Goal: Feedback & Contribution: Leave review/rating

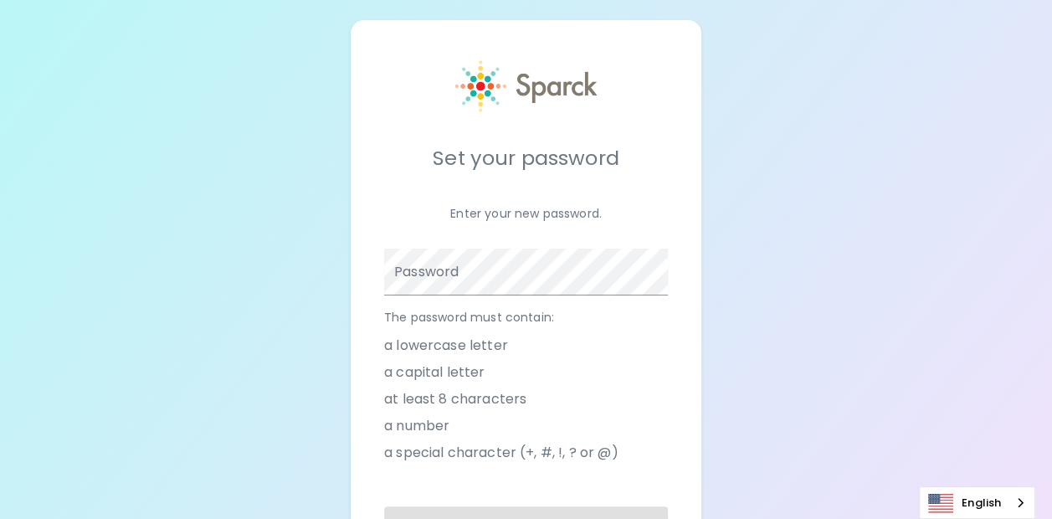
scroll to position [84, 0]
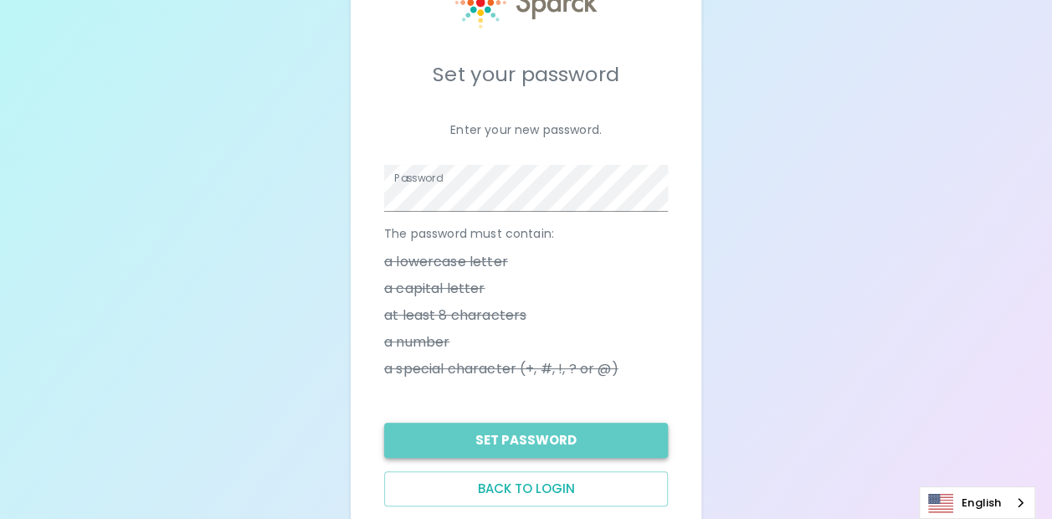
click at [557, 444] on button "Set Password" at bounding box center [526, 440] width 284 height 35
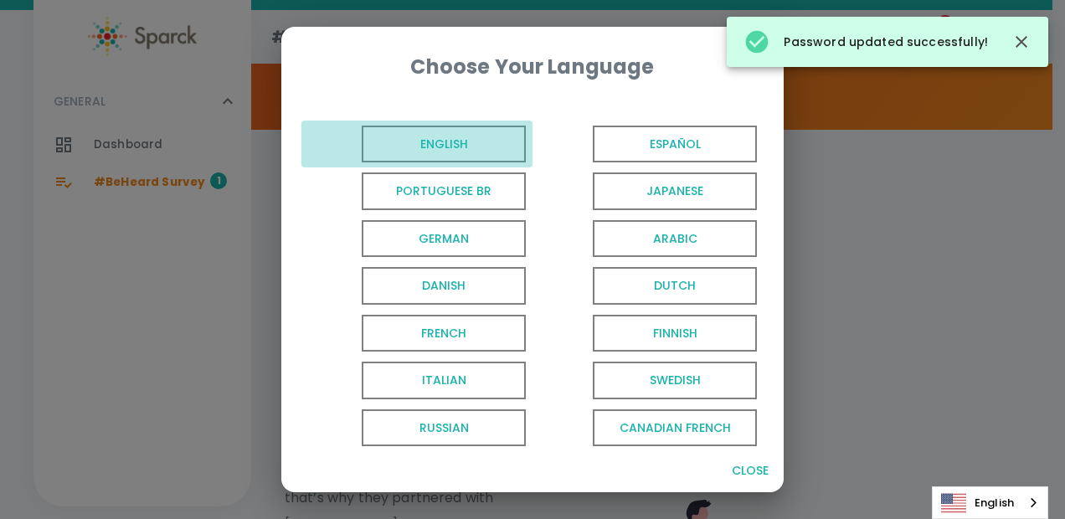
click at [444, 146] on span "English" at bounding box center [444, 145] width 164 height 38
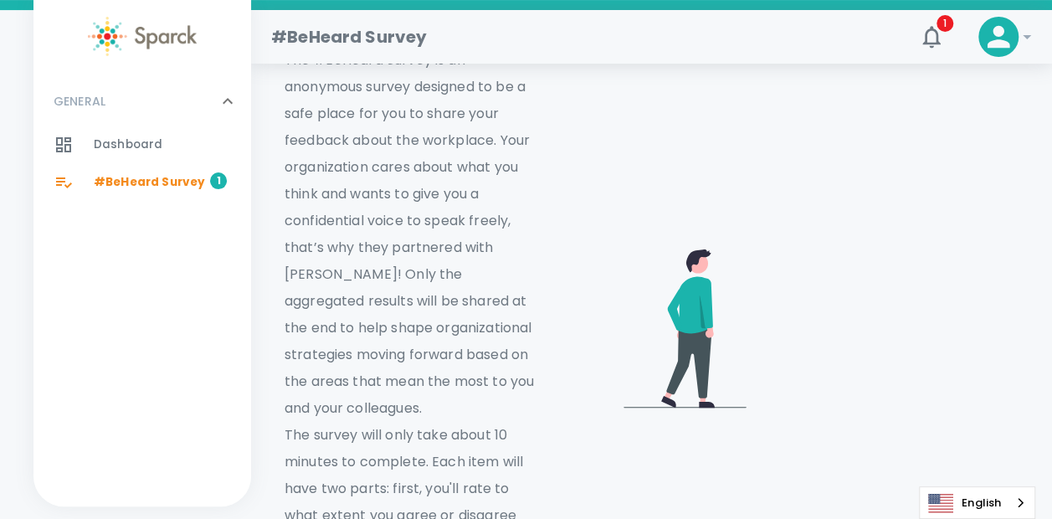
scroll to position [251, 0]
click at [138, 180] on span "#BeHeard Survey" at bounding box center [149, 182] width 111 height 17
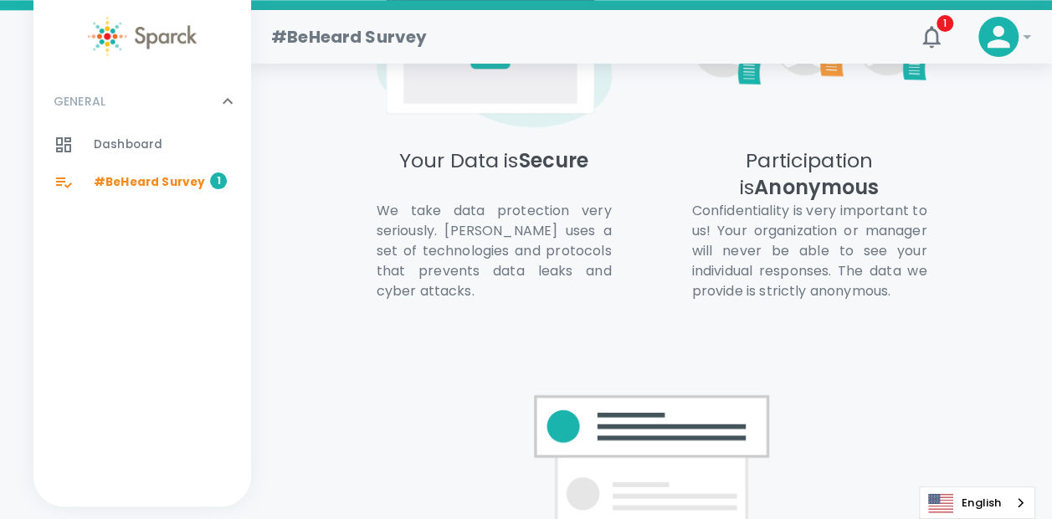
scroll to position [1424, 0]
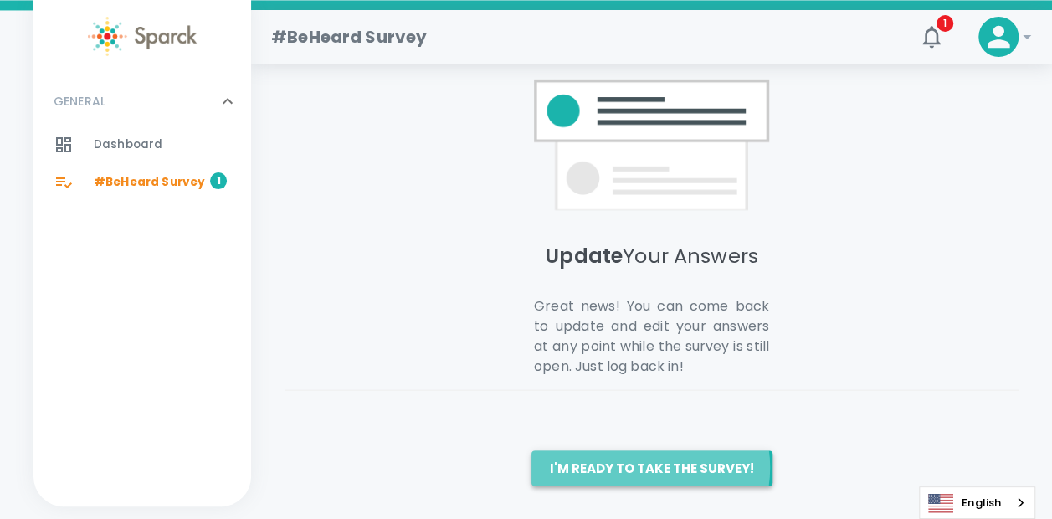
click at [651, 466] on button "I'm ready to take the survey!" at bounding box center [651, 467] width 241 height 35
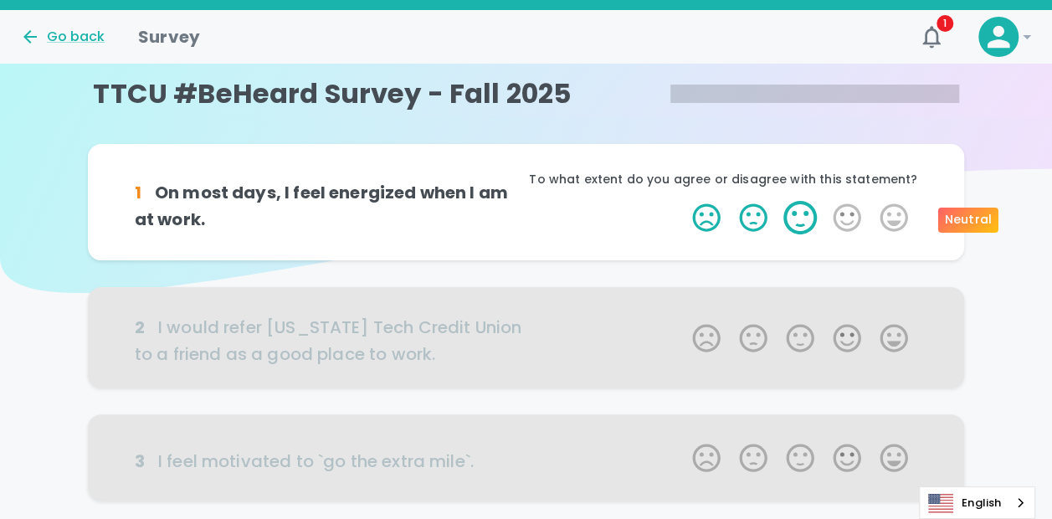
click at [804, 220] on label "3 Stars" at bounding box center [800, 217] width 47 height 33
click at [683, 201] on input "3 Stars" at bounding box center [682, 200] width 1 height 1
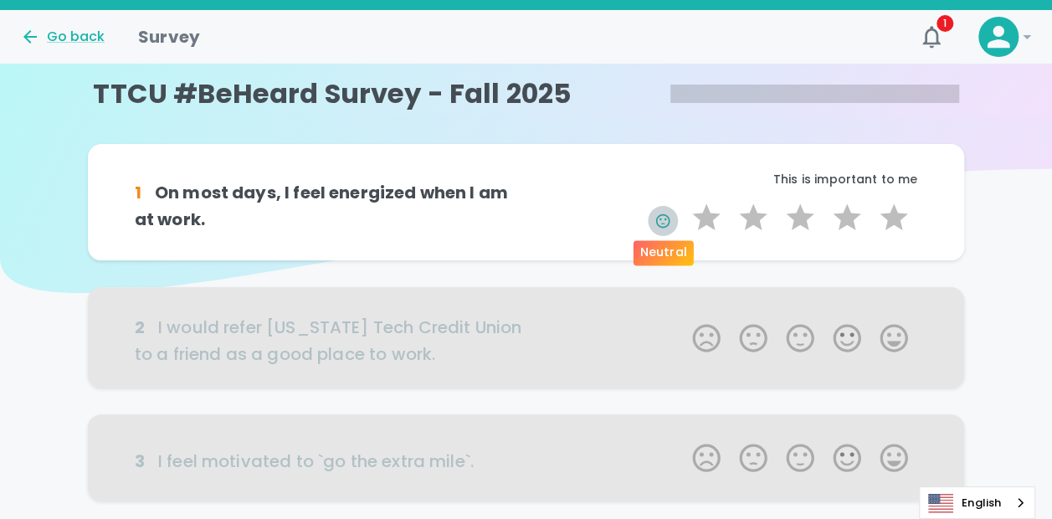
click at [665, 231] on div "Neutral" at bounding box center [664, 247] width 64 height 38
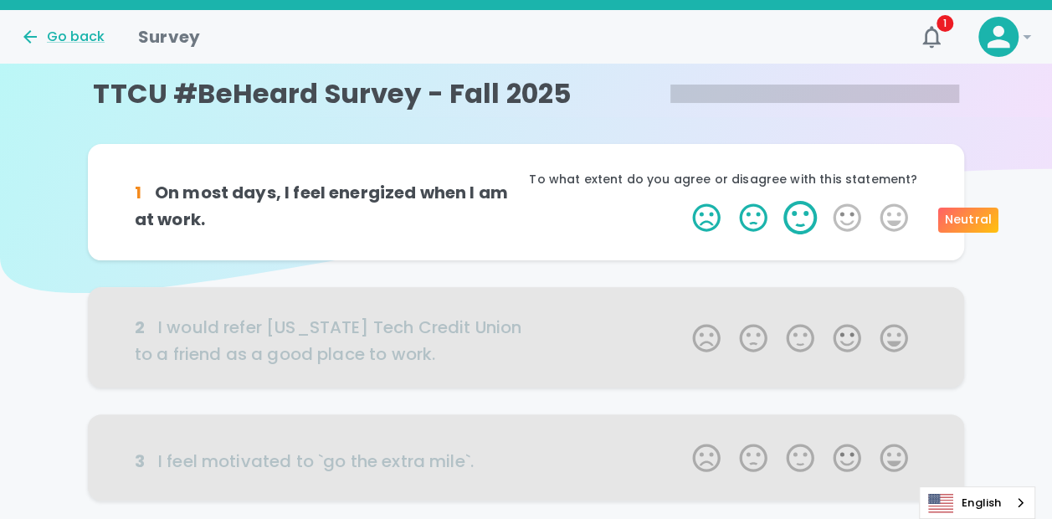
click at [793, 220] on label "3 Stars" at bounding box center [800, 217] width 47 height 33
click at [683, 201] on input "3 Stars" at bounding box center [682, 200] width 1 height 1
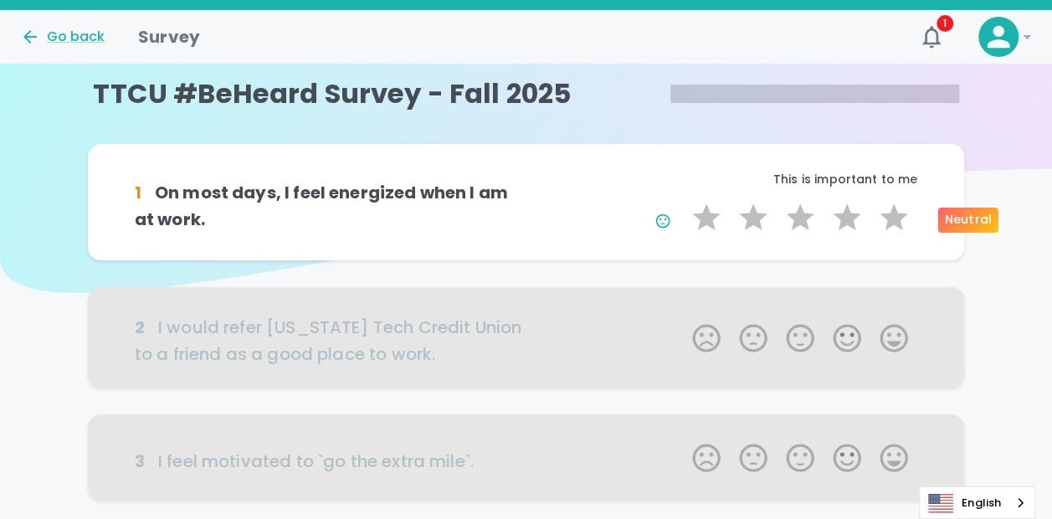
click at [793, 220] on label "3 Stars" at bounding box center [800, 217] width 47 height 33
click at [683, 201] on input "3 Stars" at bounding box center [682, 200] width 1 height 1
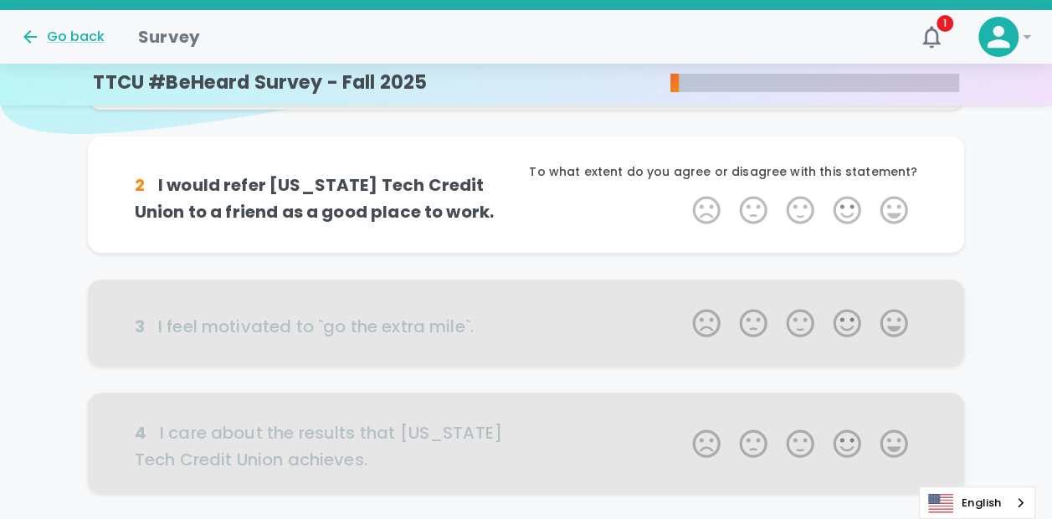
scroll to position [167, 0]
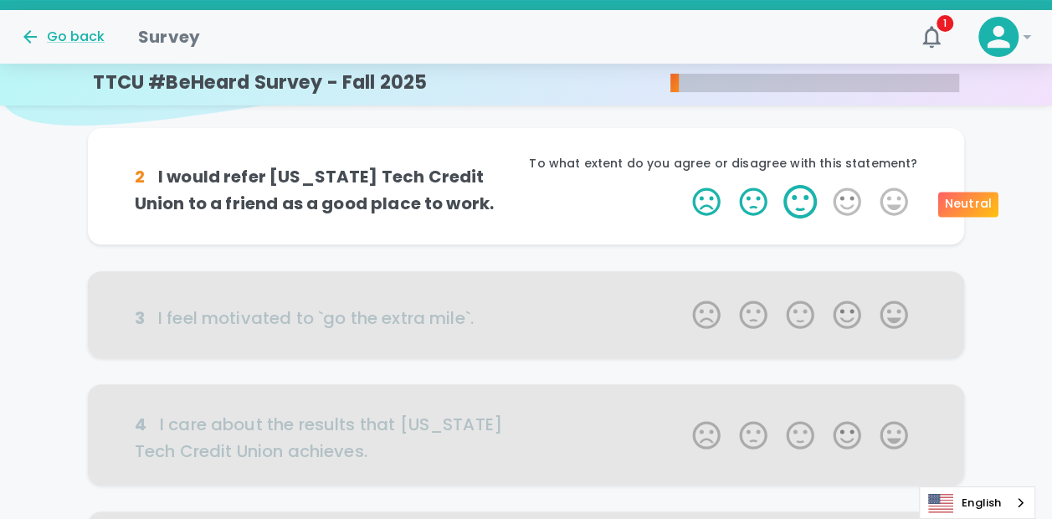
click at [794, 208] on label "3 Stars" at bounding box center [800, 201] width 47 height 33
click at [683, 185] on input "3 Stars" at bounding box center [682, 184] width 1 height 1
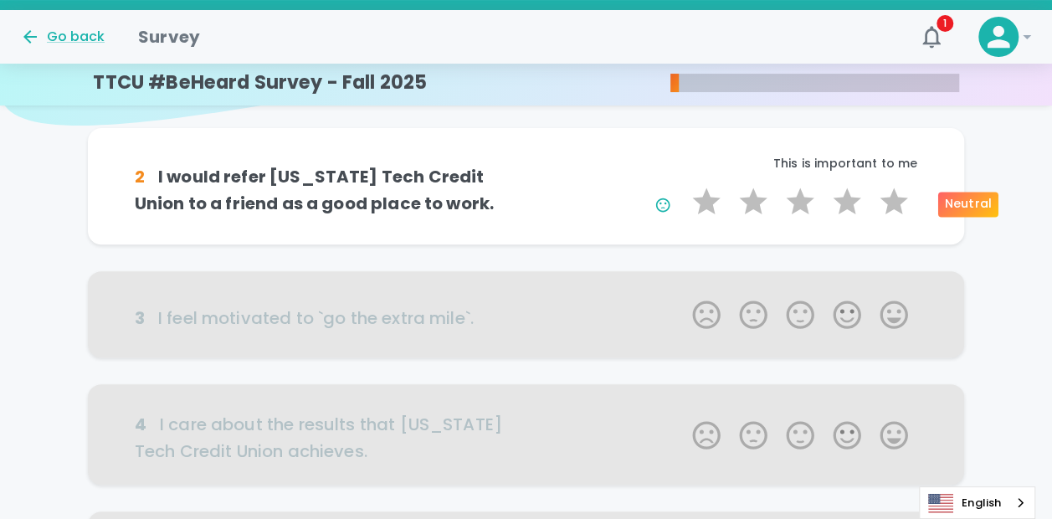
click at [794, 208] on label "3 Stars" at bounding box center [800, 201] width 47 height 33
click at [683, 185] on input "3 Stars" at bounding box center [682, 184] width 1 height 1
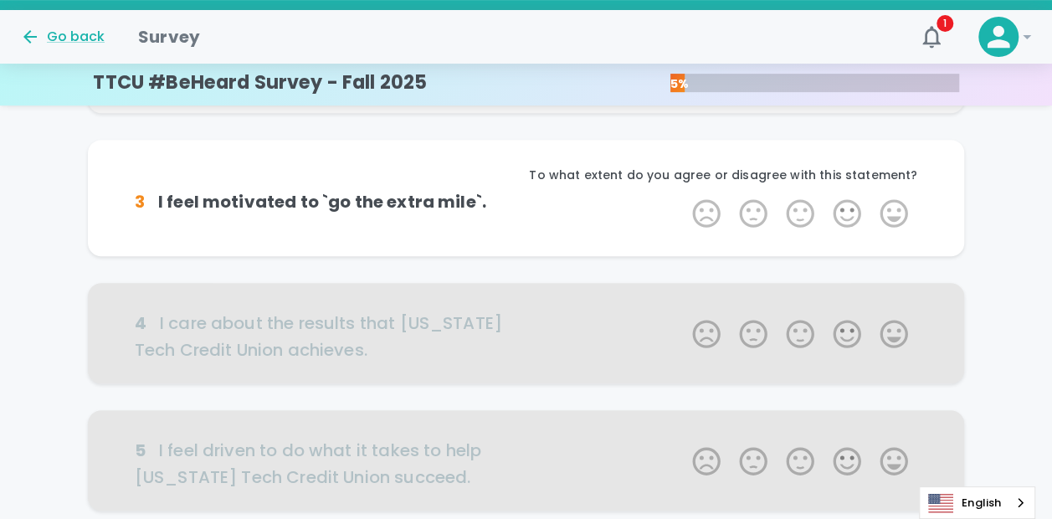
scroll to position [315, 0]
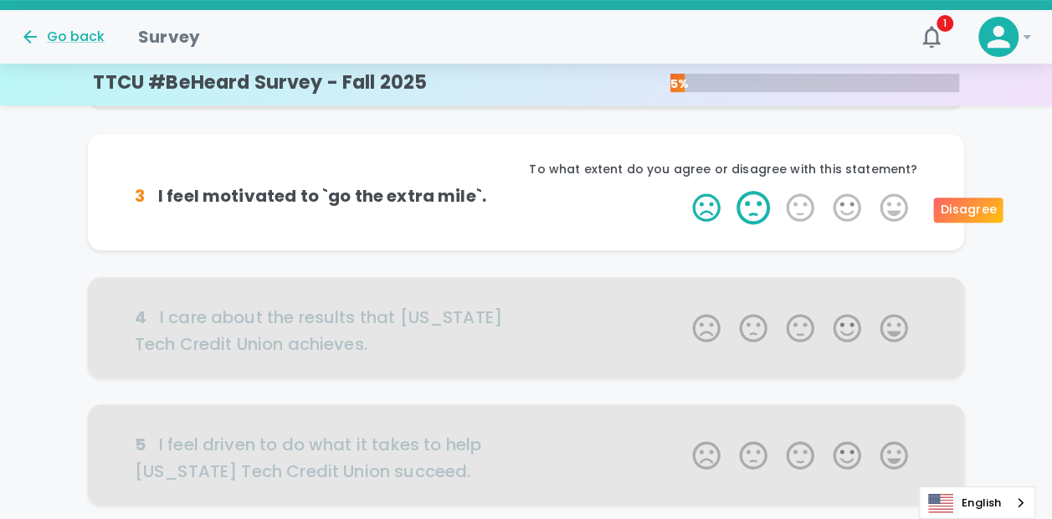
click at [752, 205] on label "2 Stars" at bounding box center [753, 207] width 47 height 33
click at [683, 191] on input "2 Stars" at bounding box center [682, 190] width 1 height 1
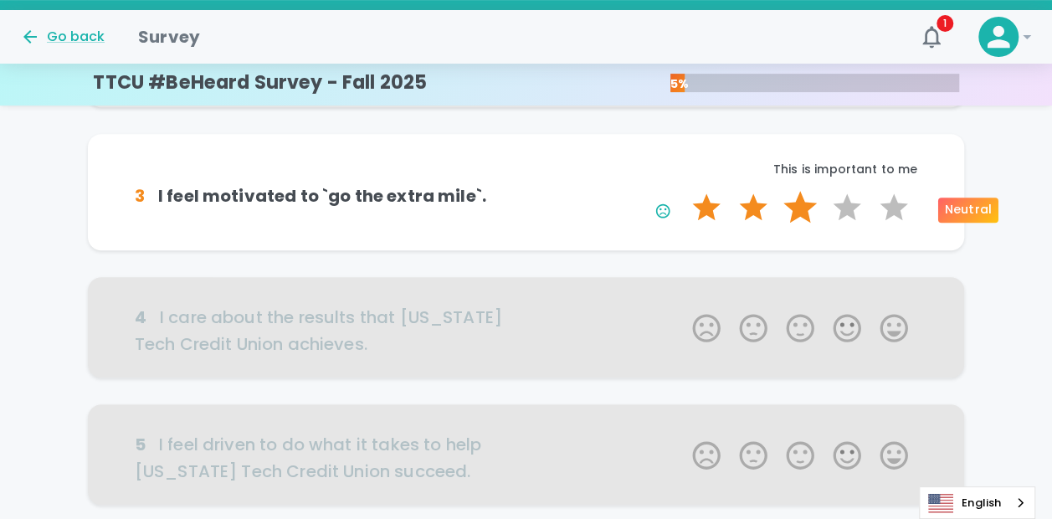
click at [803, 211] on label "3 Stars" at bounding box center [800, 207] width 47 height 33
click at [683, 191] on input "3 Stars" at bounding box center [682, 190] width 1 height 1
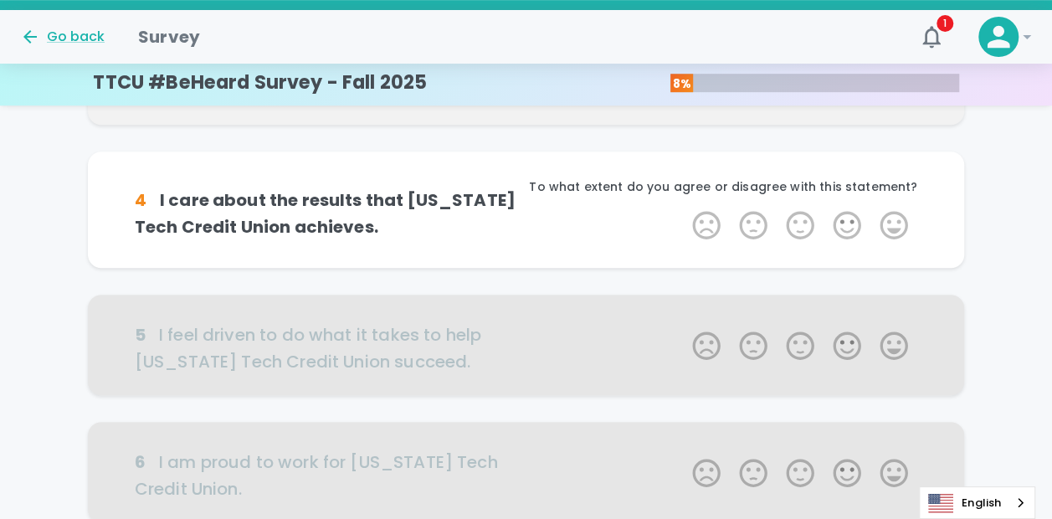
scroll to position [462, 0]
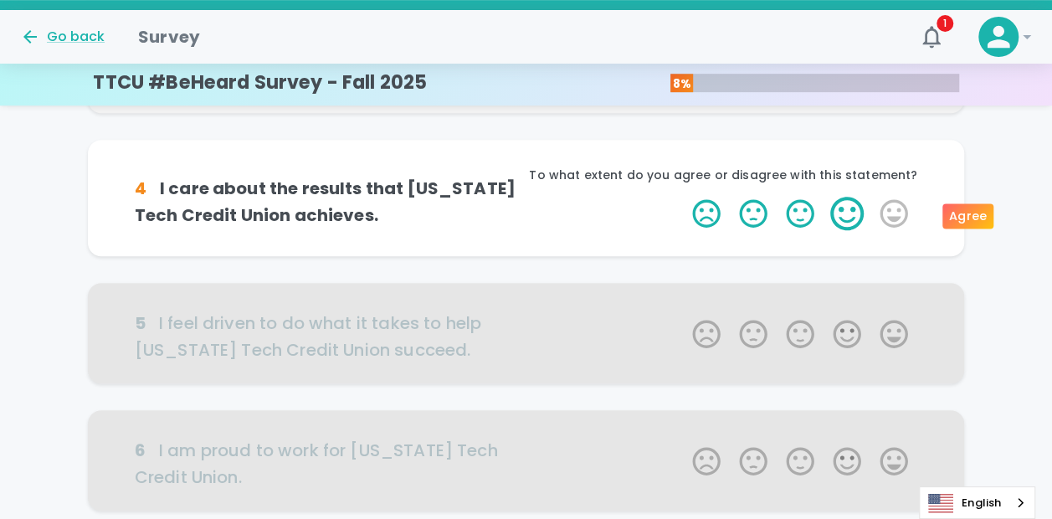
click at [840, 215] on label "4 Stars" at bounding box center [847, 213] width 47 height 33
click at [683, 197] on input "4 Stars" at bounding box center [682, 196] width 1 height 1
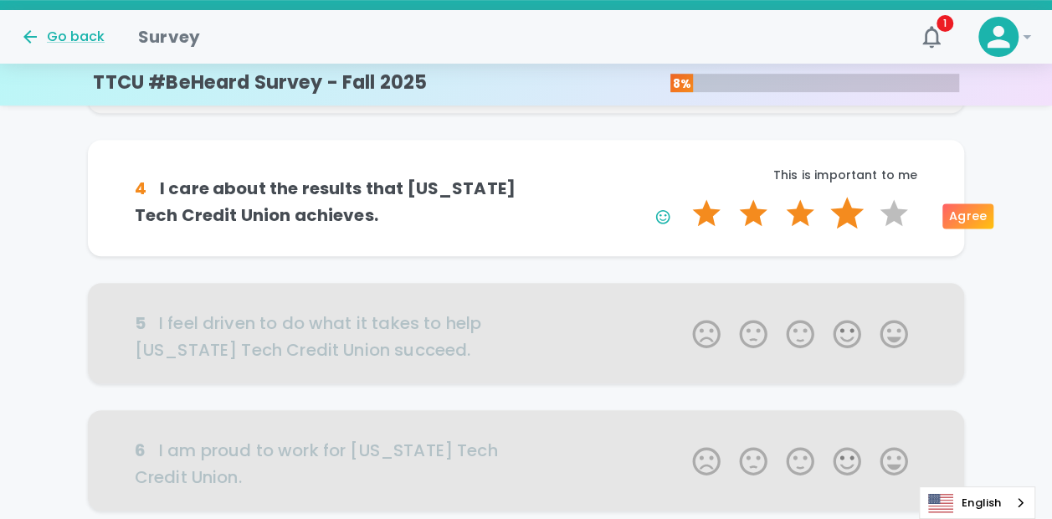
click at [849, 213] on label "4 Stars" at bounding box center [847, 213] width 47 height 33
click at [683, 197] on input "4 Stars" at bounding box center [682, 196] width 1 height 1
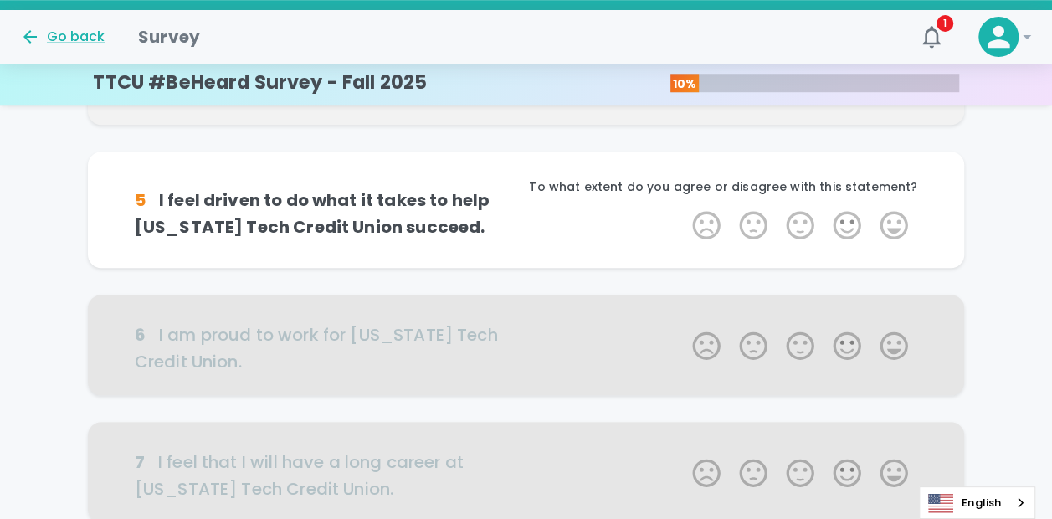
scroll to position [609, 0]
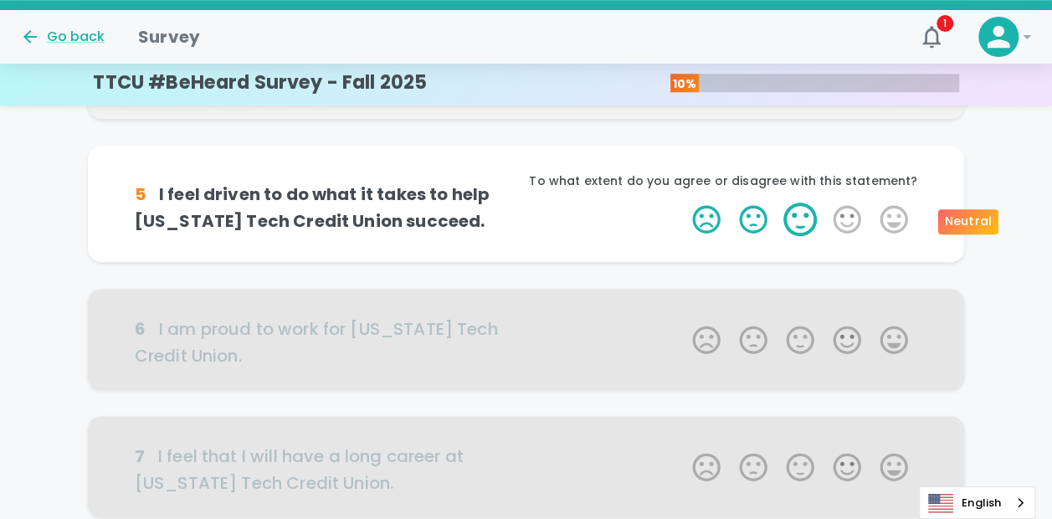
click at [800, 226] on label "3 Stars" at bounding box center [800, 219] width 47 height 33
click at [683, 203] on input "3 Stars" at bounding box center [682, 202] width 1 height 1
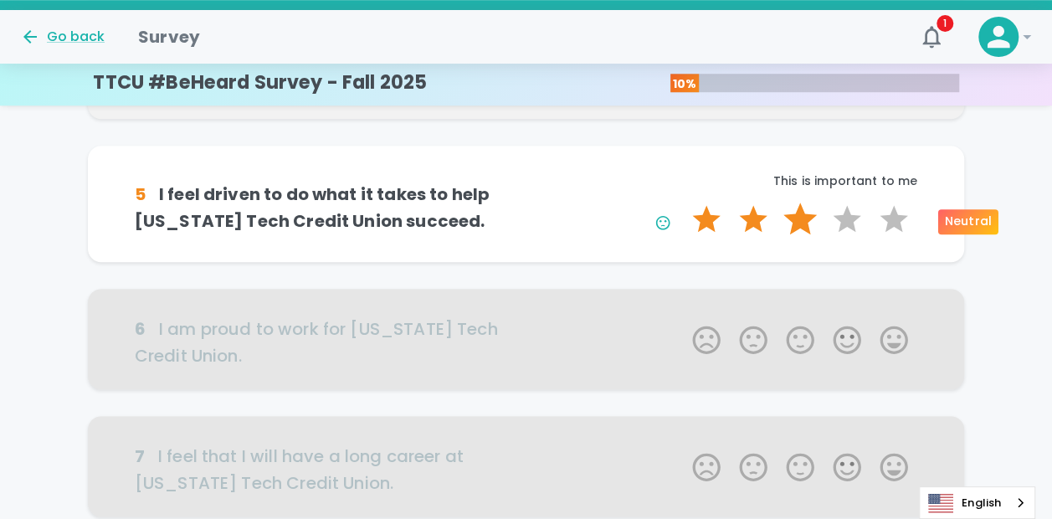
click at [799, 227] on label "3 Stars" at bounding box center [800, 219] width 47 height 33
click at [683, 203] on input "3 Stars" at bounding box center [682, 202] width 1 height 1
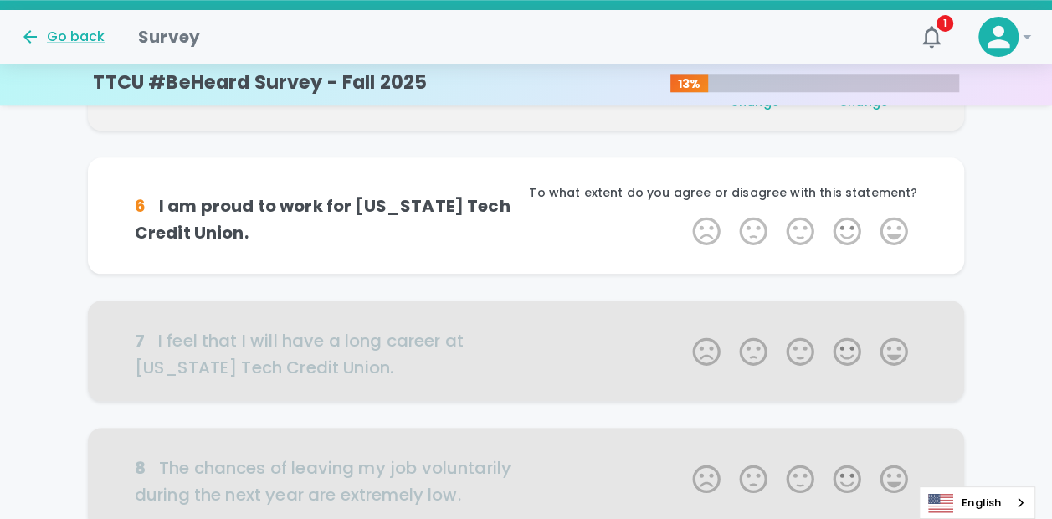
scroll to position [757, 0]
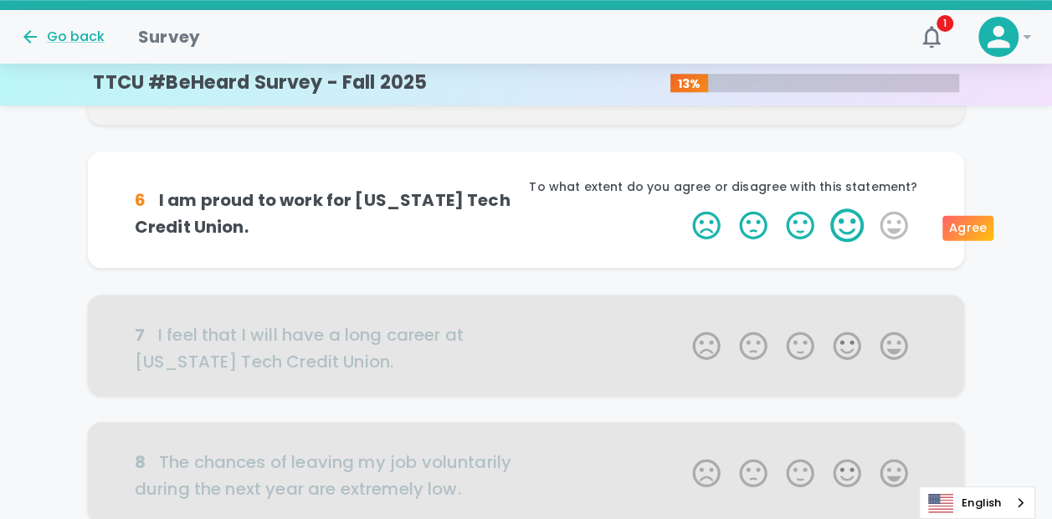
click at [844, 234] on label "4 Stars" at bounding box center [847, 224] width 47 height 33
click at [683, 208] on input "4 Stars" at bounding box center [682, 208] width 1 height 1
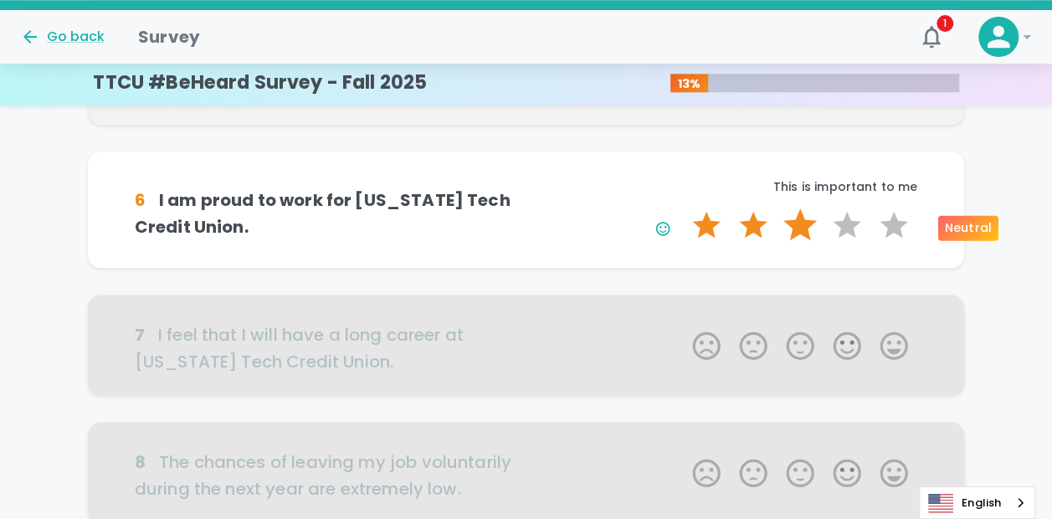
click at [802, 232] on label "3 Stars" at bounding box center [800, 224] width 47 height 33
click at [683, 208] on input "3 Stars" at bounding box center [682, 208] width 1 height 1
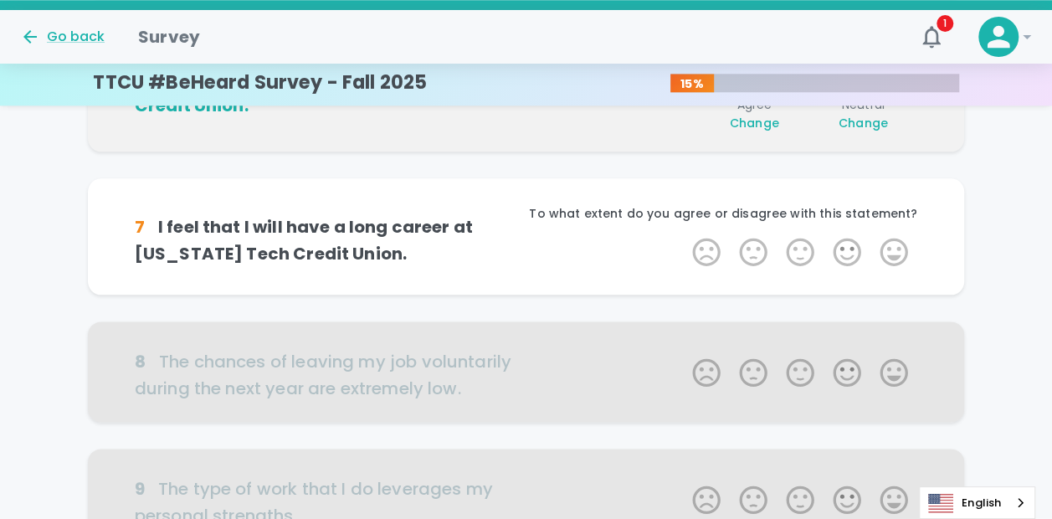
scroll to position [904, 0]
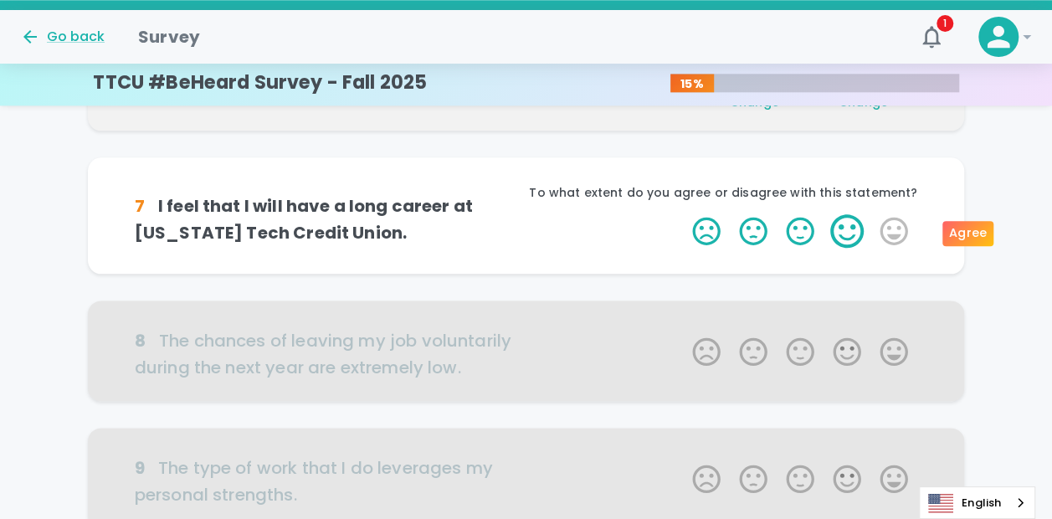
click at [848, 232] on label "4 Stars" at bounding box center [847, 230] width 47 height 33
click at [683, 214] on input "4 Stars" at bounding box center [682, 213] width 1 height 1
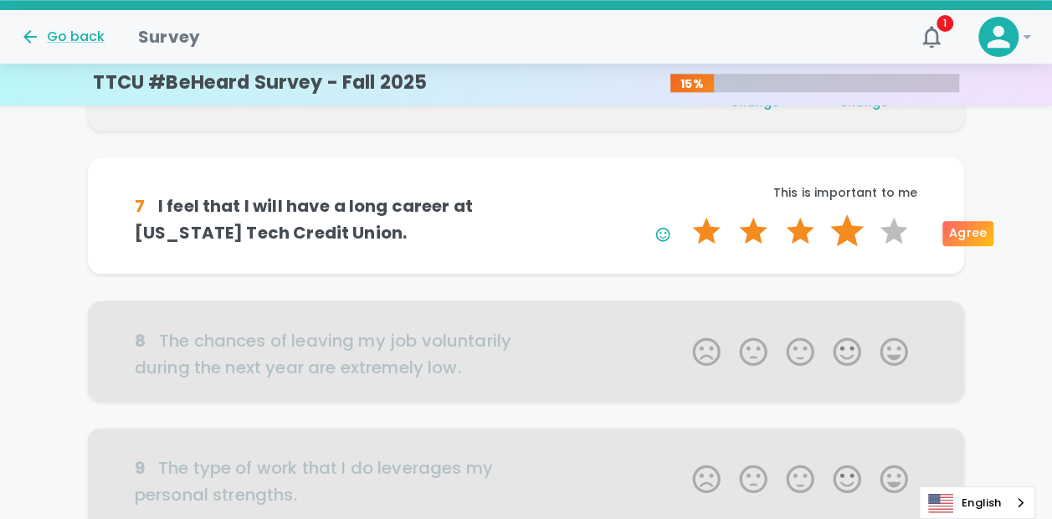
click at [844, 232] on label "4 Stars" at bounding box center [847, 230] width 47 height 33
click at [683, 214] on input "4 Stars" at bounding box center [682, 213] width 1 height 1
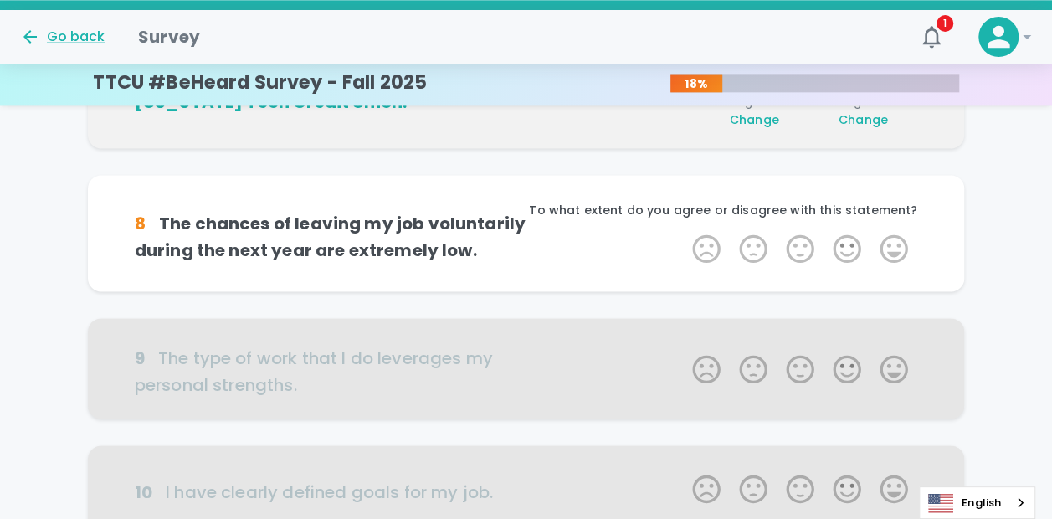
scroll to position [1051, 0]
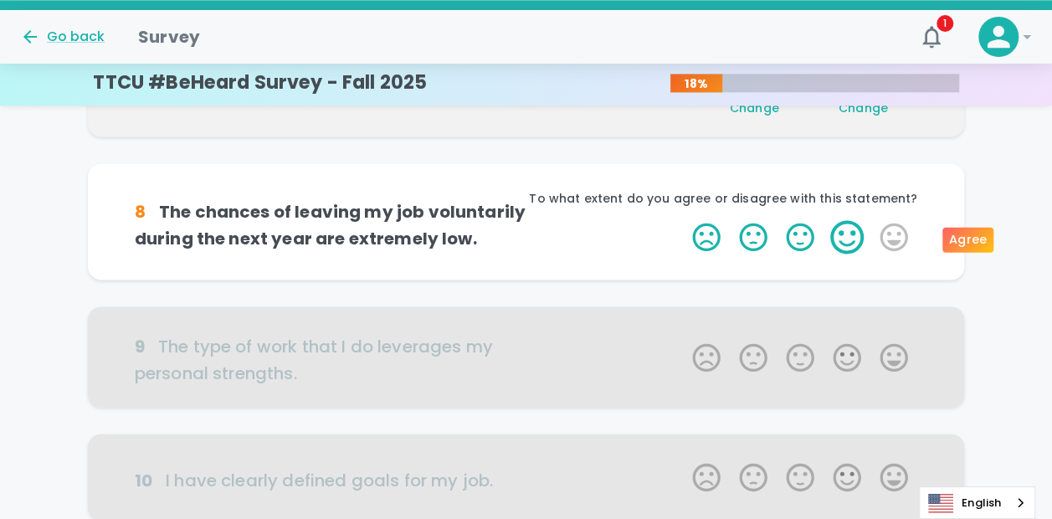
click at [844, 242] on label "4 Stars" at bounding box center [847, 236] width 47 height 33
click at [683, 220] on input "4 Stars" at bounding box center [682, 219] width 1 height 1
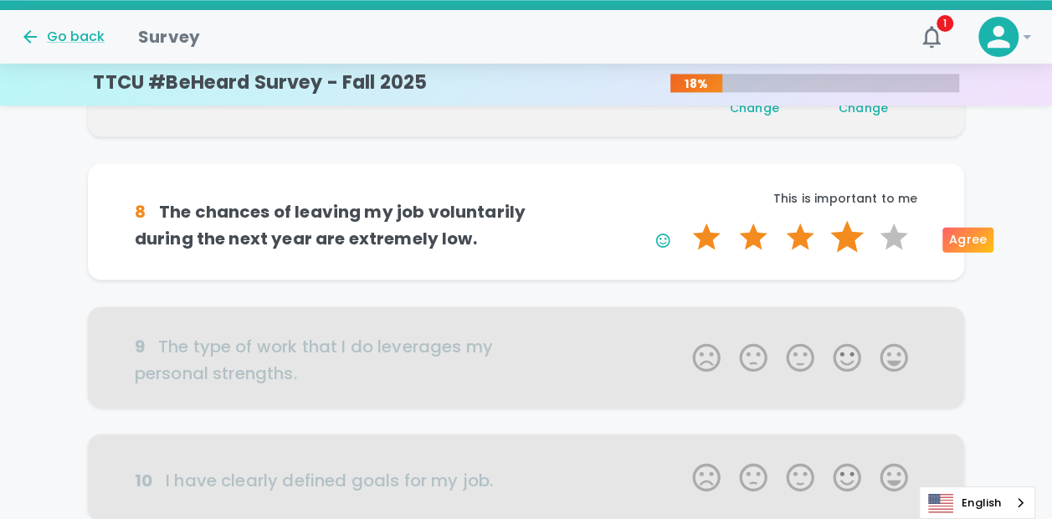
click at [849, 237] on label "4 Stars" at bounding box center [847, 236] width 47 height 33
click at [683, 220] on input "4 Stars" at bounding box center [682, 219] width 1 height 1
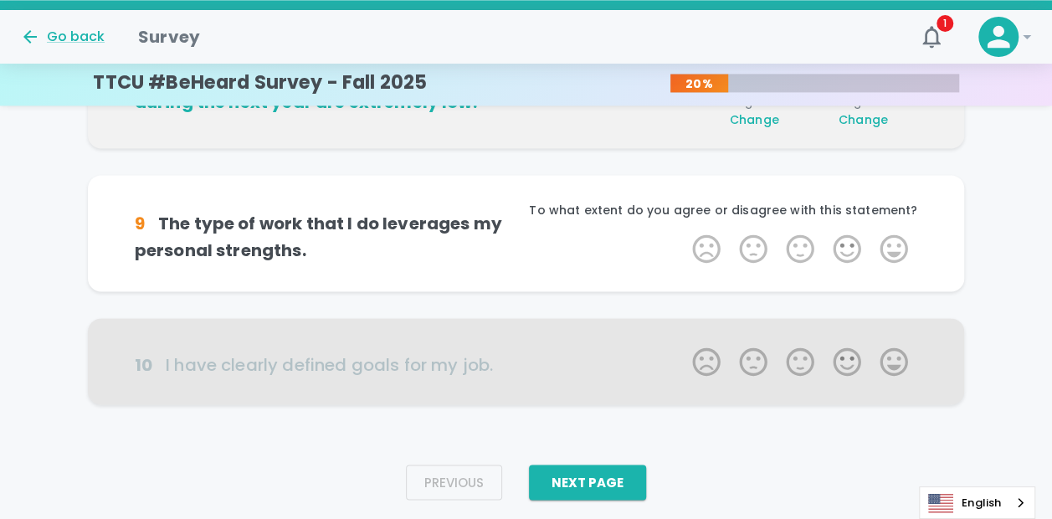
scroll to position [1198, 0]
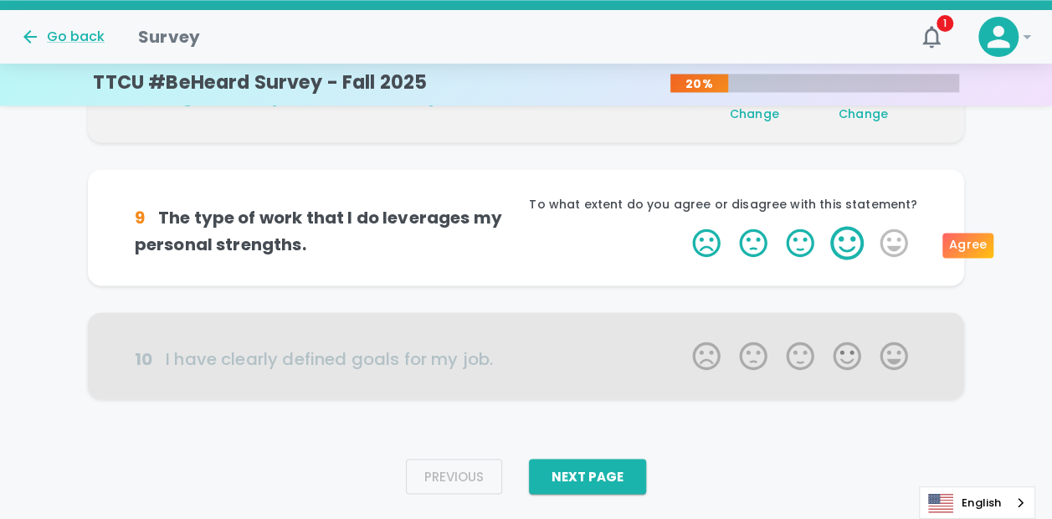
click at [842, 235] on label "4 Stars" at bounding box center [847, 242] width 47 height 33
click at [683, 226] on input "4 Stars" at bounding box center [682, 225] width 1 height 1
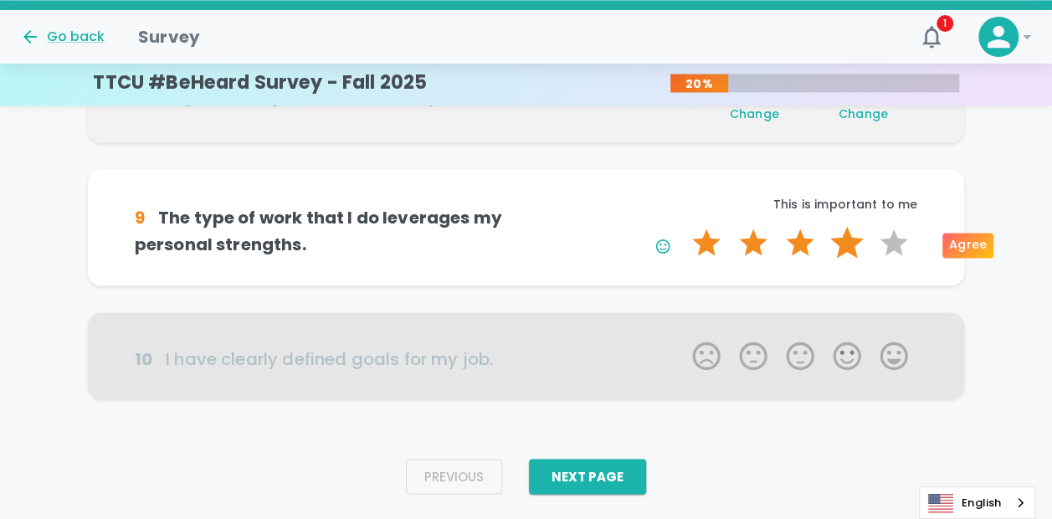
click at [844, 238] on label "4 Stars" at bounding box center [847, 242] width 47 height 33
click at [683, 226] on input "4 Stars" at bounding box center [682, 225] width 1 height 1
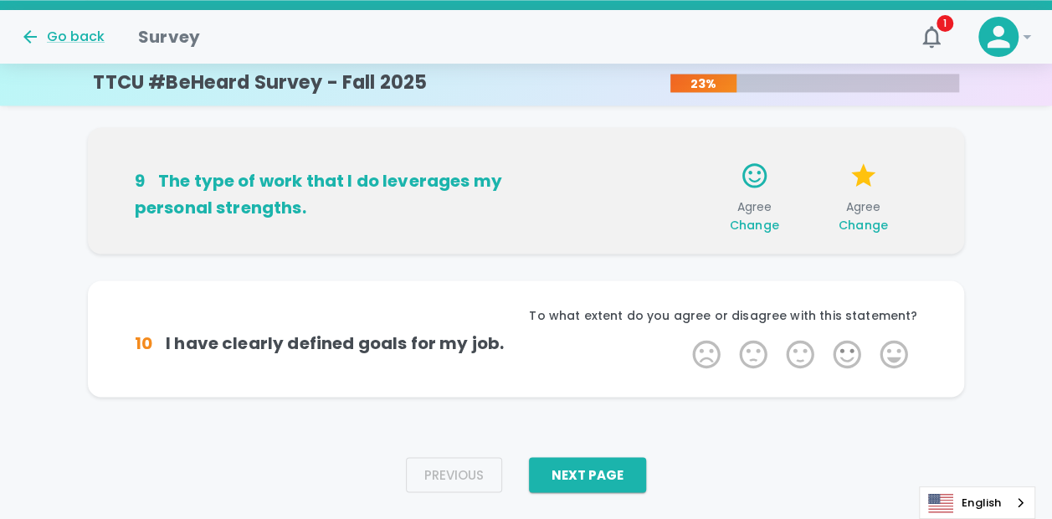
scroll to position [1281, 0]
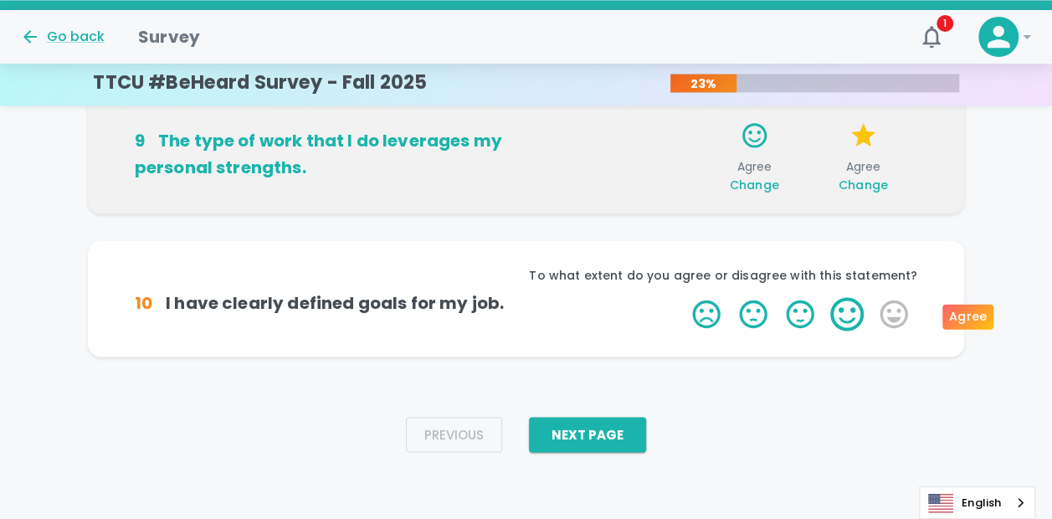
click at [850, 316] on label "4 Stars" at bounding box center [847, 313] width 47 height 33
click at [683, 297] on input "4 Stars" at bounding box center [682, 296] width 1 height 1
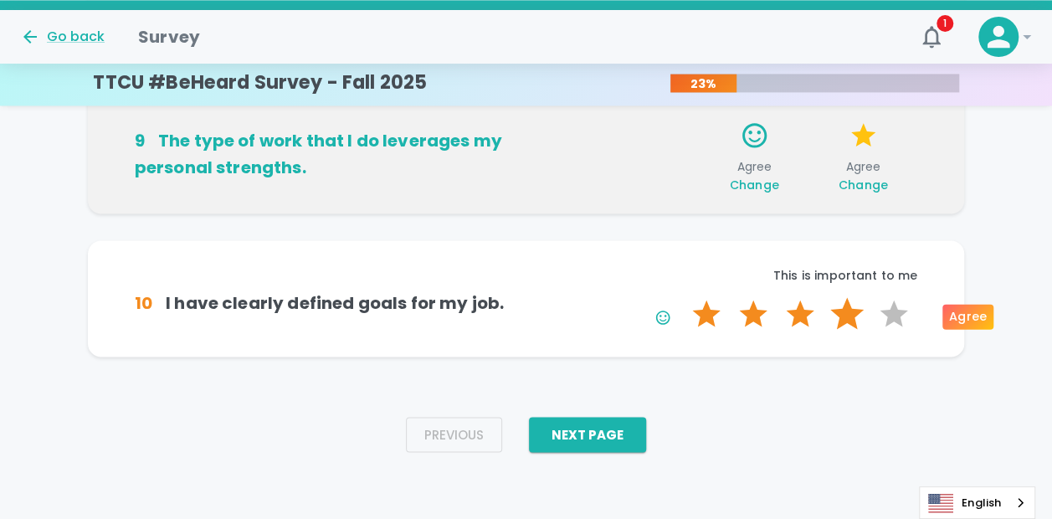
click at [844, 315] on label "4 Stars" at bounding box center [847, 313] width 47 height 33
click at [683, 297] on input "4 Stars" at bounding box center [682, 296] width 1 height 1
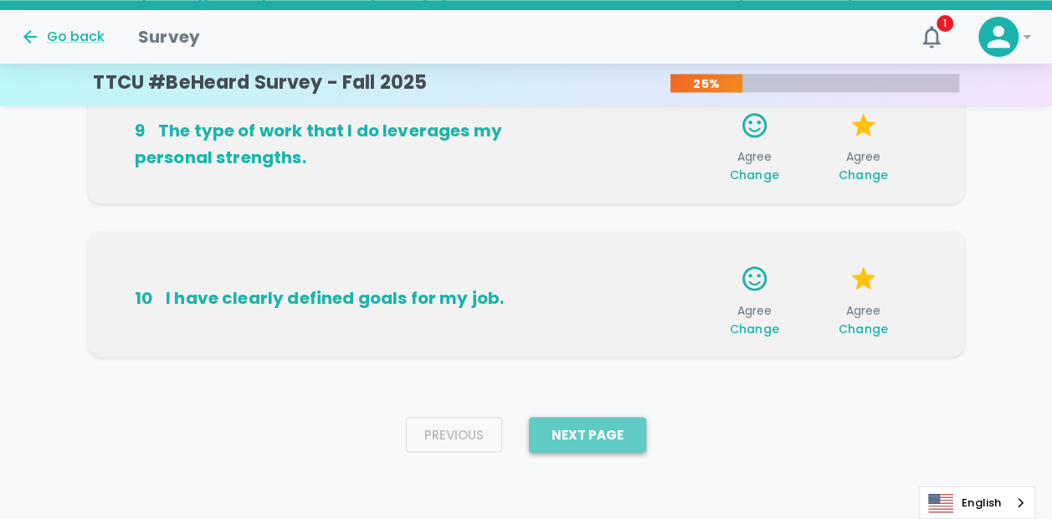
click at [623, 432] on button "Next Page" at bounding box center [587, 434] width 117 height 35
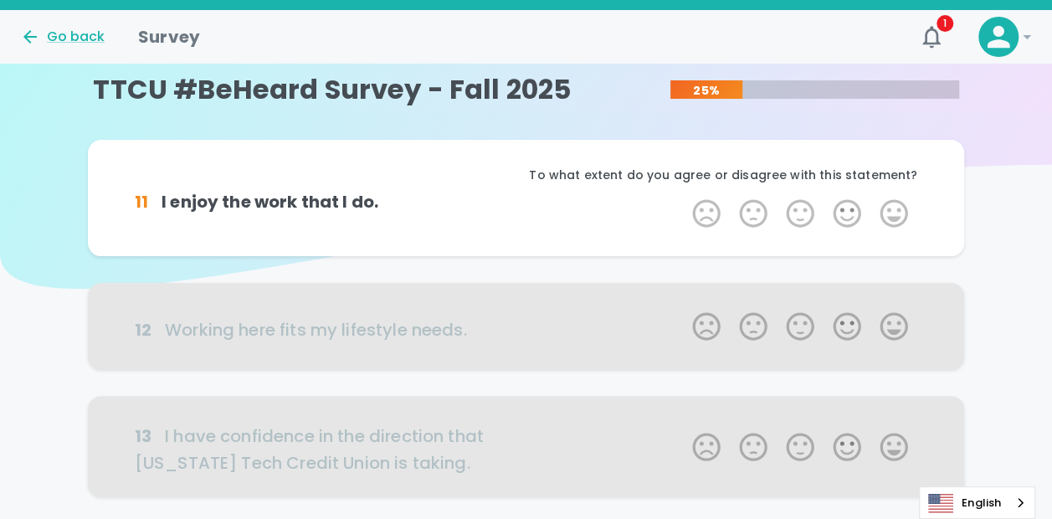
scroll to position [0, 0]
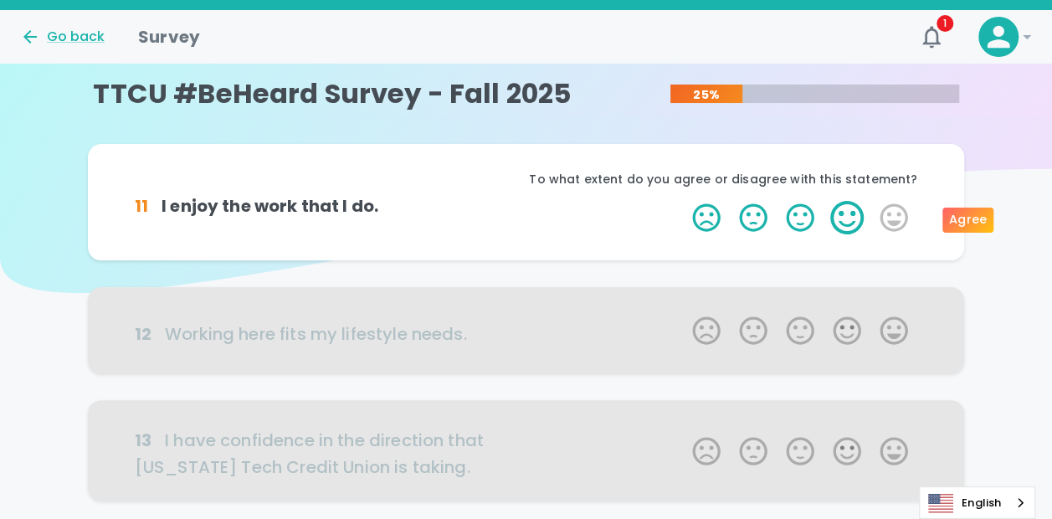
click at [844, 213] on label "4 Stars" at bounding box center [847, 217] width 47 height 33
click at [683, 201] on input "4 Stars" at bounding box center [682, 200] width 1 height 1
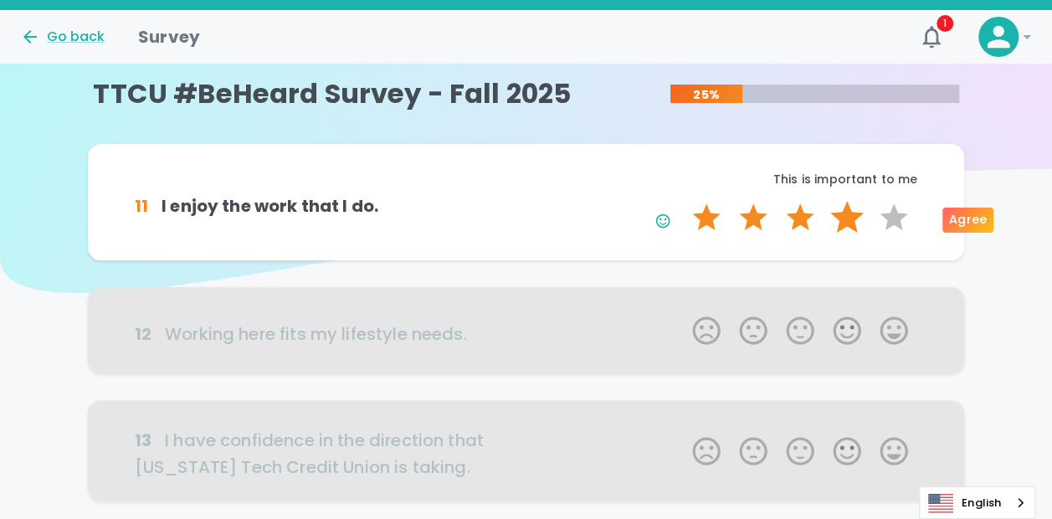
click at [849, 220] on label "4 Stars" at bounding box center [847, 217] width 47 height 33
click at [683, 201] on input "4 Stars" at bounding box center [682, 200] width 1 height 1
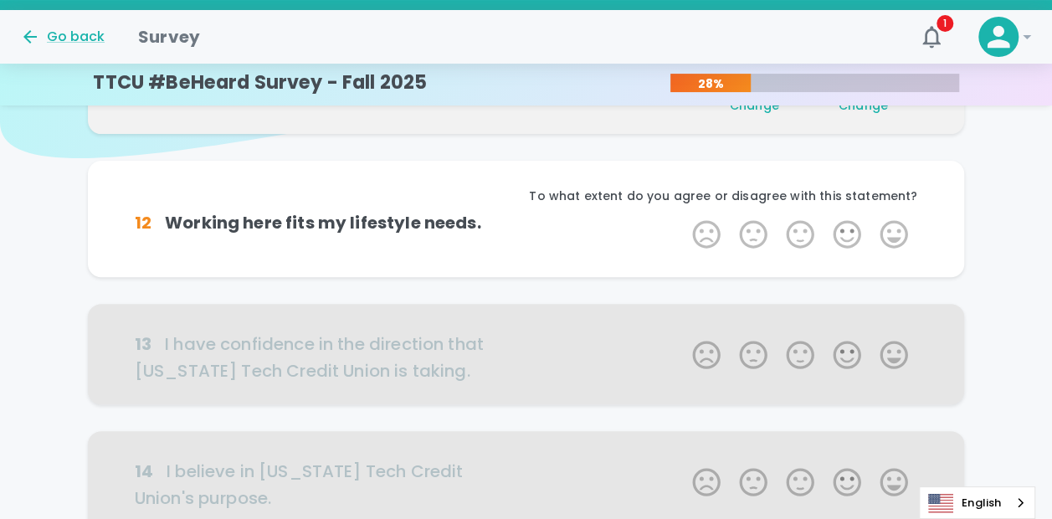
scroll to position [147, 0]
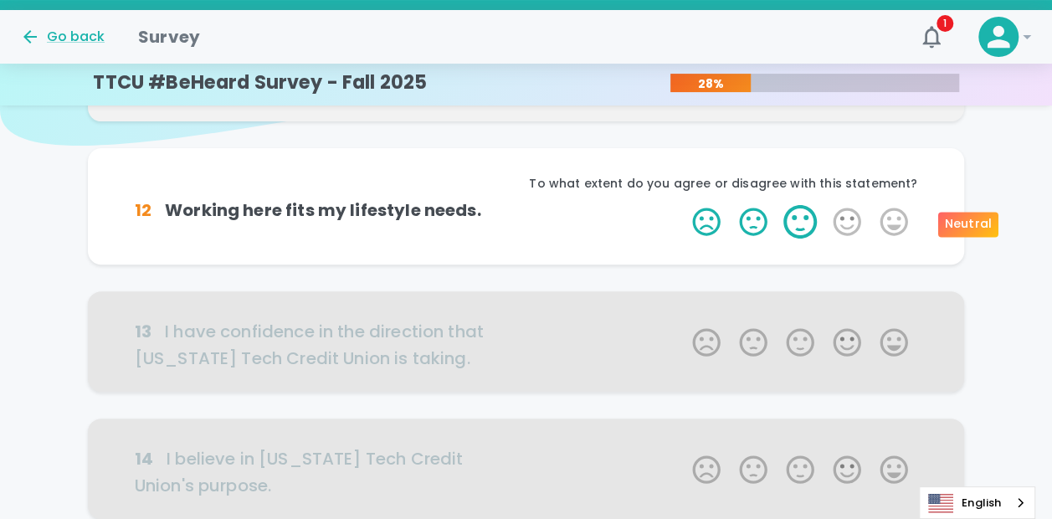
click at [804, 225] on label "3 Stars" at bounding box center [800, 221] width 47 height 33
click at [683, 205] on input "3 Stars" at bounding box center [682, 204] width 1 height 1
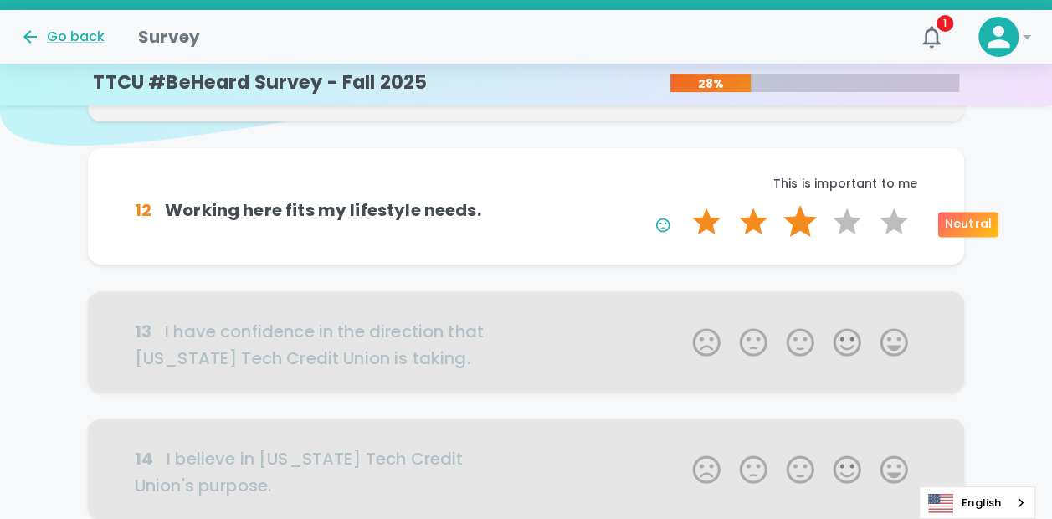
click at [800, 223] on label "3 Stars" at bounding box center [800, 221] width 47 height 33
click at [683, 205] on input "3 Stars" at bounding box center [682, 204] width 1 height 1
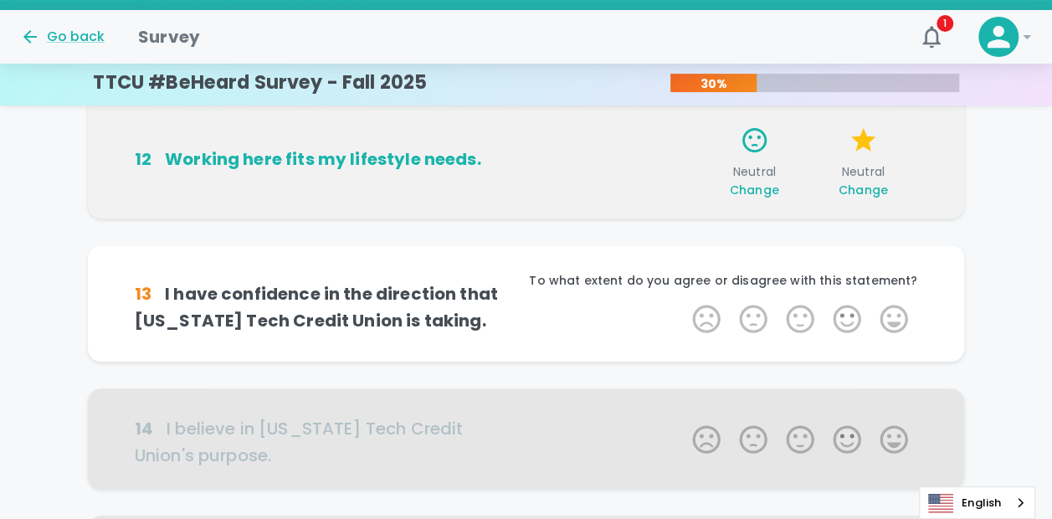
scroll to position [295, 0]
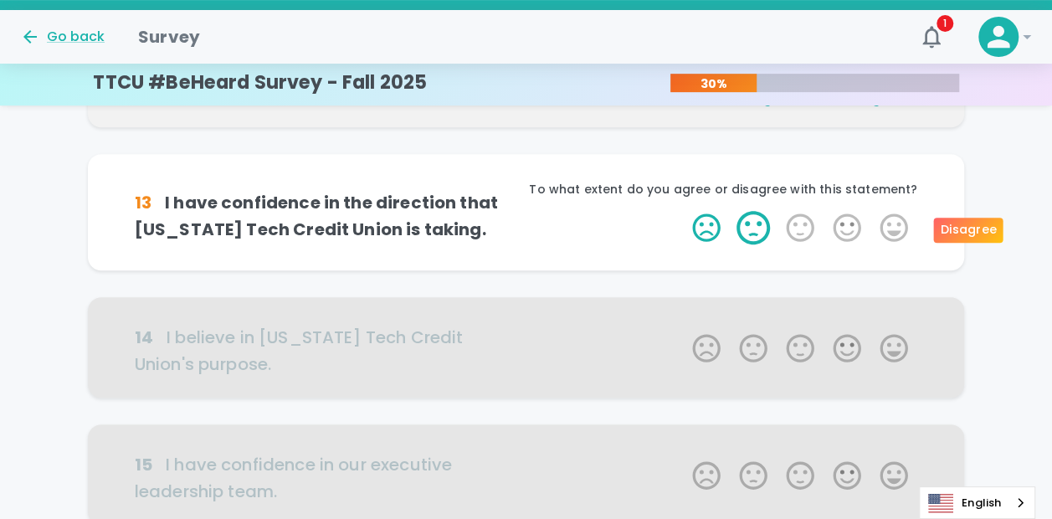
click at [763, 239] on label "2 Stars" at bounding box center [753, 227] width 47 height 33
click at [683, 211] on input "2 Stars" at bounding box center [682, 210] width 1 height 1
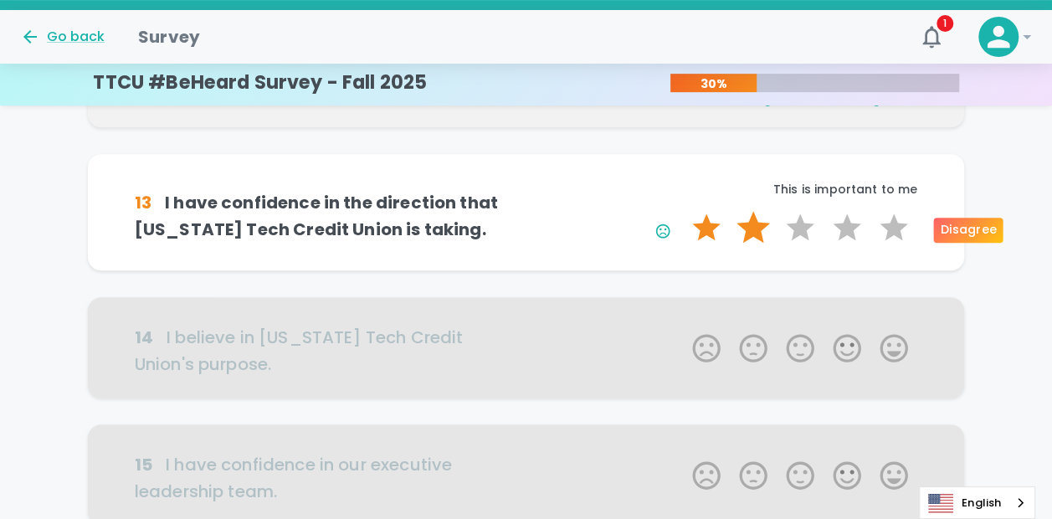
click at [757, 239] on label "2 Stars" at bounding box center [753, 227] width 47 height 33
click at [683, 211] on input "2 Stars" at bounding box center [682, 210] width 1 height 1
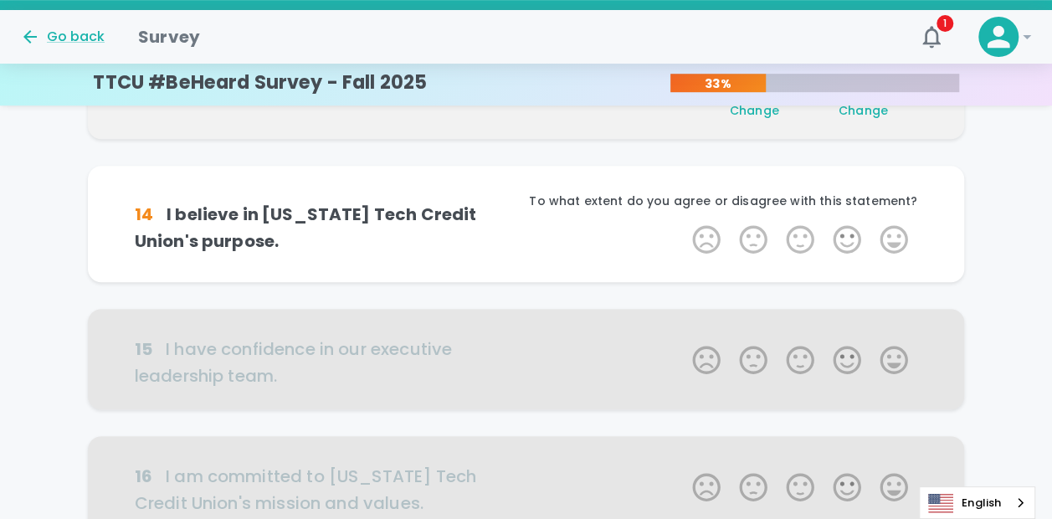
scroll to position [442, 0]
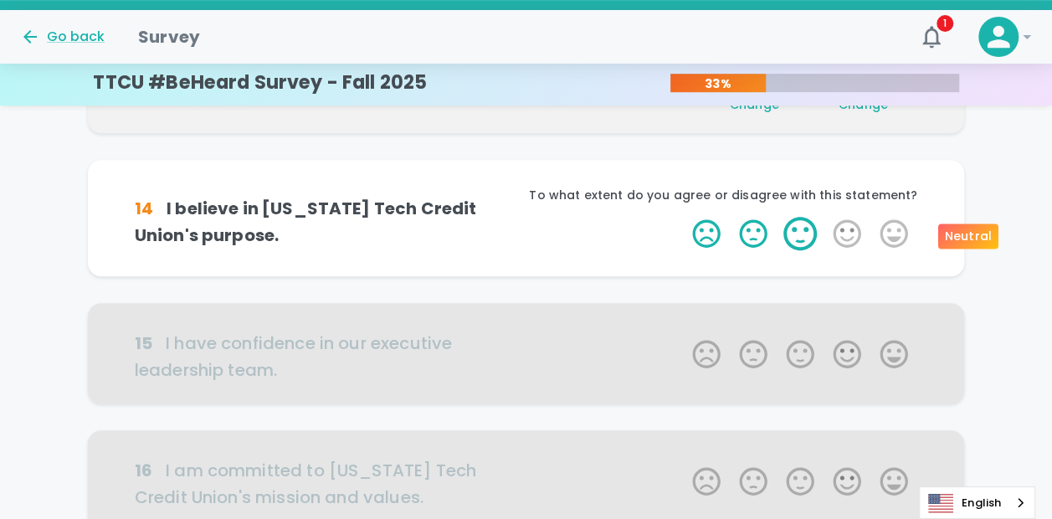
click at [802, 248] on label "3 Stars" at bounding box center [800, 233] width 47 height 33
click at [683, 217] on input "3 Stars" at bounding box center [682, 216] width 1 height 1
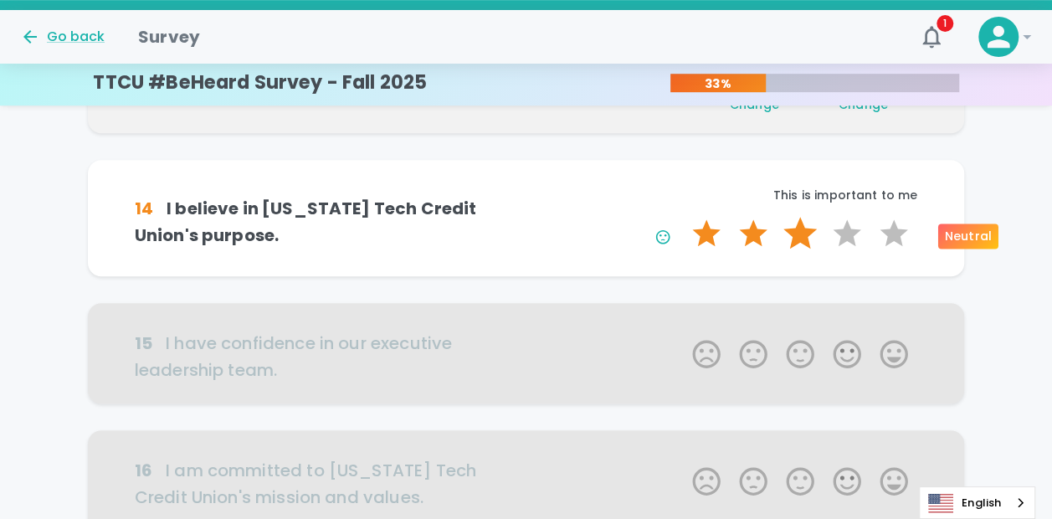
click at [802, 236] on label "3 Stars" at bounding box center [800, 233] width 47 height 33
click at [683, 217] on input "3 Stars" at bounding box center [682, 216] width 1 height 1
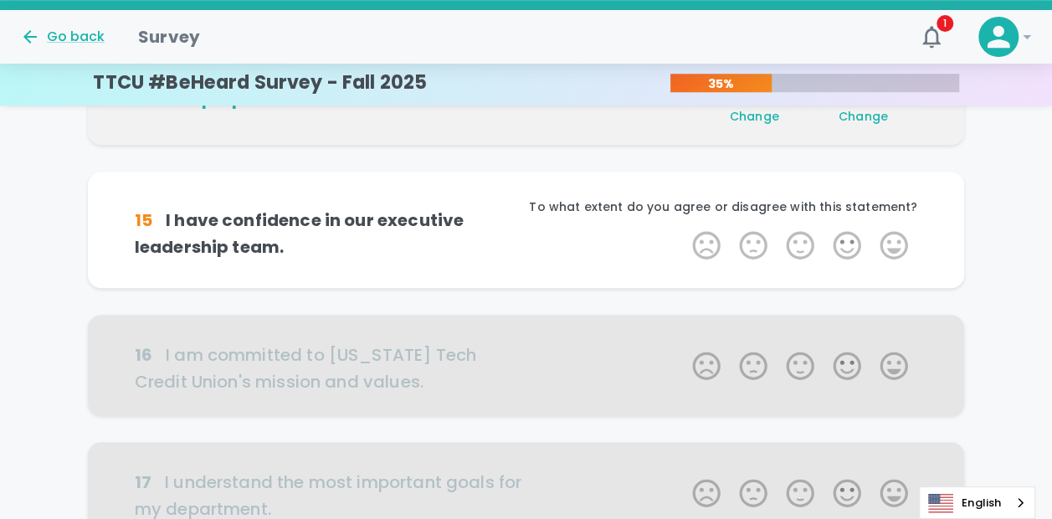
scroll to position [589, 0]
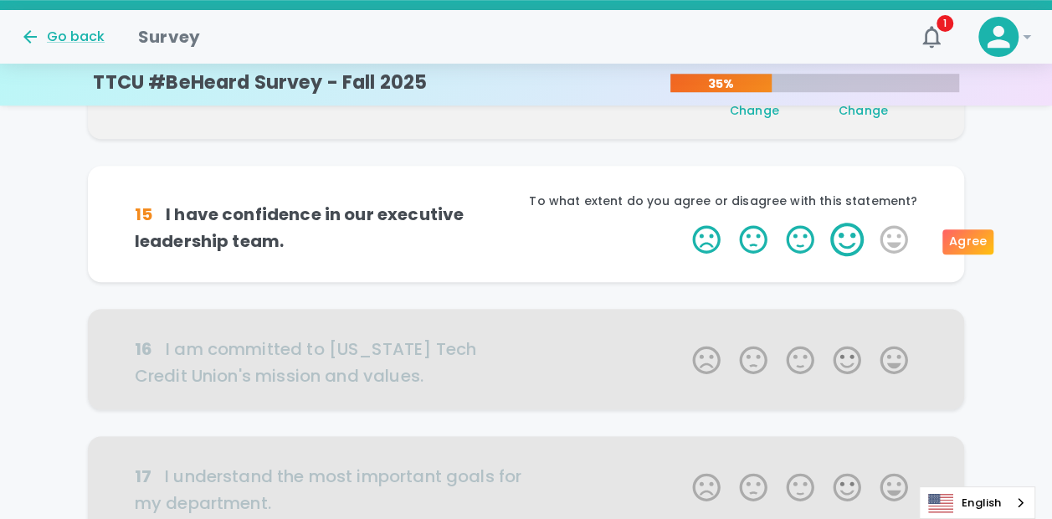
click at [856, 240] on label "4 Stars" at bounding box center [847, 239] width 47 height 33
click at [683, 223] on input "4 Stars" at bounding box center [682, 222] width 1 height 1
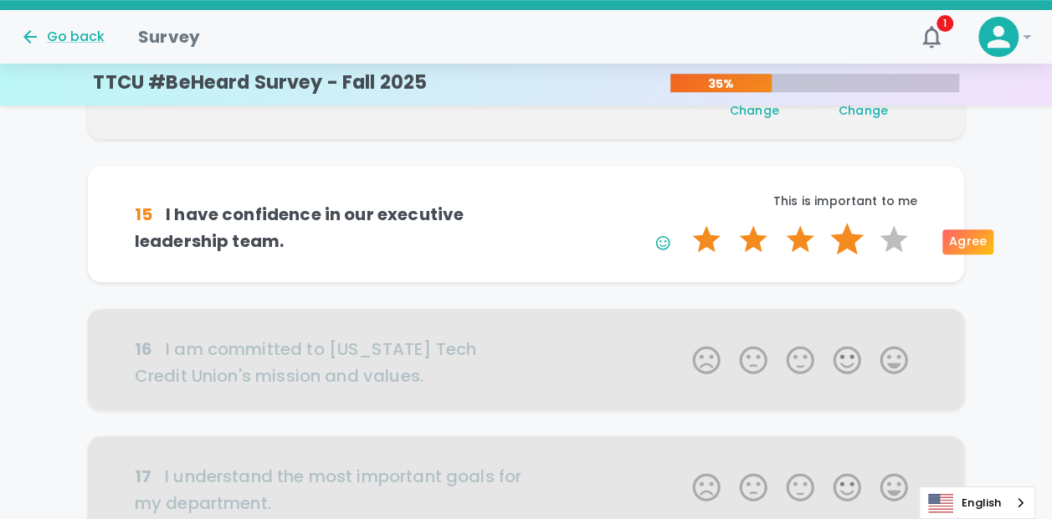
click at [850, 243] on label "4 Stars" at bounding box center [847, 239] width 47 height 33
click at [683, 223] on input "4 Stars" at bounding box center [682, 222] width 1 height 1
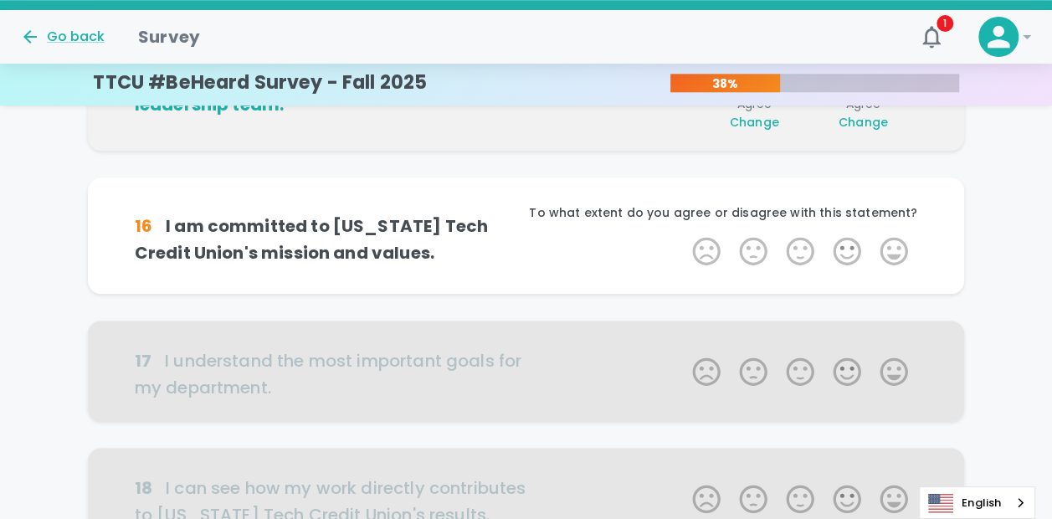
scroll to position [737, 0]
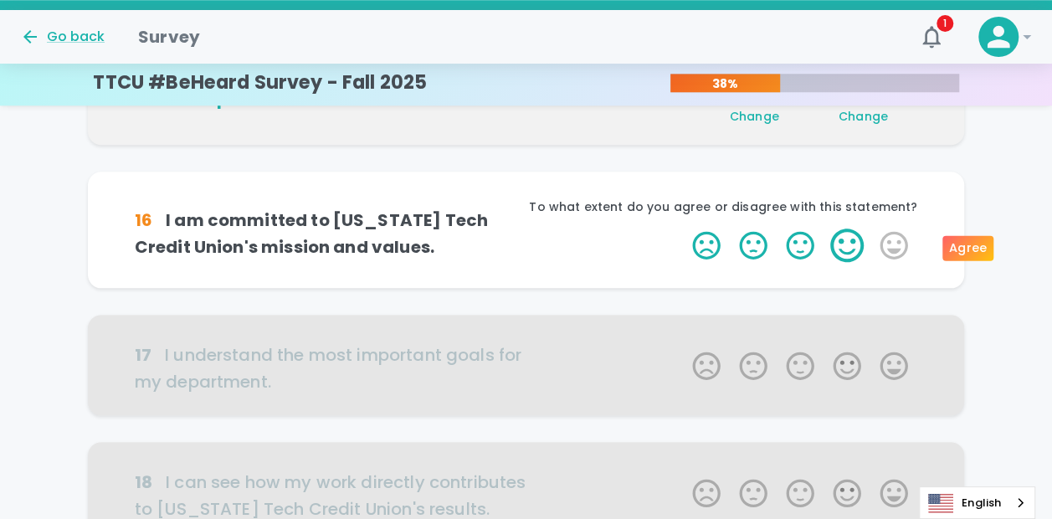
click at [846, 249] on label "4 Stars" at bounding box center [847, 244] width 47 height 33
click at [683, 228] on input "4 Stars" at bounding box center [682, 228] width 1 height 1
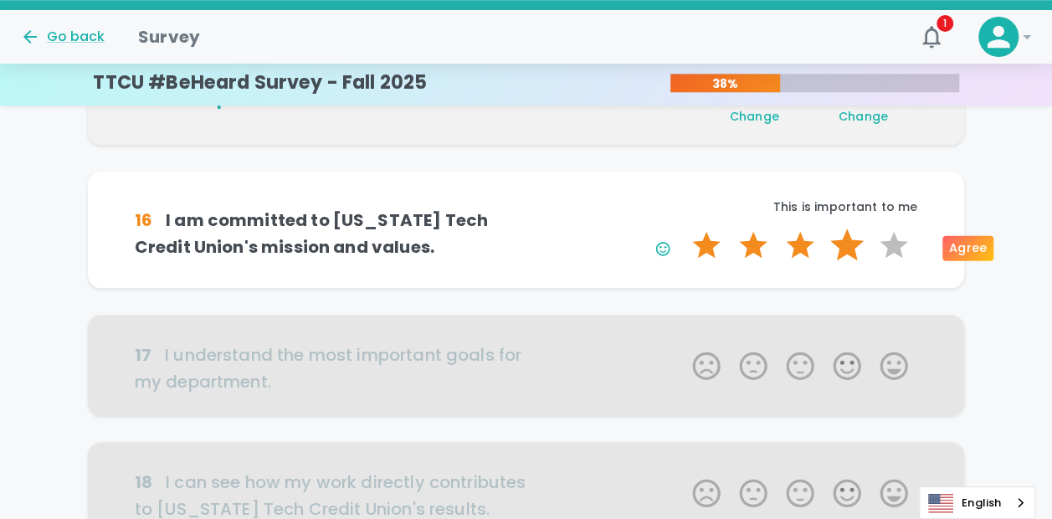
click at [851, 250] on label "4 Stars" at bounding box center [847, 244] width 47 height 33
click at [683, 228] on input "4 Stars" at bounding box center [682, 228] width 1 height 1
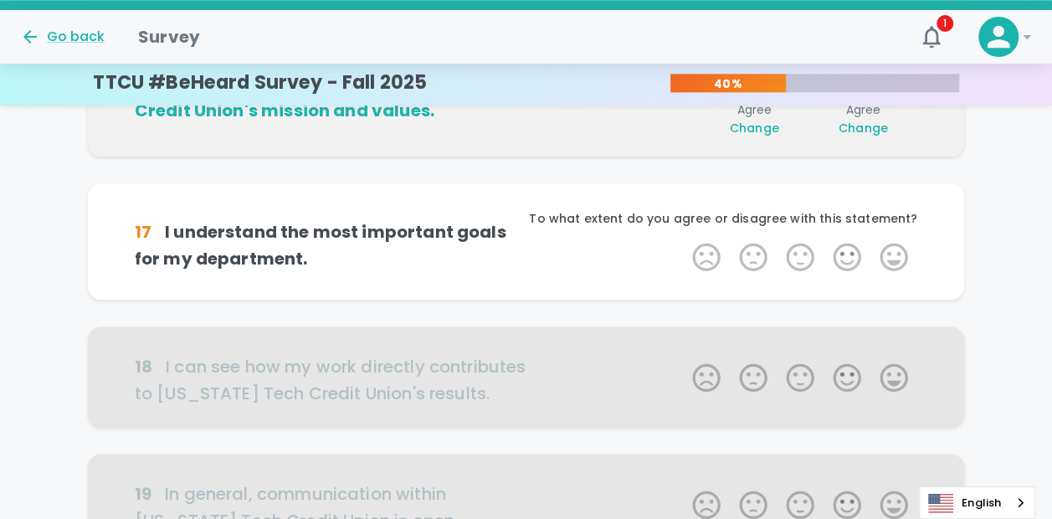
scroll to position [884, 0]
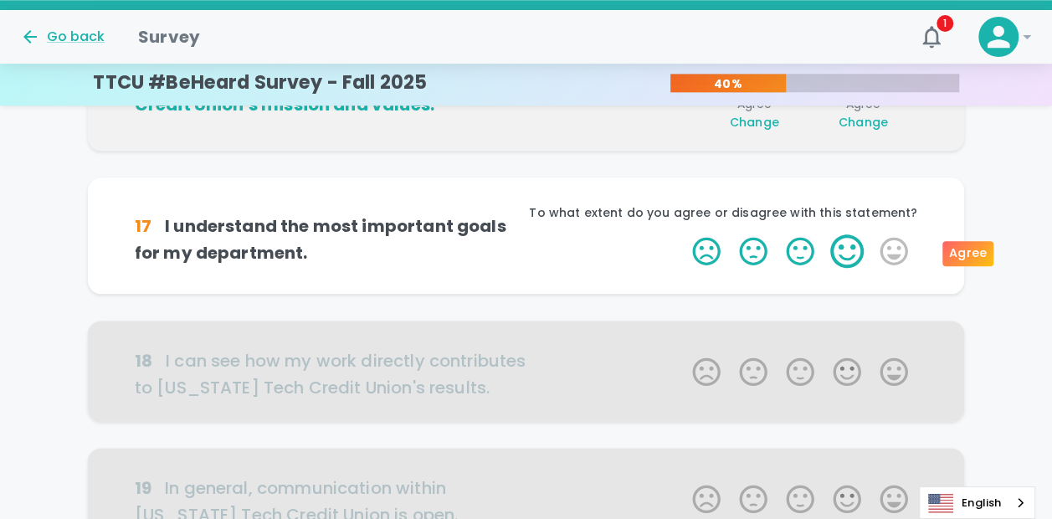
click at [845, 255] on label "4 Stars" at bounding box center [847, 250] width 47 height 33
click at [683, 234] on input "4 Stars" at bounding box center [682, 234] width 1 height 1
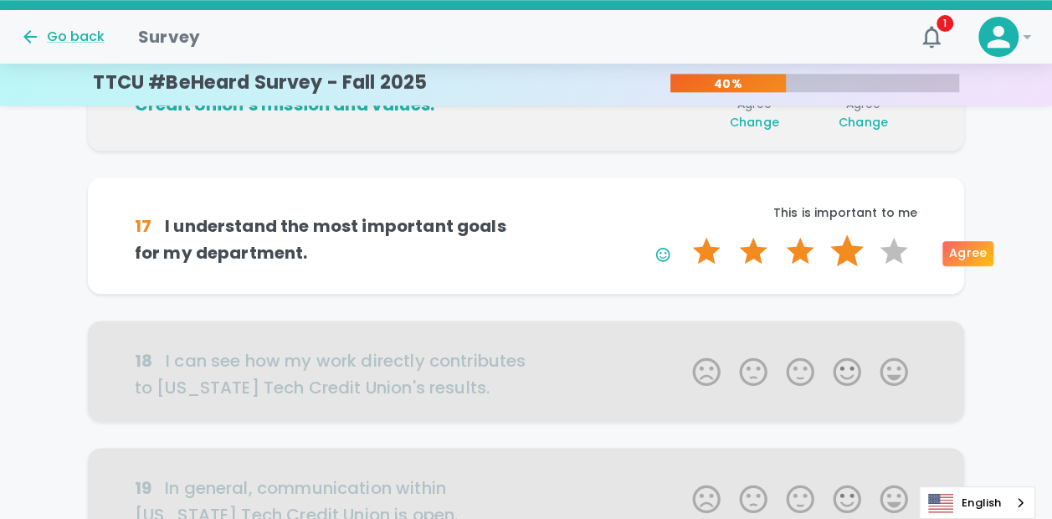
click at [849, 254] on label "4 Stars" at bounding box center [847, 250] width 47 height 33
click at [683, 234] on input "4 Stars" at bounding box center [682, 234] width 1 height 1
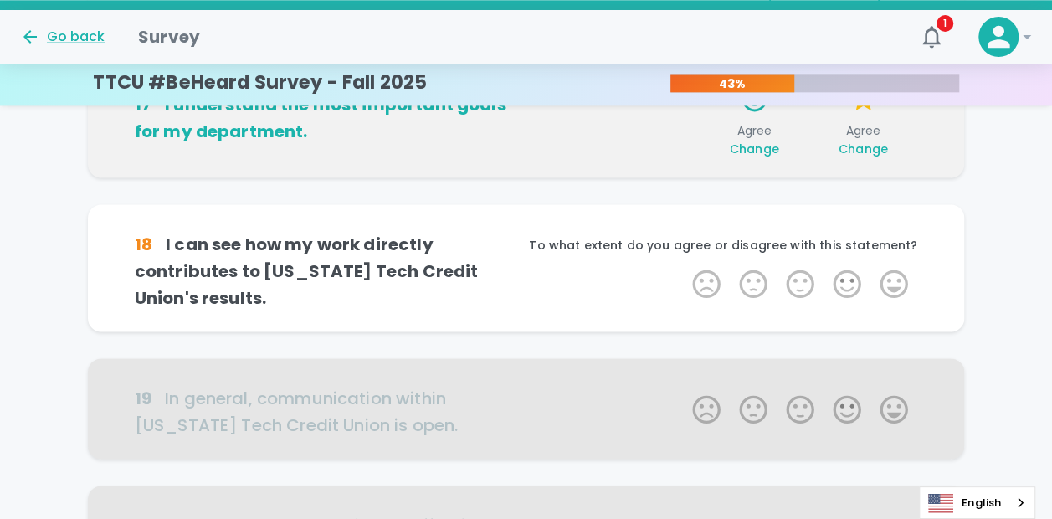
scroll to position [1031, 0]
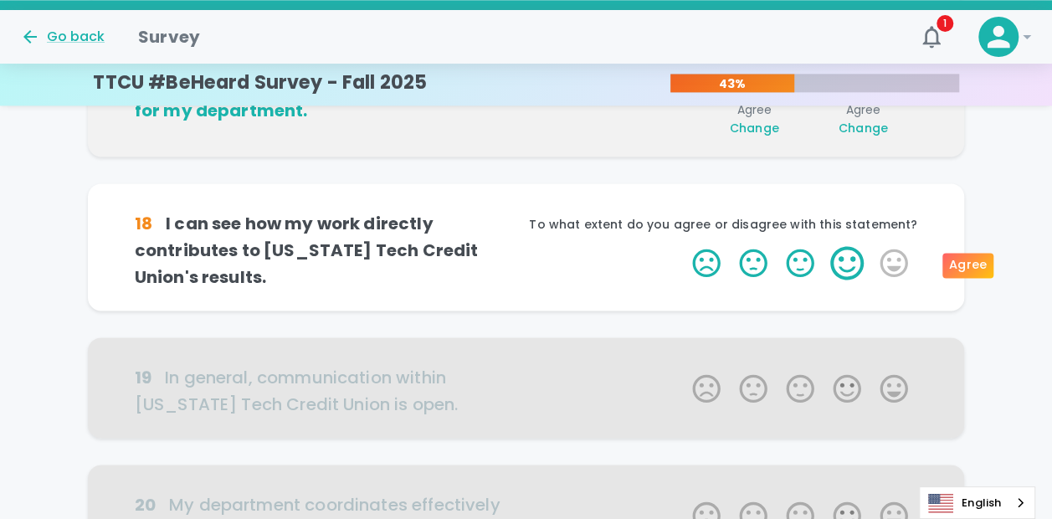
click at [847, 262] on label "4 Stars" at bounding box center [847, 262] width 47 height 33
click at [683, 246] on input "4 Stars" at bounding box center [682, 245] width 1 height 1
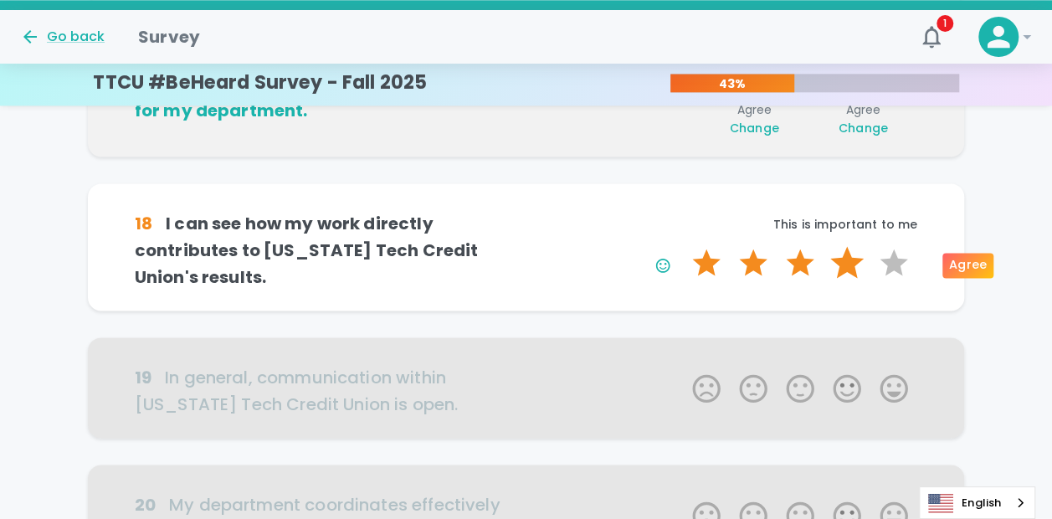
click at [849, 267] on label "4 Stars" at bounding box center [847, 262] width 47 height 33
click at [683, 246] on input "4 Stars" at bounding box center [682, 245] width 1 height 1
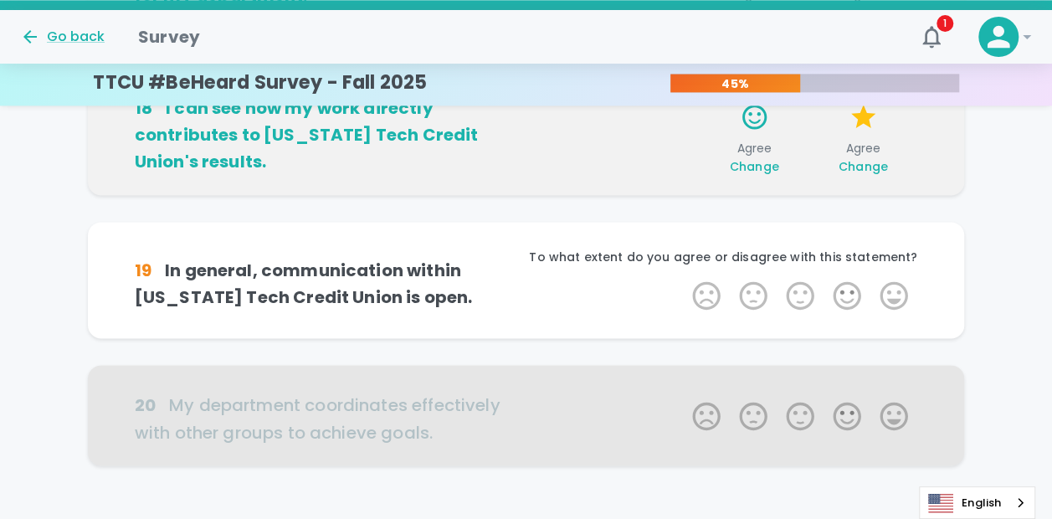
scroll to position [1178, 0]
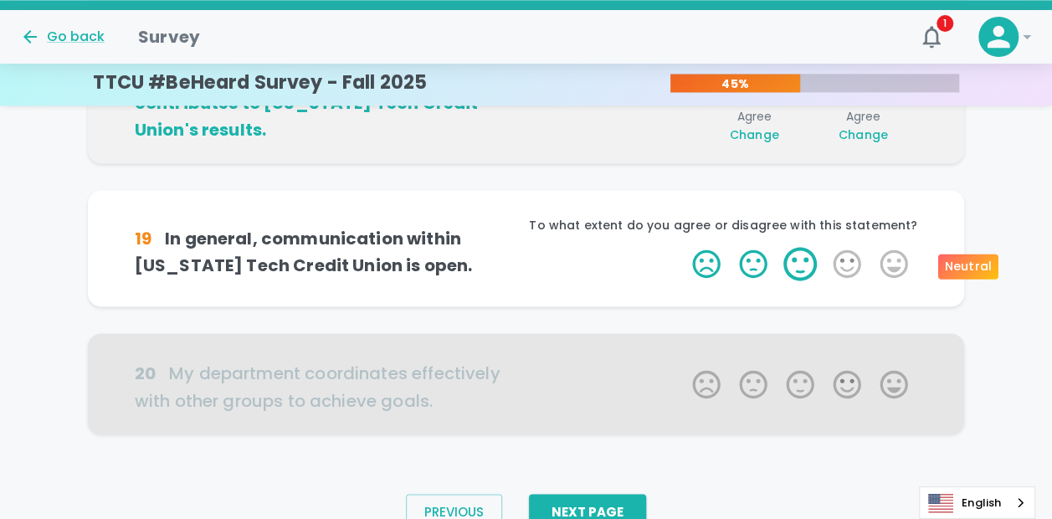
click at [807, 270] on label "3 Stars" at bounding box center [800, 263] width 47 height 33
click at [683, 247] on input "3 Stars" at bounding box center [682, 246] width 1 height 1
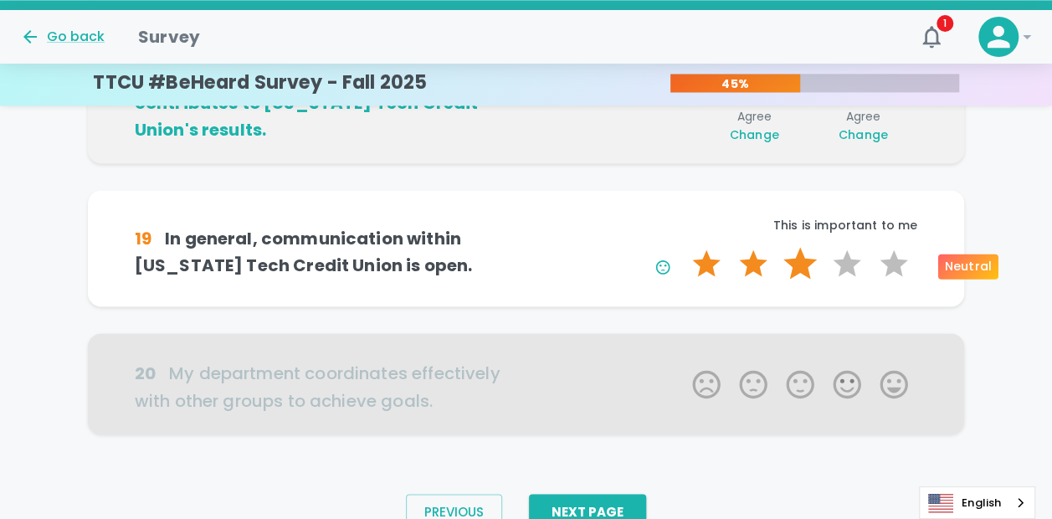
click at [803, 267] on label "3 Stars" at bounding box center [800, 263] width 47 height 33
click at [683, 247] on input "3 Stars" at bounding box center [682, 246] width 1 height 1
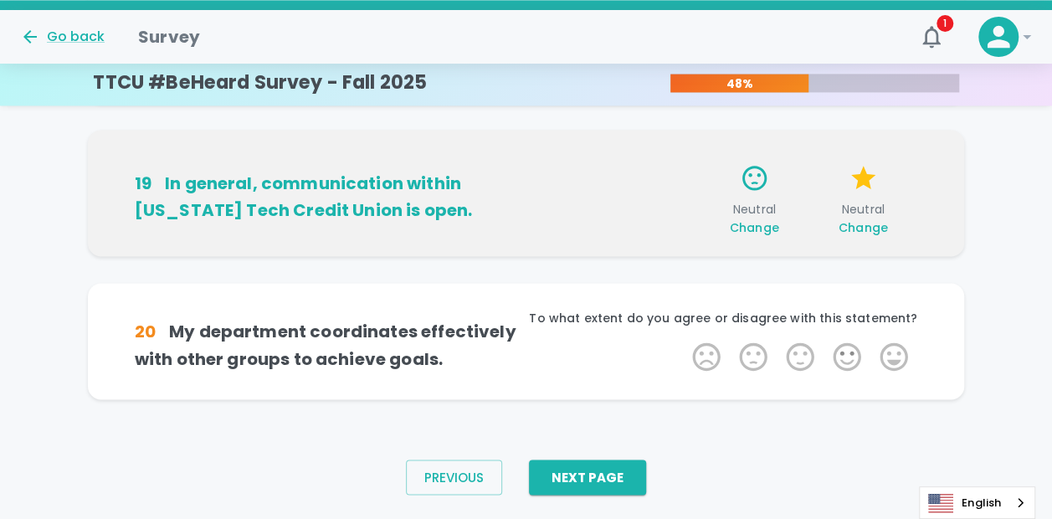
scroll to position [1255, 0]
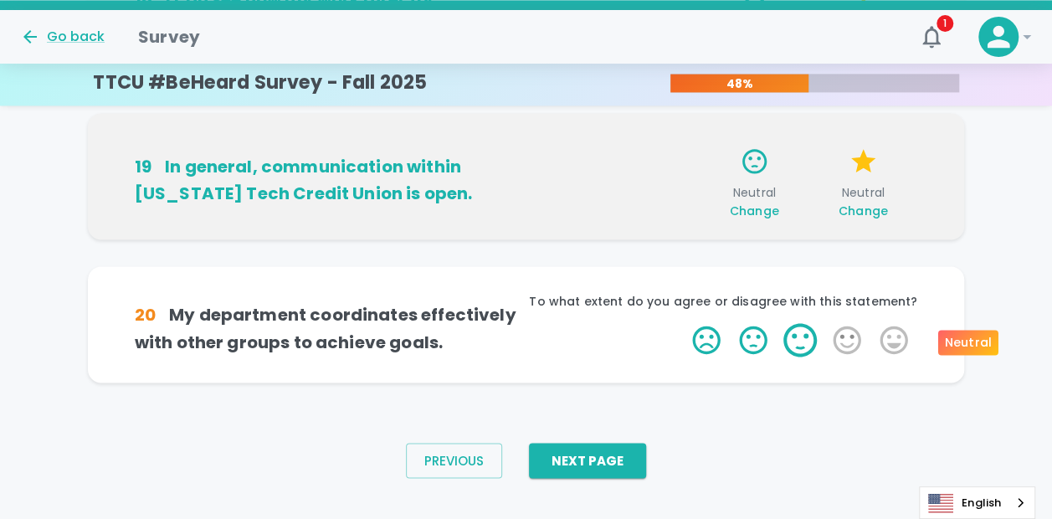
click at [808, 336] on label "3 Stars" at bounding box center [800, 339] width 47 height 33
click at [683, 323] on input "3 Stars" at bounding box center [682, 322] width 1 height 1
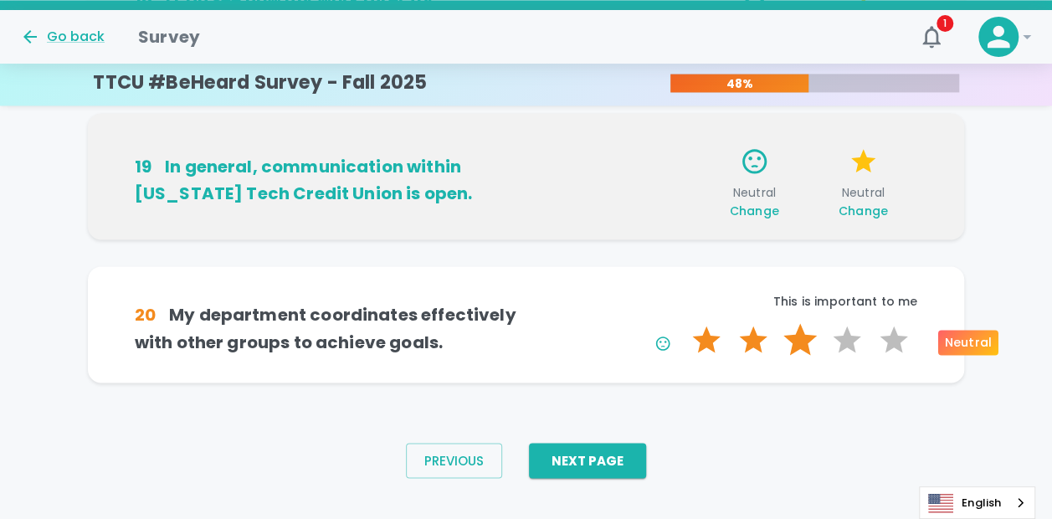
click at [807, 341] on label "3 Stars" at bounding box center [800, 339] width 47 height 33
click at [683, 323] on input "3 Stars" at bounding box center [682, 322] width 1 height 1
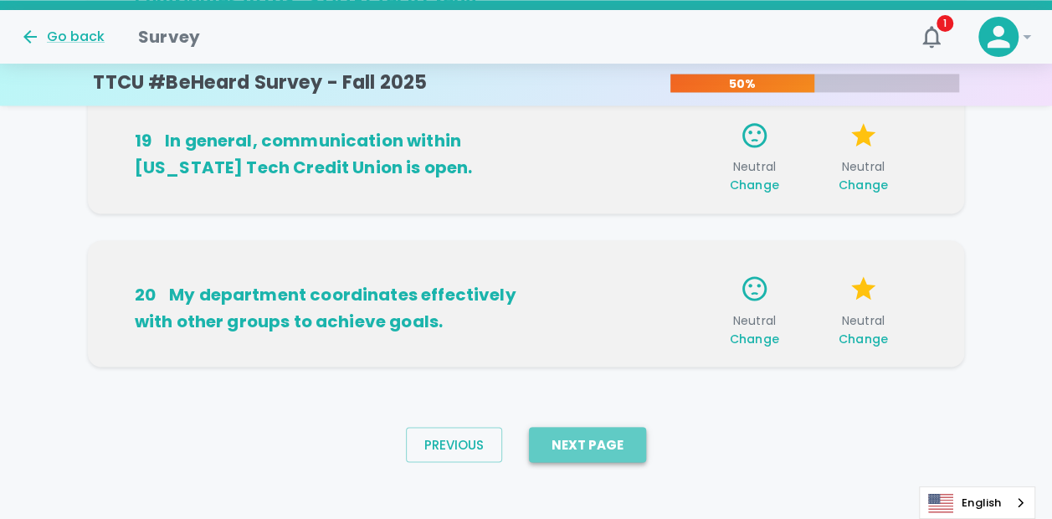
click at [626, 449] on button "Next Page" at bounding box center [587, 444] width 117 height 35
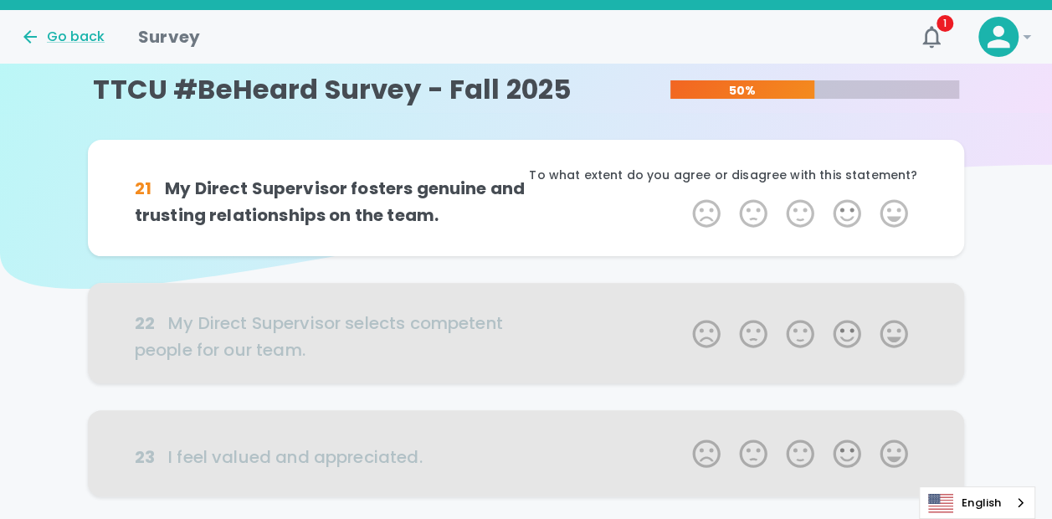
scroll to position [0, 0]
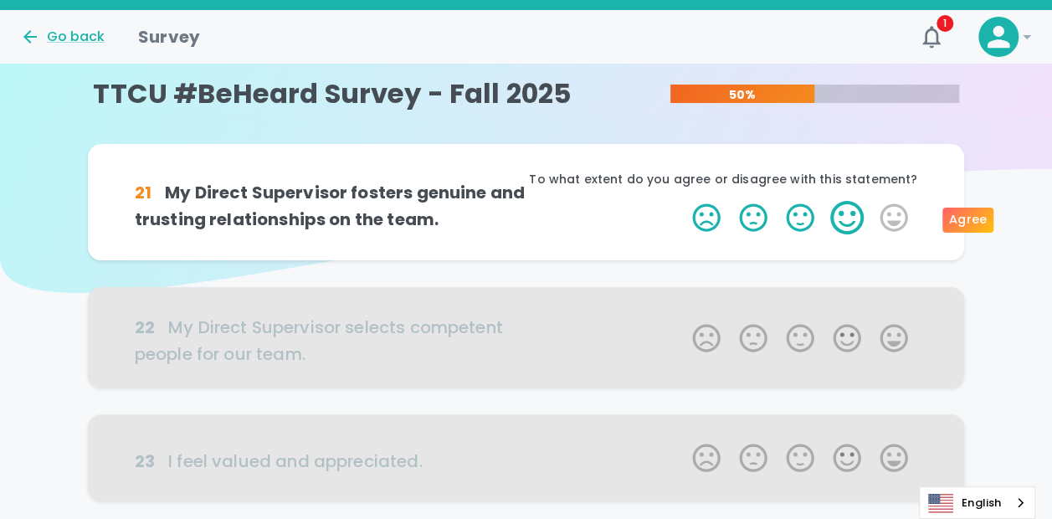
click at [840, 221] on label "4 Stars" at bounding box center [847, 217] width 47 height 33
click at [683, 201] on input "4 Stars" at bounding box center [682, 200] width 1 height 1
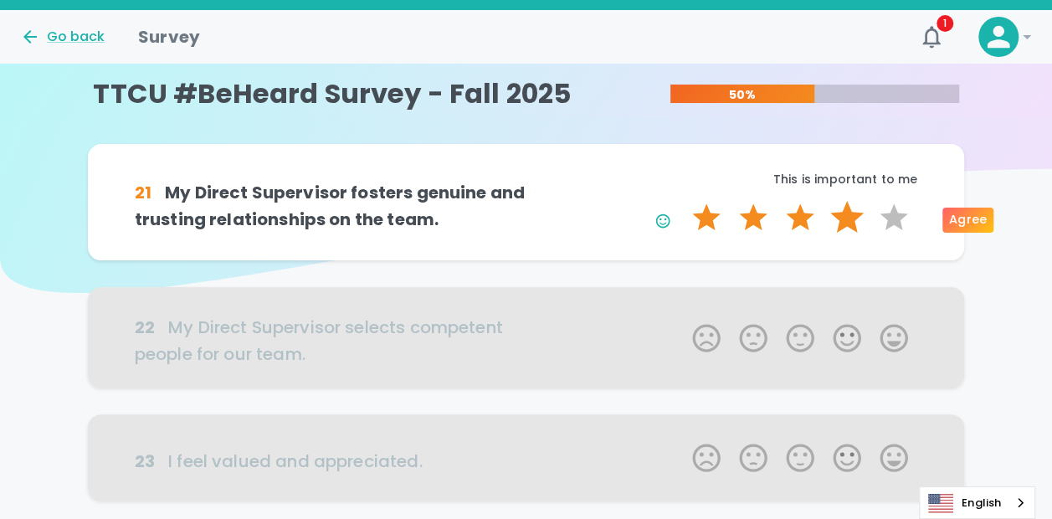
click at [851, 215] on label "4 Stars" at bounding box center [847, 217] width 47 height 33
click at [683, 201] on input "4 Stars" at bounding box center [682, 200] width 1 height 1
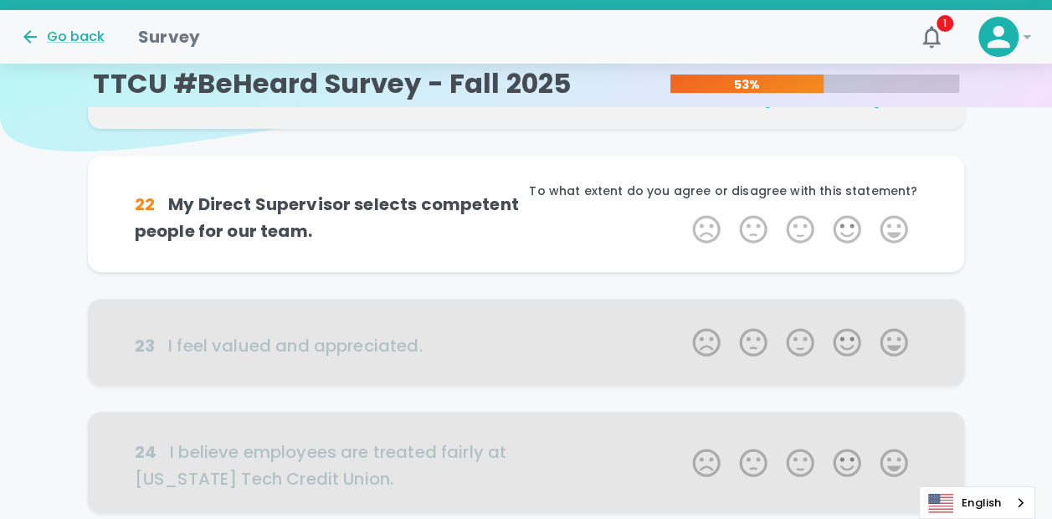
scroll to position [147, 0]
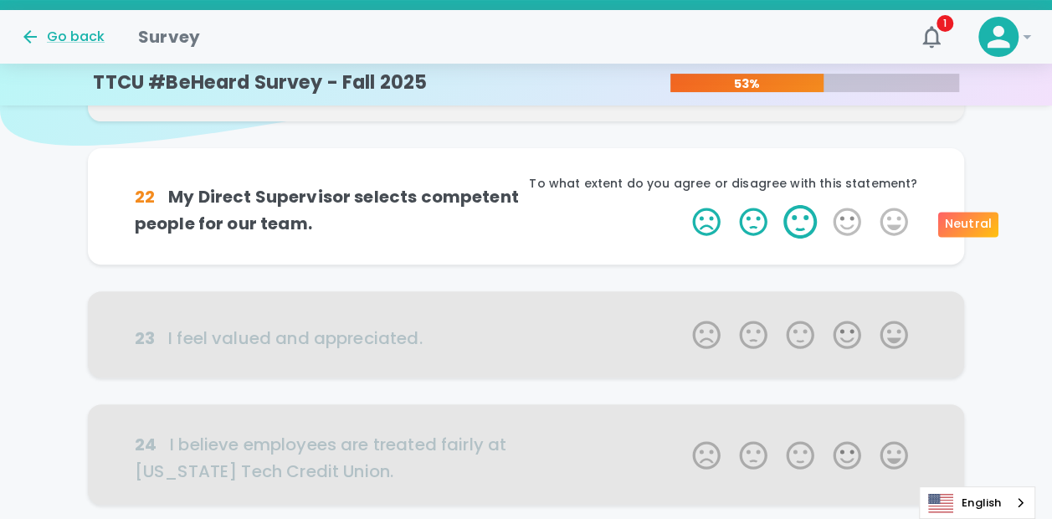
click at [798, 225] on label "3 Stars" at bounding box center [800, 221] width 47 height 33
click at [683, 205] on input "3 Stars" at bounding box center [682, 204] width 1 height 1
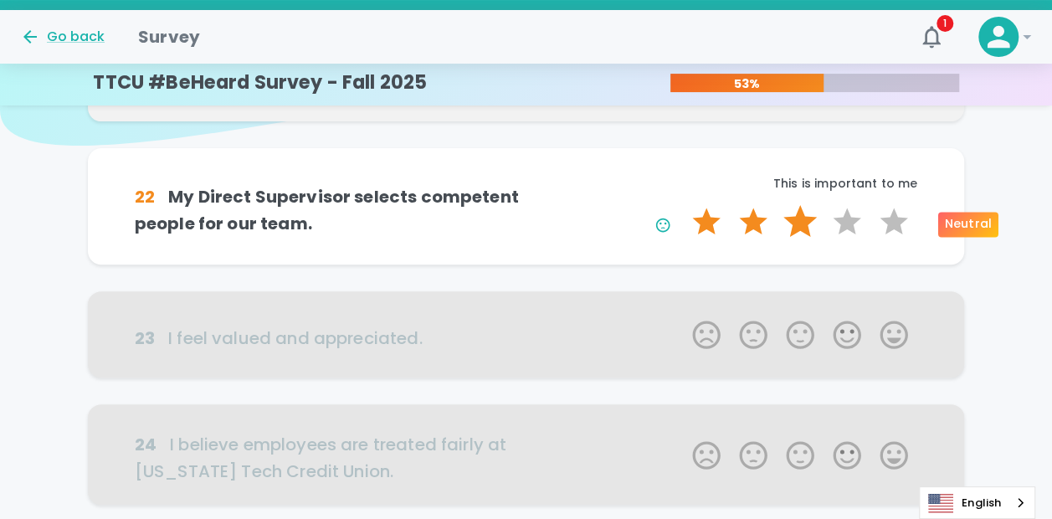
click at [797, 228] on label "3 Stars" at bounding box center [800, 221] width 47 height 33
click at [683, 205] on input "3 Stars" at bounding box center [682, 204] width 1 height 1
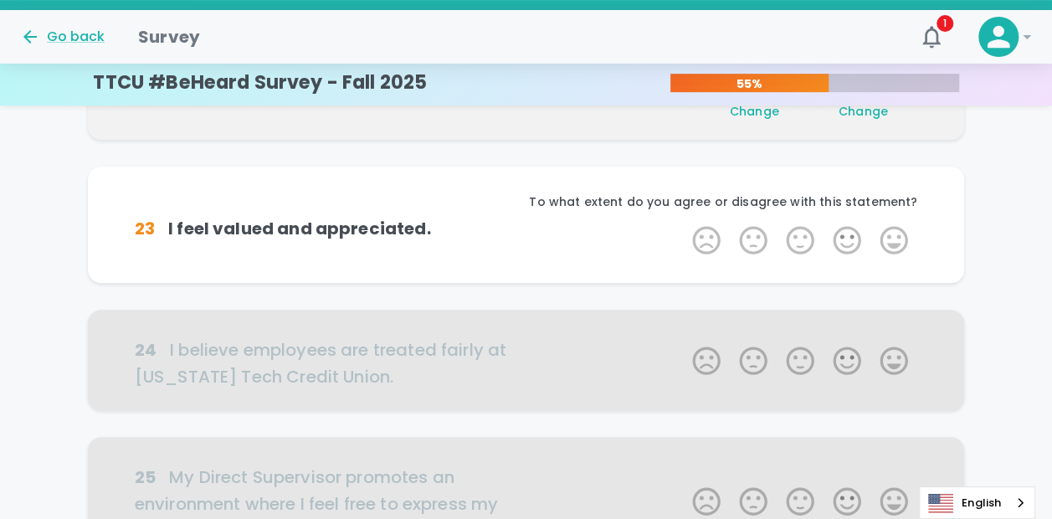
scroll to position [295, 0]
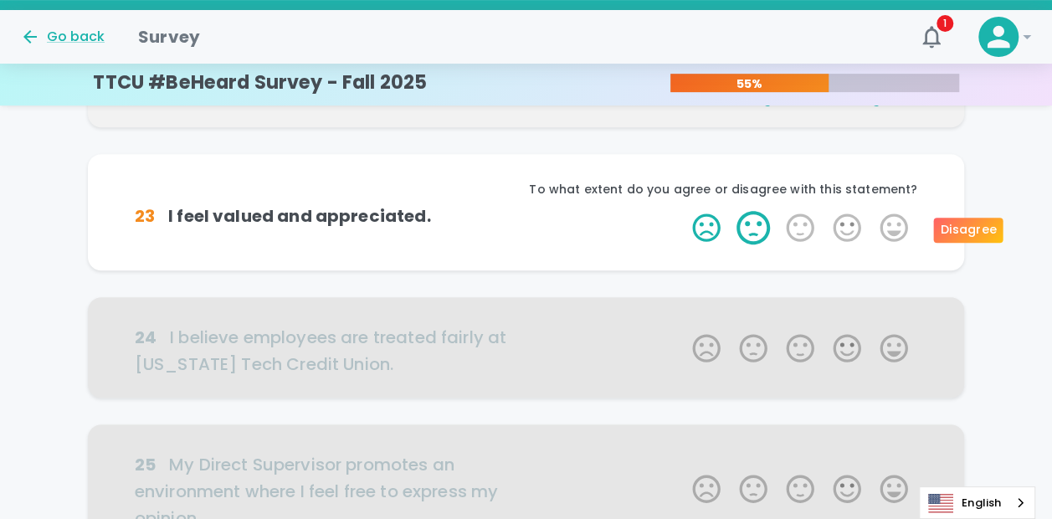
click at [758, 231] on label "2 Stars" at bounding box center [753, 227] width 47 height 33
click at [683, 211] on input "2 Stars" at bounding box center [682, 210] width 1 height 1
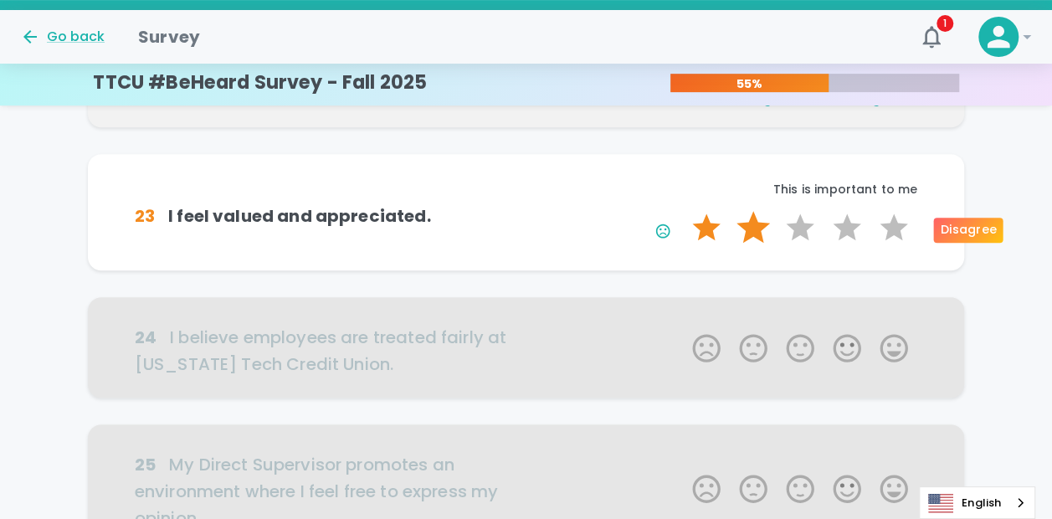
click at [762, 239] on label "2 Stars" at bounding box center [753, 227] width 47 height 33
click at [683, 211] on input "2 Stars" at bounding box center [682, 210] width 1 height 1
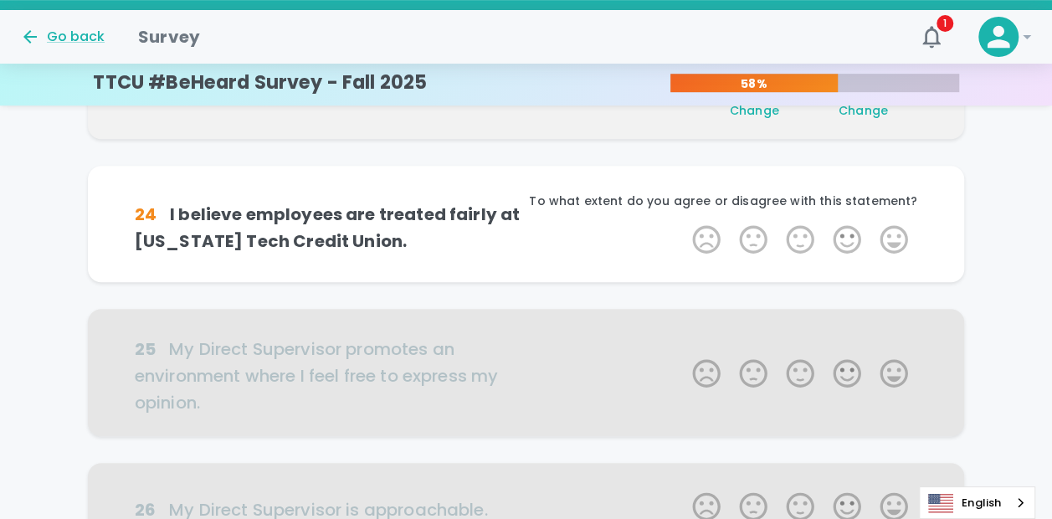
scroll to position [442, 0]
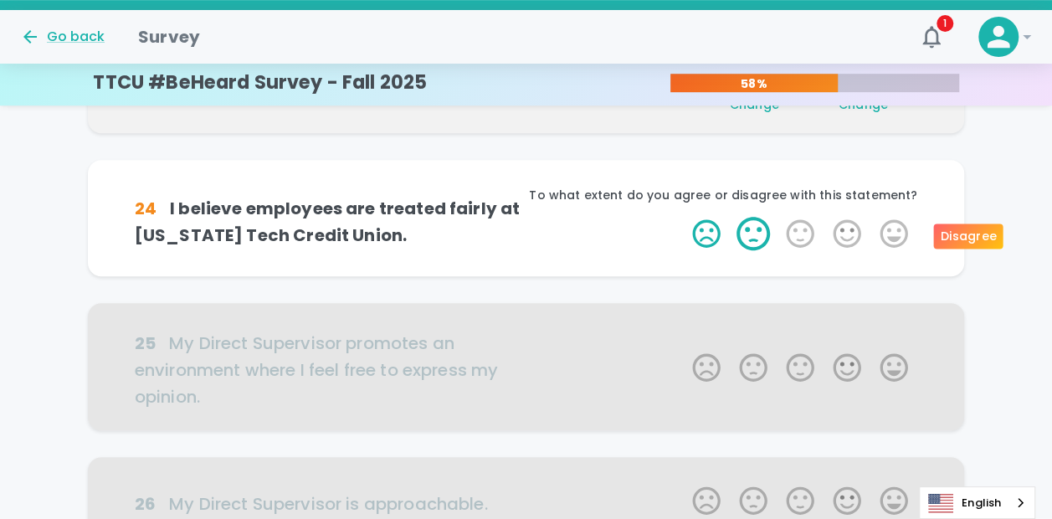
click at [757, 230] on label "2 Stars" at bounding box center [753, 233] width 47 height 33
click at [683, 217] on input "2 Stars" at bounding box center [682, 216] width 1 height 1
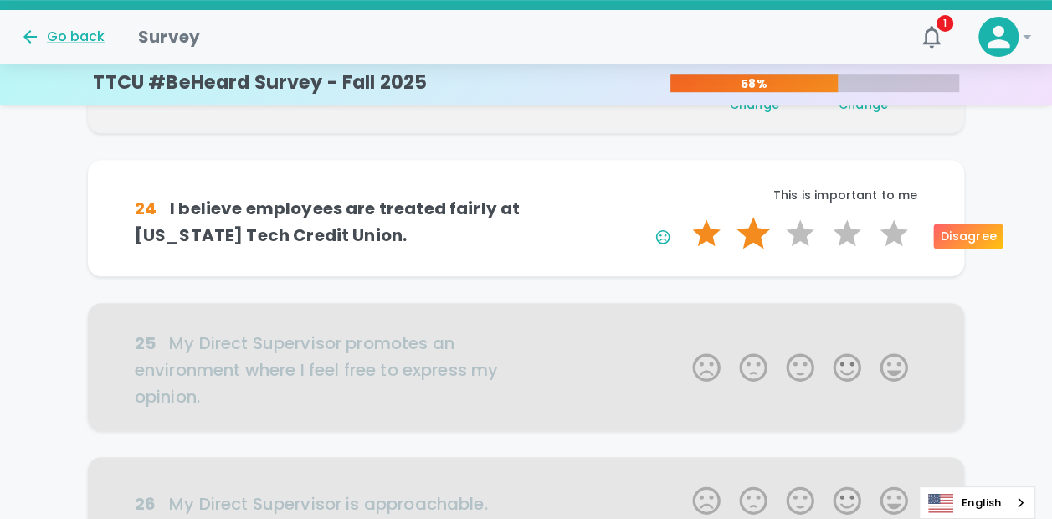
click at [757, 235] on label "2 Stars" at bounding box center [753, 233] width 47 height 33
click at [683, 217] on input "2 Stars" at bounding box center [682, 216] width 1 height 1
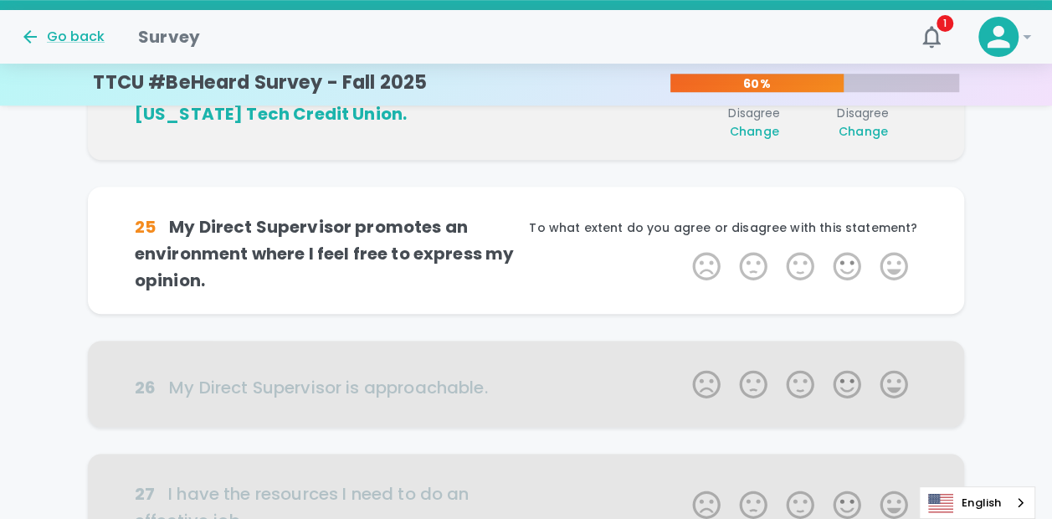
scroll to position [589, 0]
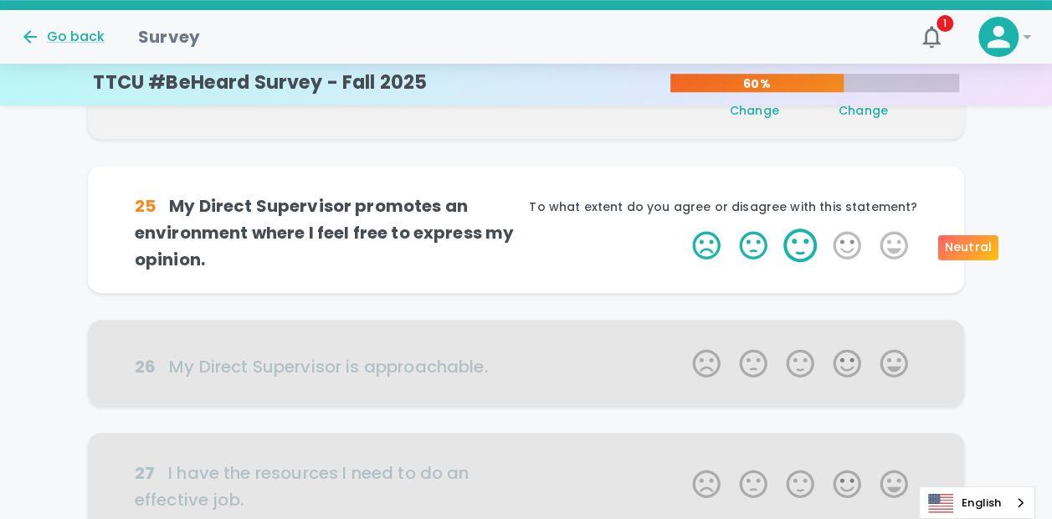
click at [800, 255] on label "3 Stars" at bounding box center [800, 244] width 47 height 33
click at [683, 228] on input "3 Stars" at bounding box center [682, 228] width 1 height 1
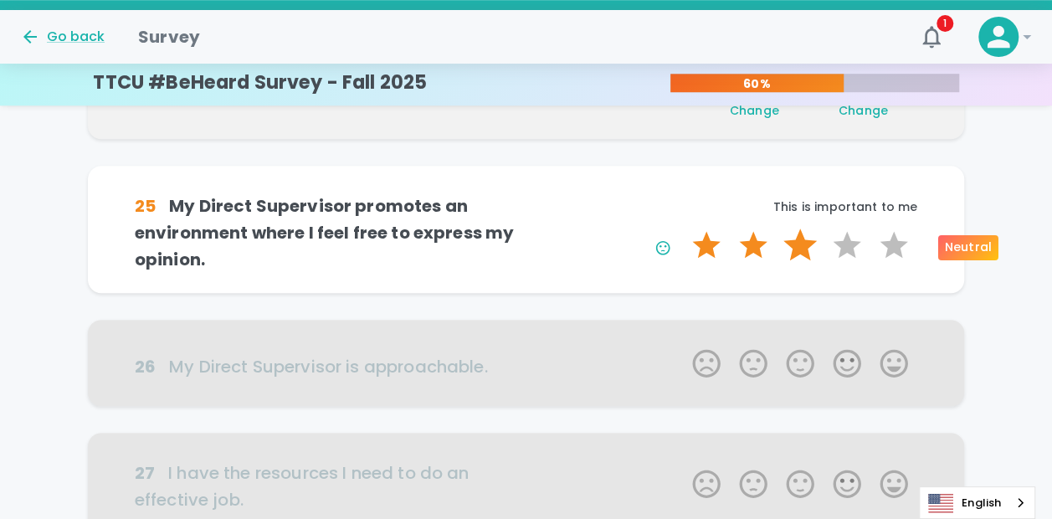
click at [803, 250] on label "3 Stars" at bounding box center [800, 244] width 47 height 33
click at [683, 228] on input "3 Stars" at bounding box center [682, 228] width 1 height 1
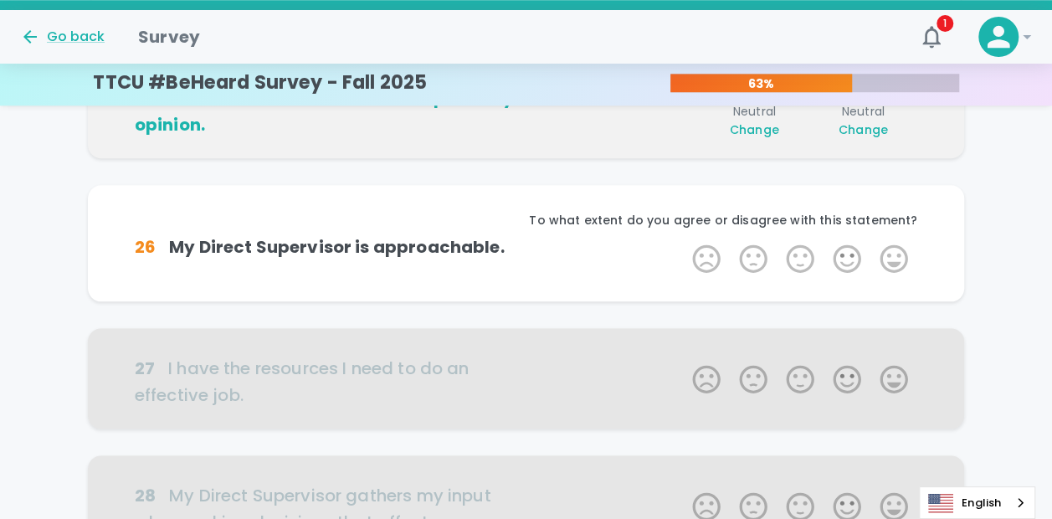
scroll to position [737, 0]
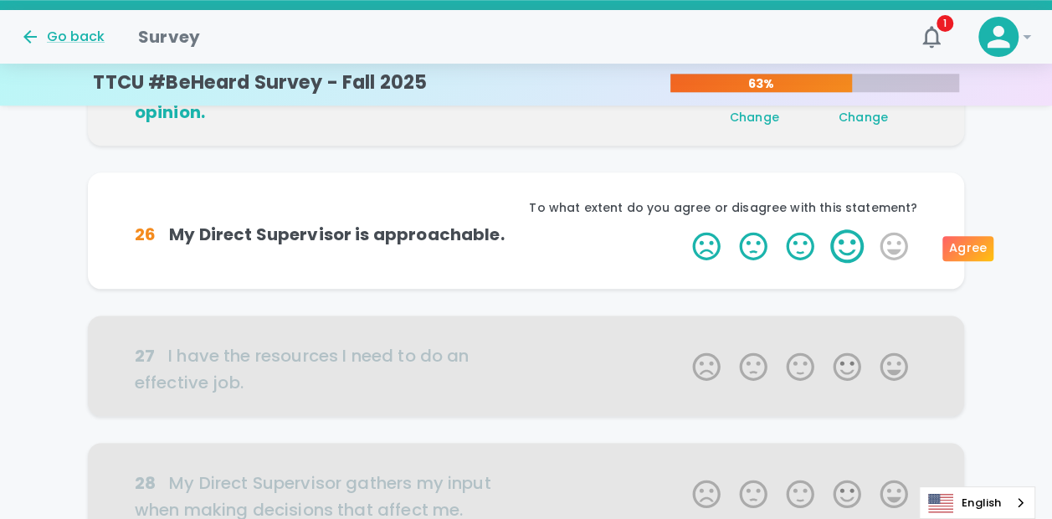
click at [839, 252] on label "4 Stars" at bounding box center [847, 245] width 47 height 33
click at [683, 229] on input "4 Stars" at bounding box center [682, 228] width 1 height 1
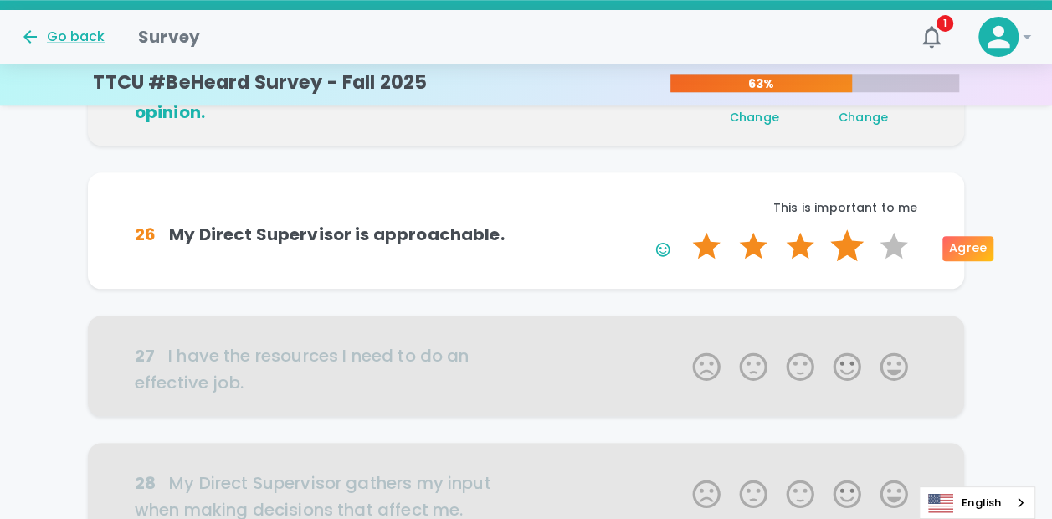
click at [844, 247] on label "4 Stars" at bounding box center [847, 245] width 47 height 33
click at [683, 229] on input "4 Stars" at bounding box center [682, 228] width 1 height 1
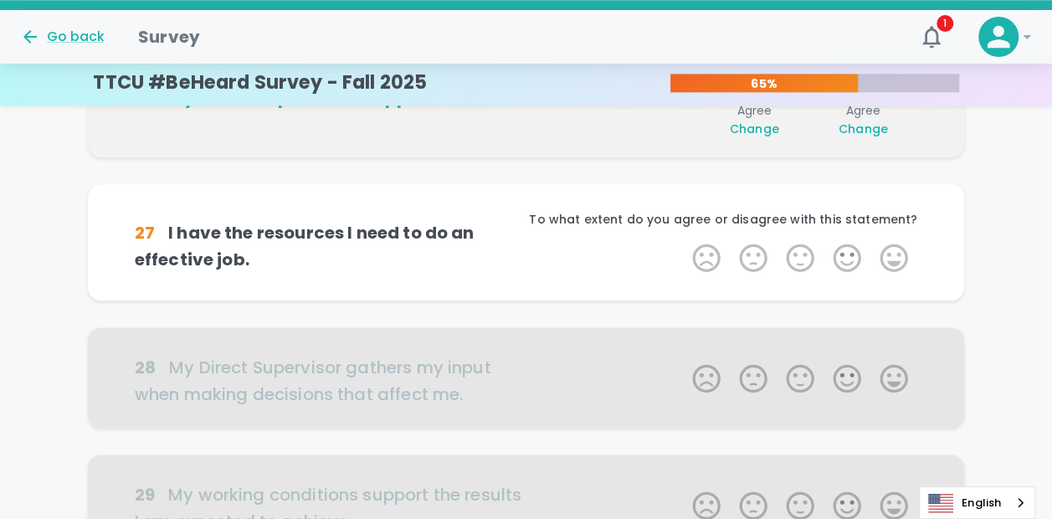
scroll to position [884, 0]
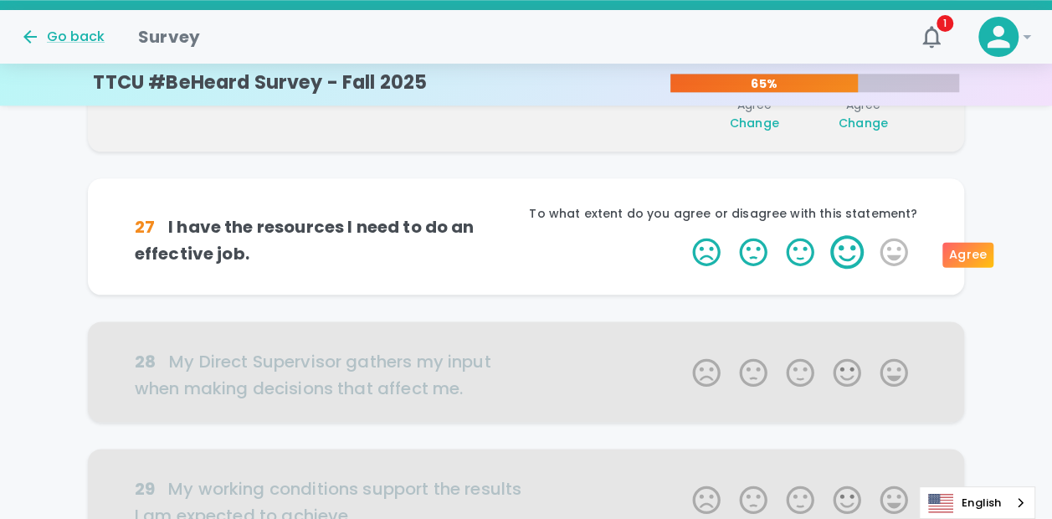
click at [844, 252] on label "4 Stars" at bounding box center [847, 251] width 47 height 33
click at [683, 235] on input "4 Stars" at bounding box center [682, 234] width 1 height 1
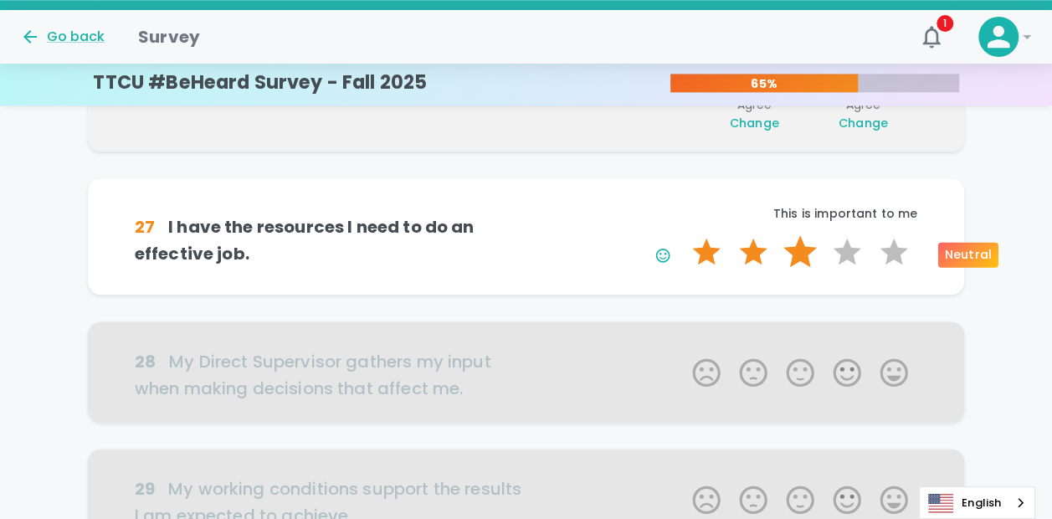
click at [810, 262] on label "3 Stars" at bounding box center [800, 251] width 47 height 33
click at [683, 235] on input "3 Stars" at bounding box center [682, 234] width 1 height 1
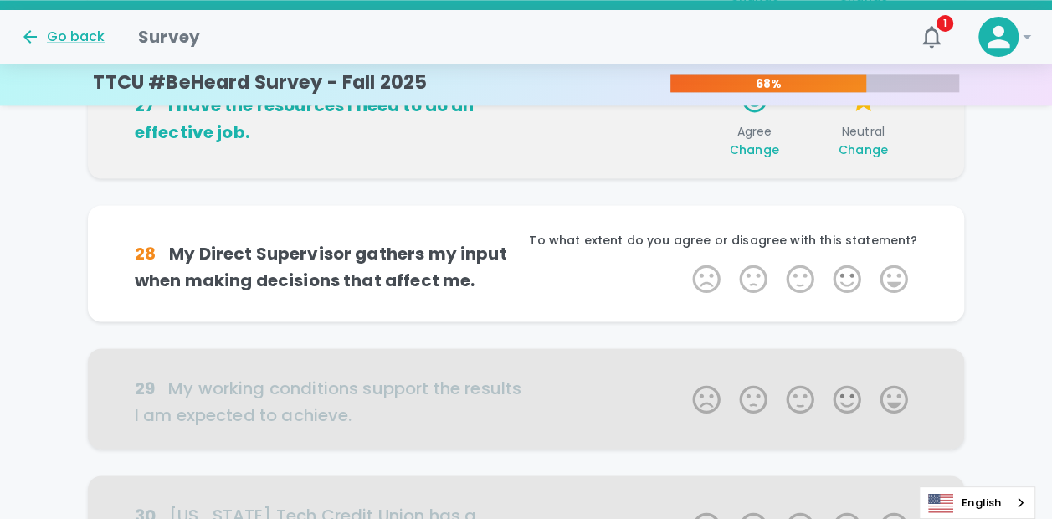
scroll to position [1031, 0]
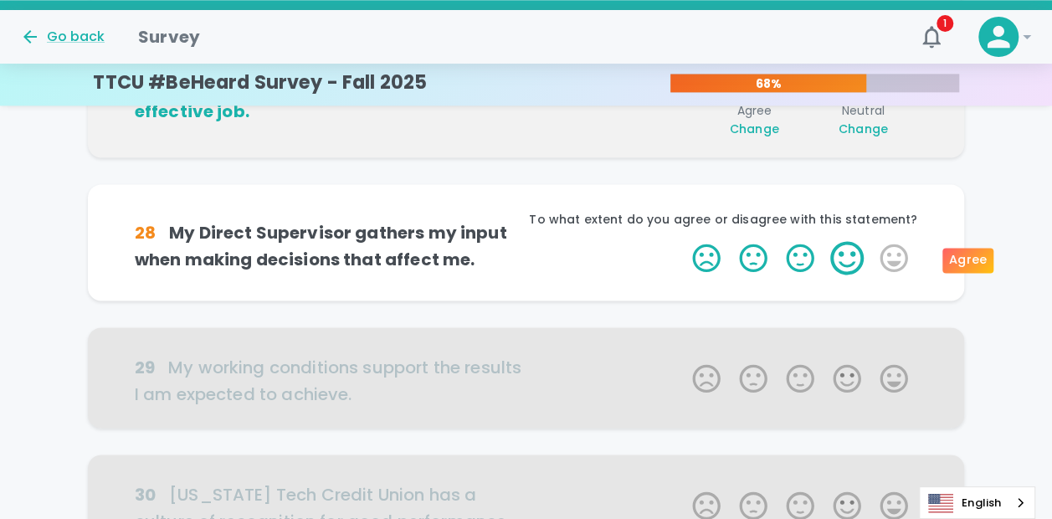
click at [848, 266] on label "4 Stars" at bounding box center [847, 257] width 47 height 33
click at [683, 241] on input "4 Stars" at bounding box center [682, 240] width 1 height 1
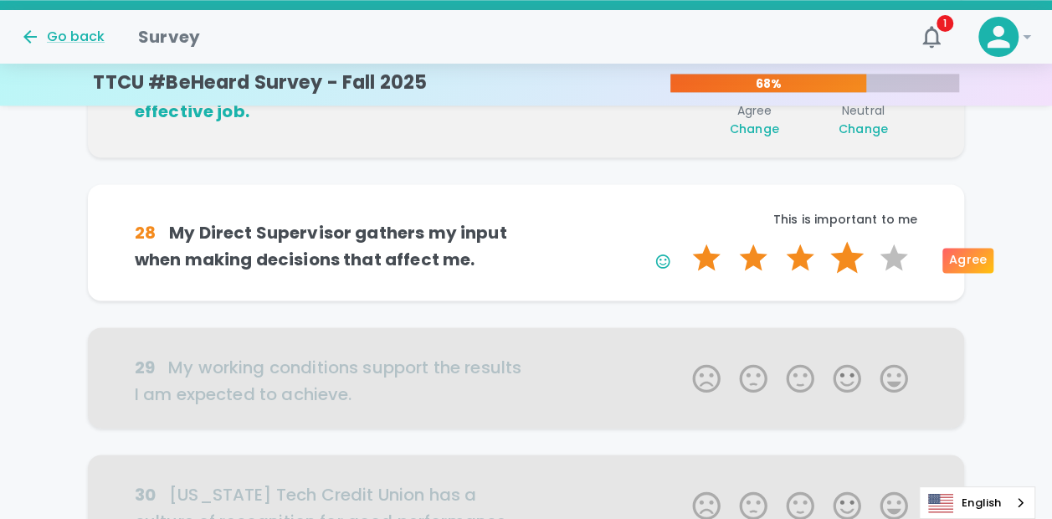
click at [848, 261] on label "4 Stars" at bounding box center [847, 257] width 47 height 33
click at [683, 241] on input "4 Stars" at bounding box center [682, 240] width 1 height 1
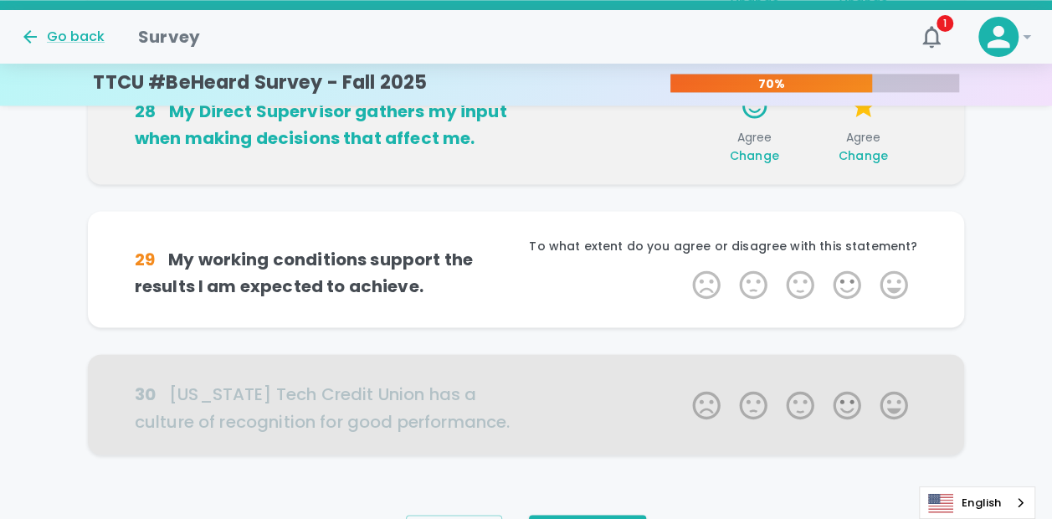
scroll to position [1178, 0]
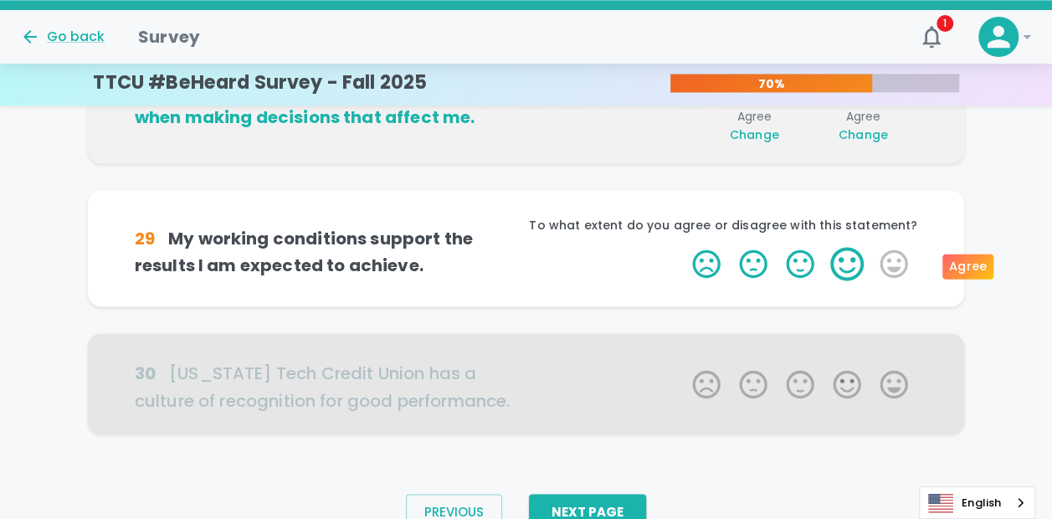
click at [846, 262] on label "4 Stars" at bounding box center [847, 263] width 47 height 33
click at [683, 247] on input "4 Stars" at bounding box center [682, 246] width 1 height 1
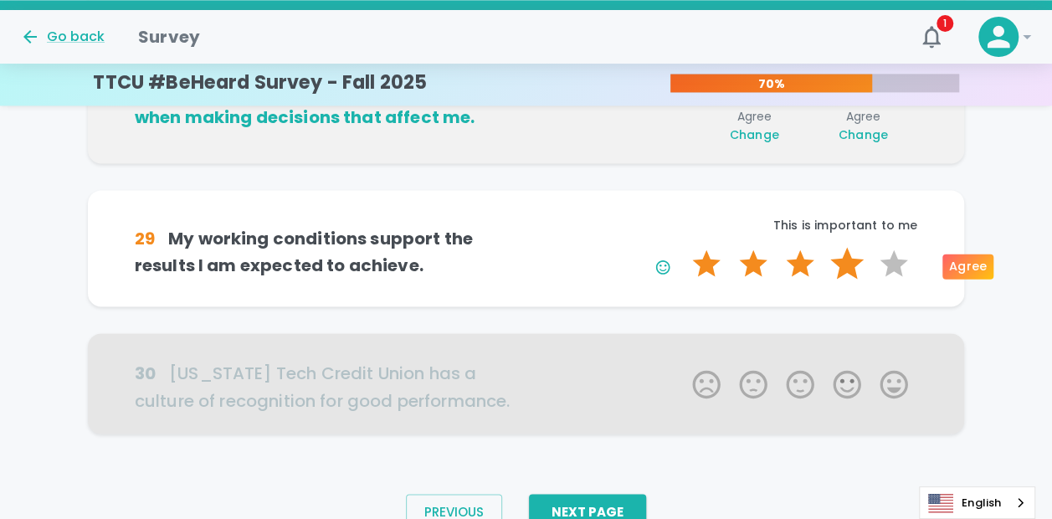
click at [846, 269] on label "4 Stars" at bounding box center [847, 263] width 47 height 33
click at [683, 247] on input "4 Stars" at bounding box center [682, 246] width 1 height 1
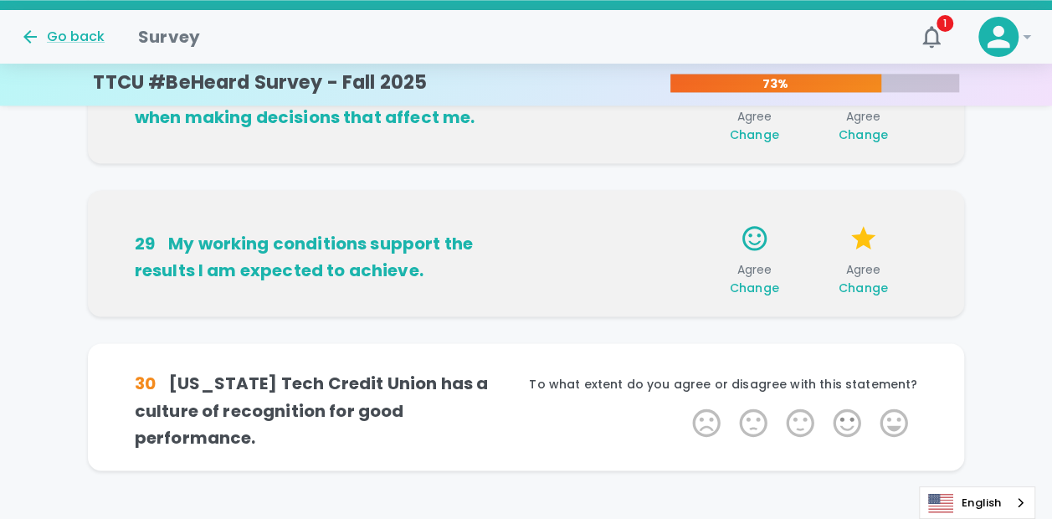
scroll to position [1255, 0]
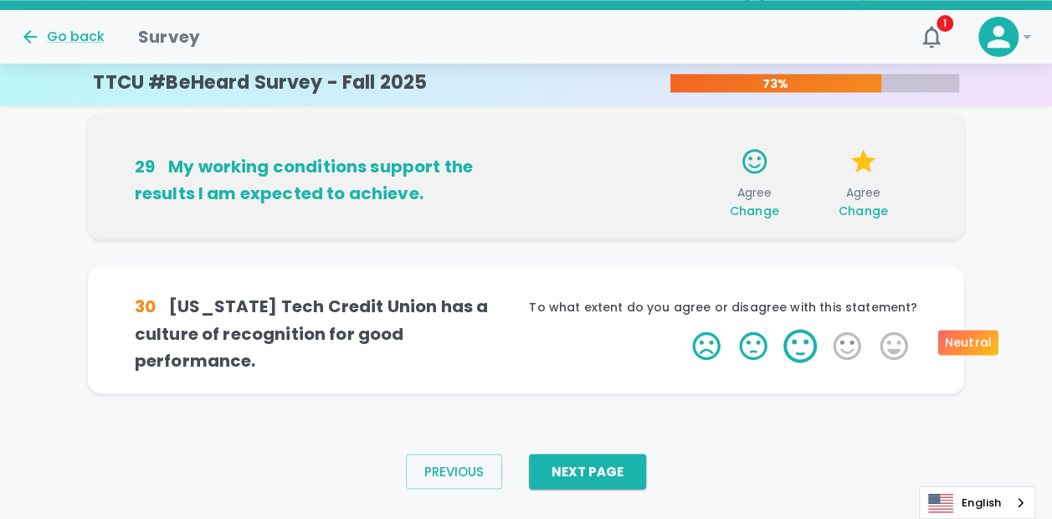
click at [810, 337] on label "3 Stars" at bounding box center [800, 345] width 47 height 33
click at [683, 329] on input "3 Stars" at bounding box center [682, 328] width 1 height 1
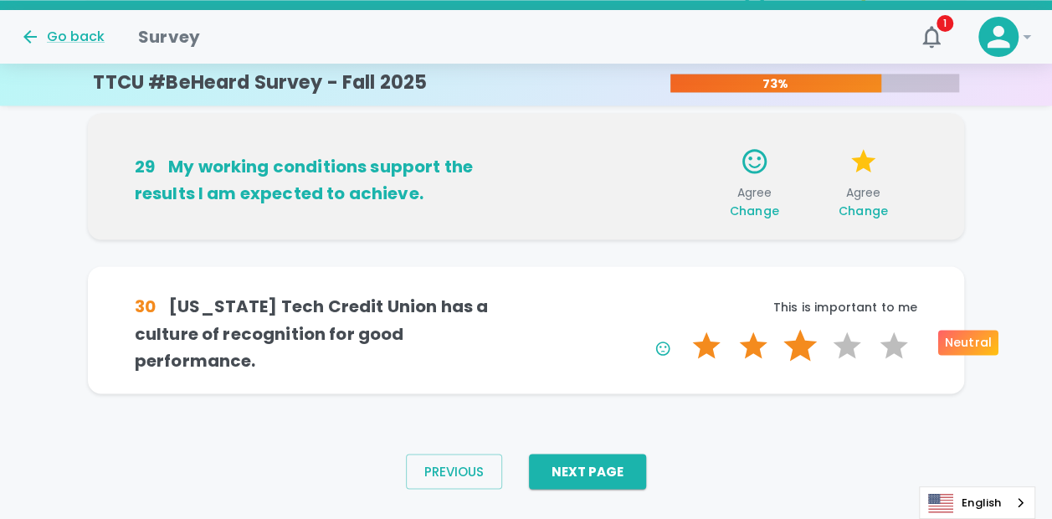
click at [808, 346] on label "3 Stars" at bounding box center [800, 345] width 47 height 33
click at [683, 329] on input "3 Stars" at bounding box center [682, 328] width 1 height 1
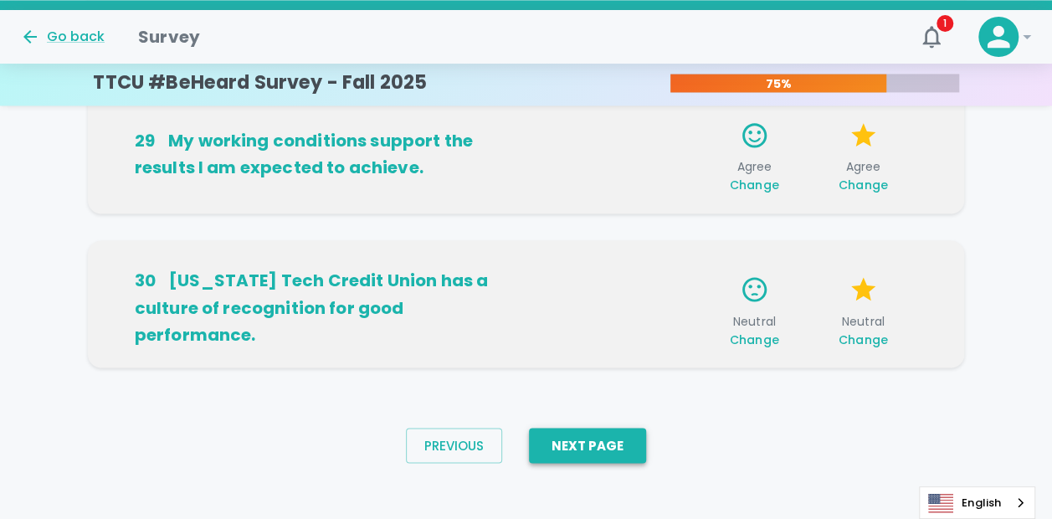
click at [630, 436] on button "Next Page" at bounding box center [587, 445] width 117 height 35
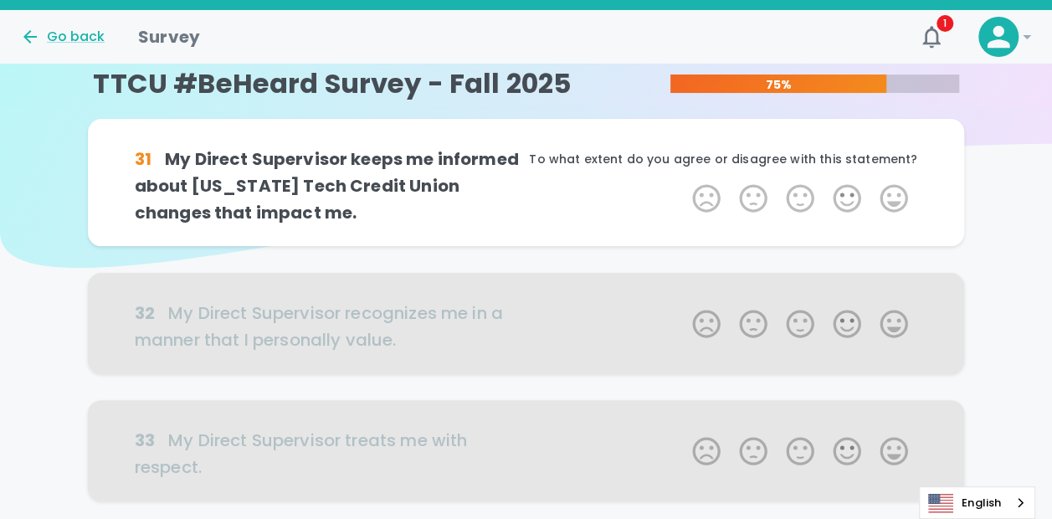
scroll to position [0, 0]
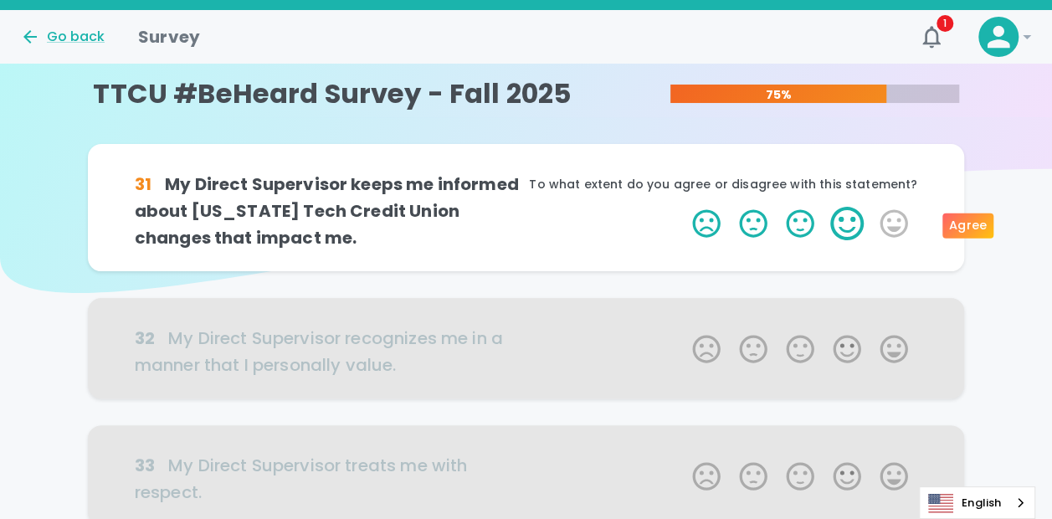
click at [842, 222] on label "4 Stars" at bounding box center [847, 223] width 47 height 33
click at [683, 207] on input "4 Stars" at bounding box center [682, 206] width 1 height 1
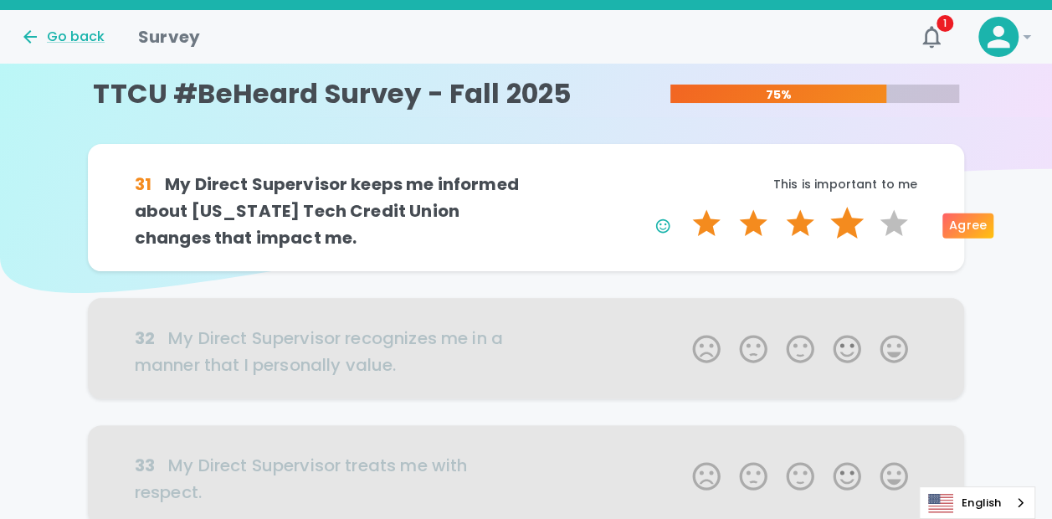
click at [844, 223] on label "4 Stars" at bounding box center [847, 223] width 47 height 33
click at [683, 207] on input "4 Stars" at bounding box center [682, 206] width 1 height 1
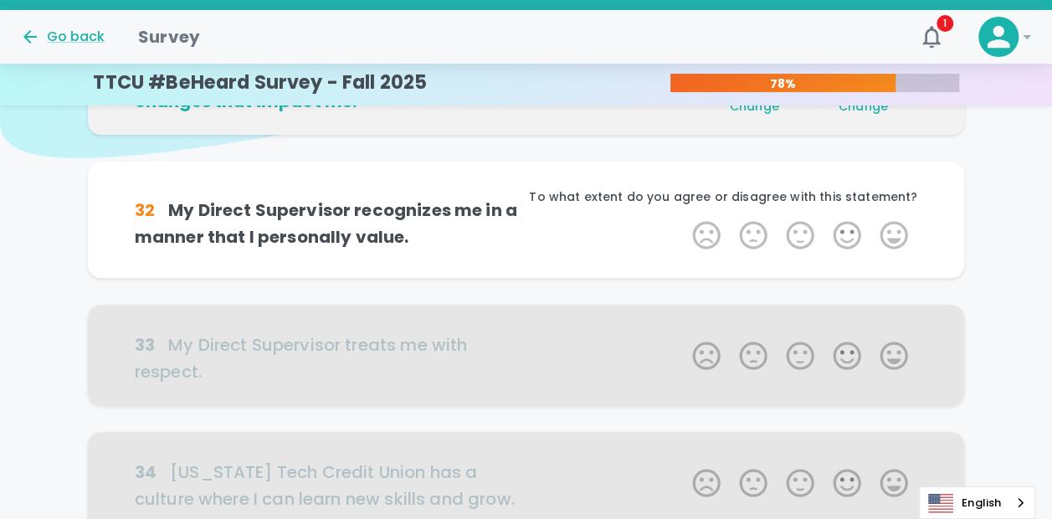
scroll to position [147, 0]
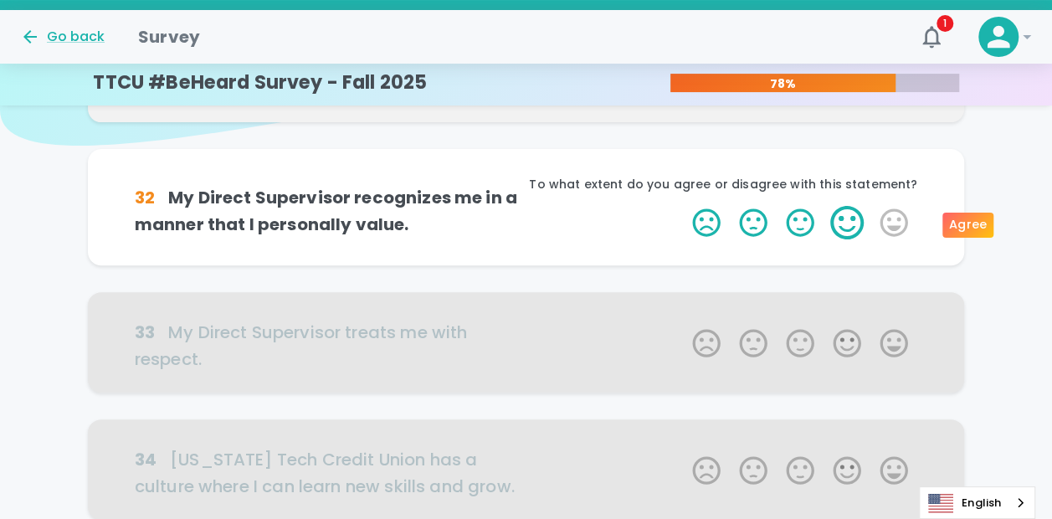
click at [847, 230] on label "4 Stars" at bounding box center [847, 222] width 47 height 33
click at [683, 206] on input "4 Stars" at bounding box center [682, 205] width 1 height 1
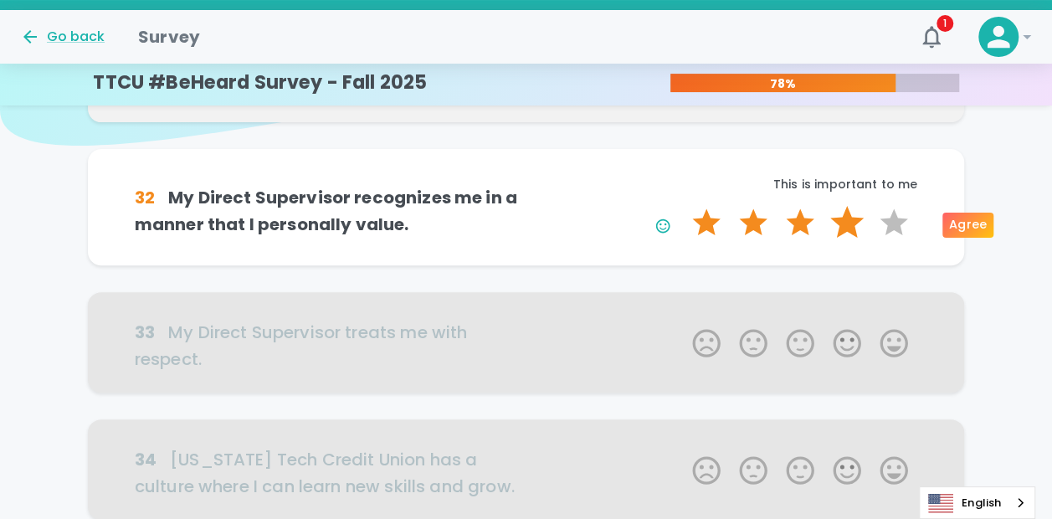
click at [847, 234] on label "4 Stars" at bounding box center [847, 222] width 47 height 33
click at [683, 206] on input "4 Stars" at bounding box center [682, 205] width 1 height 1
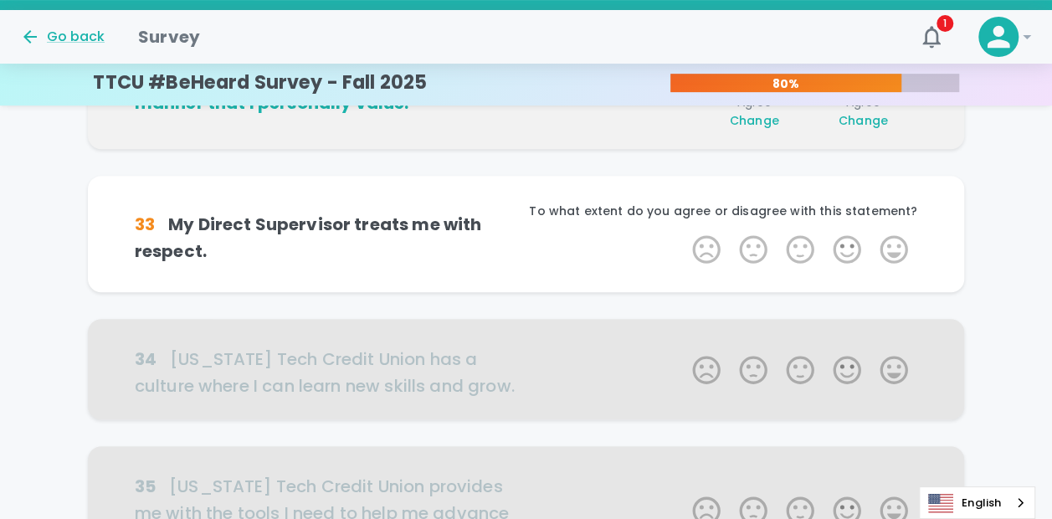
scroll to position [295, 0]
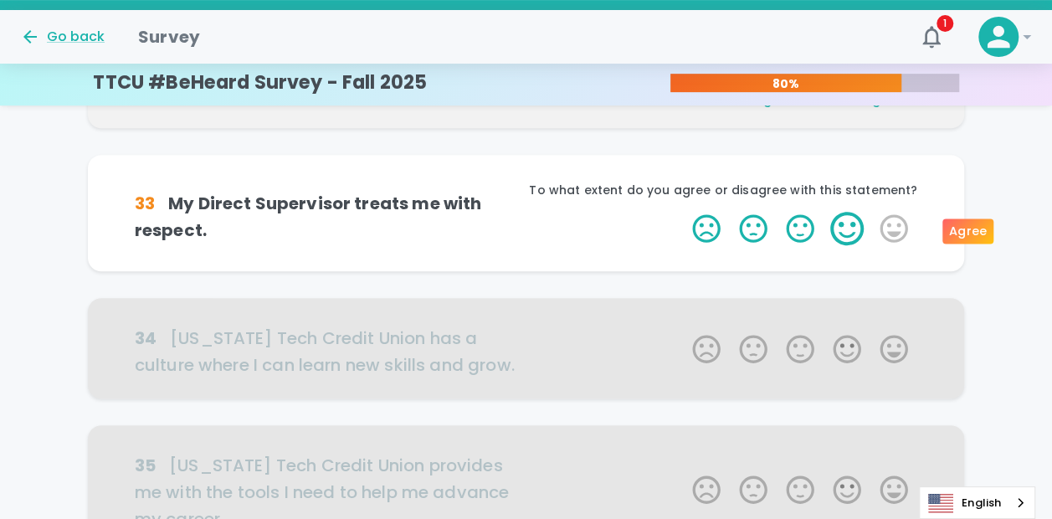
click at [849, 232] on label "4 Stars" at bounding box center [847, 228] width 47 height 33
click at [683, 212] on input "4 Stars" at bounding box center [682, 211] width 1 height 1
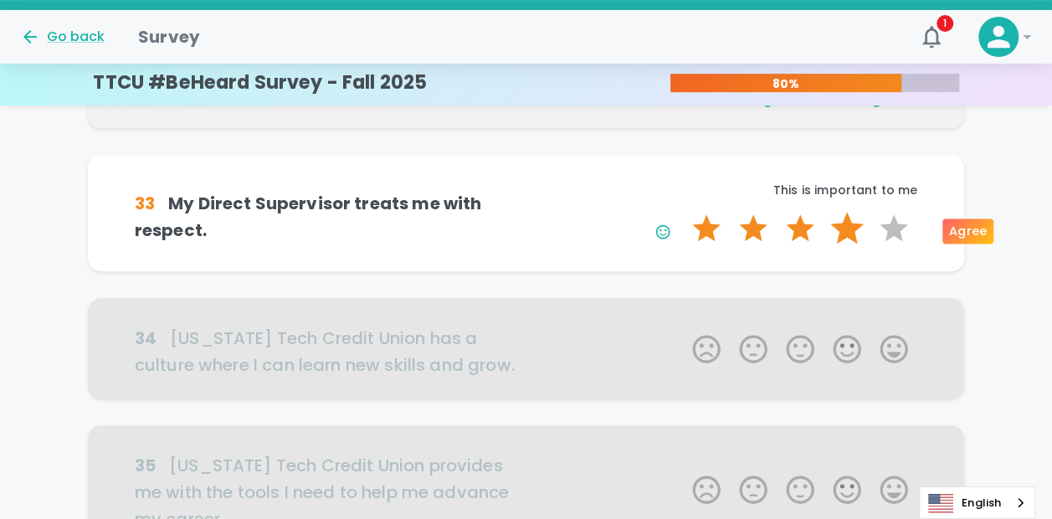
click at [850, 229] on label "4 Stars" at bounding box center [847, 228] width 47 height 33
click at [683, 212] on input "4 Stars" at bounding box center [682, 211] width 1 height 1
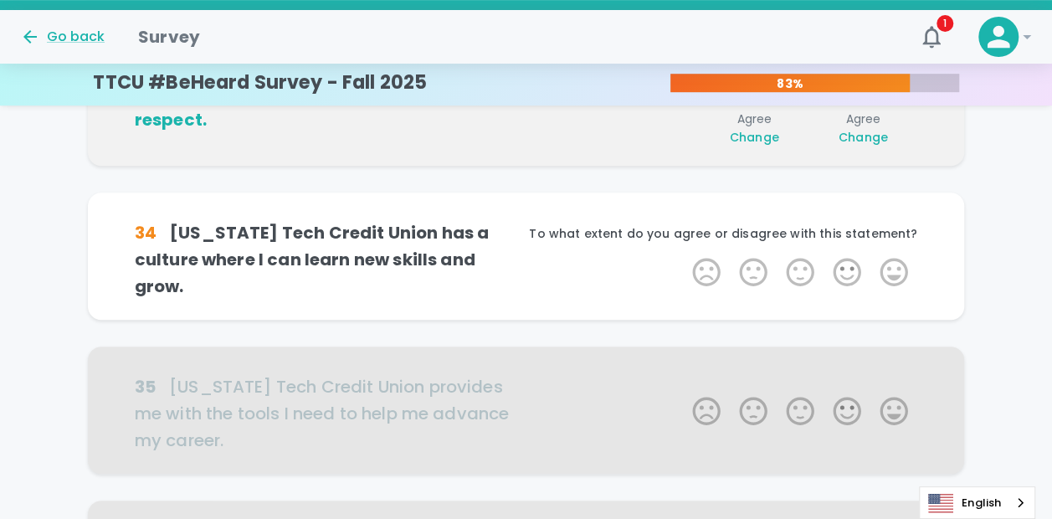
scroll to position [442, 0]
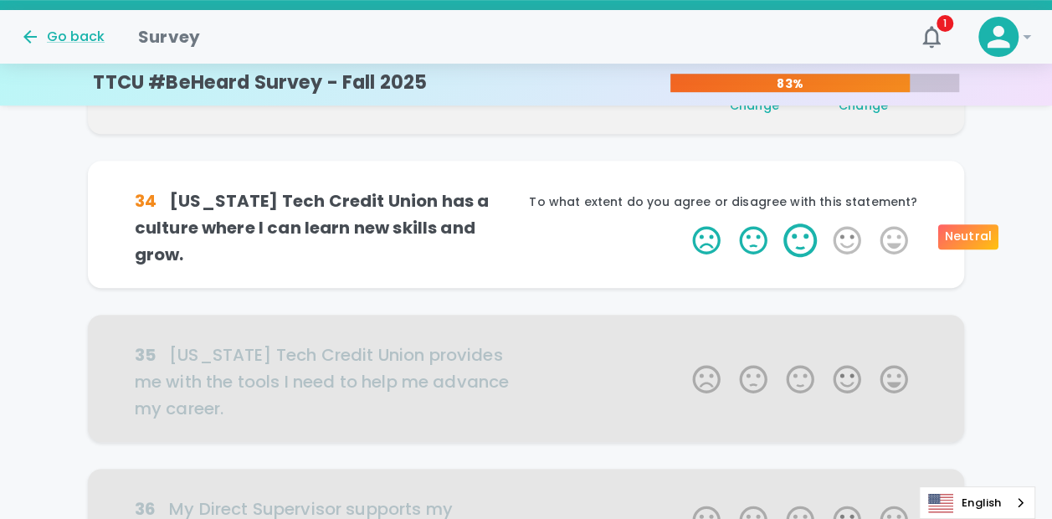
click at [795, 244] on label "3 Stars" at bounding box center [800, 239] width 47 height 33
click at [683, 223] on input "3 Stars" at bounding box center [682, 223] width 1 height 1
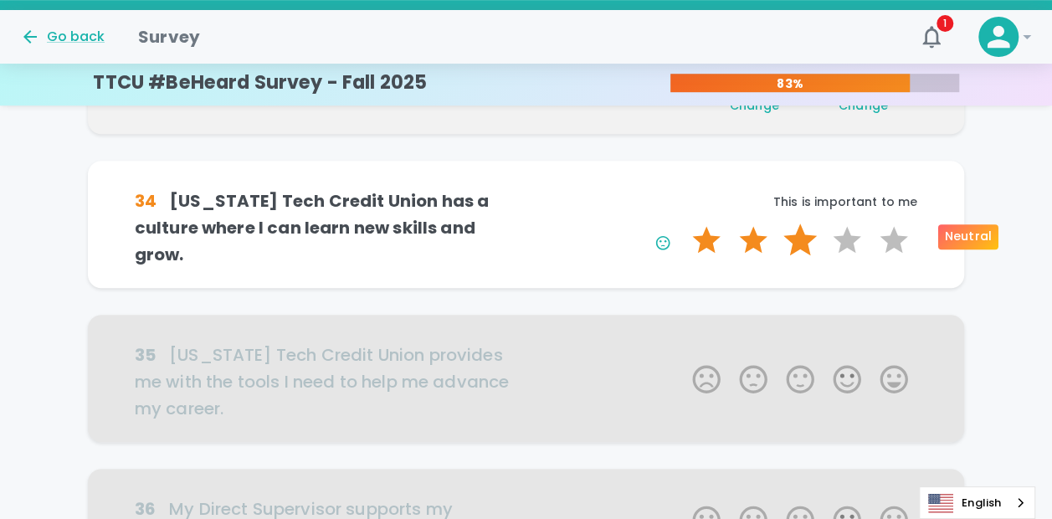
click at [798, 234] on label "3 Stars" at bounding box center [800, 239] width 47 height 33
click at [683, 223] on input "3 Stars" at bounding box center [682, 223] width 1 height 1
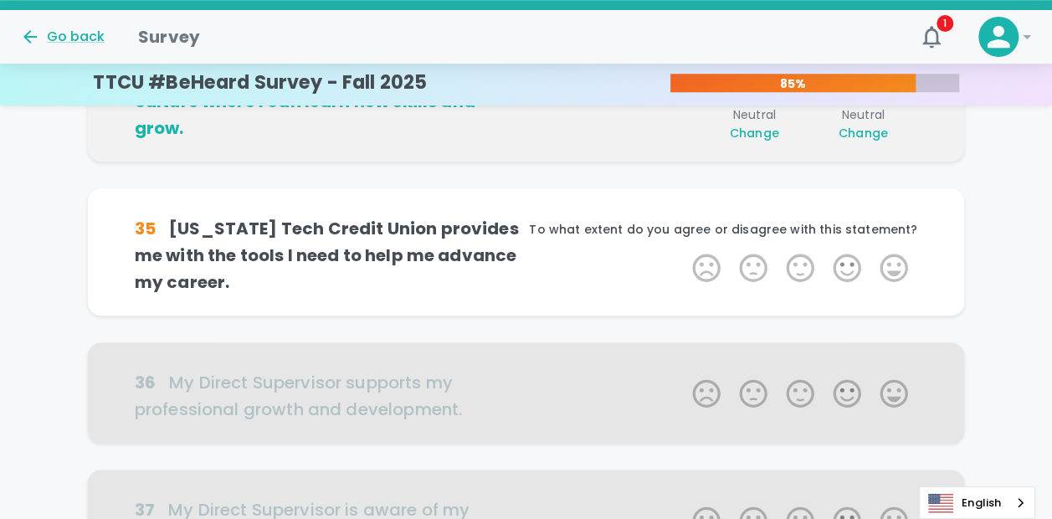
scroll to position [589, 0]
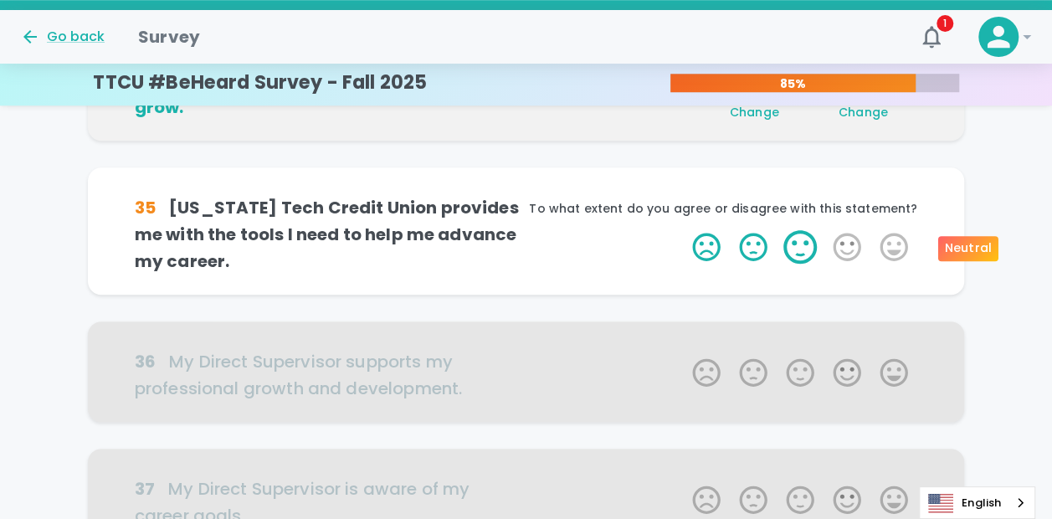
click at [798, 249] on label "3 Stars" at bounding box center [800, 246] width 47 height 33
click at [683, 230] on input "3 Stars" at bounding box center [682, 229] width 1 height 1
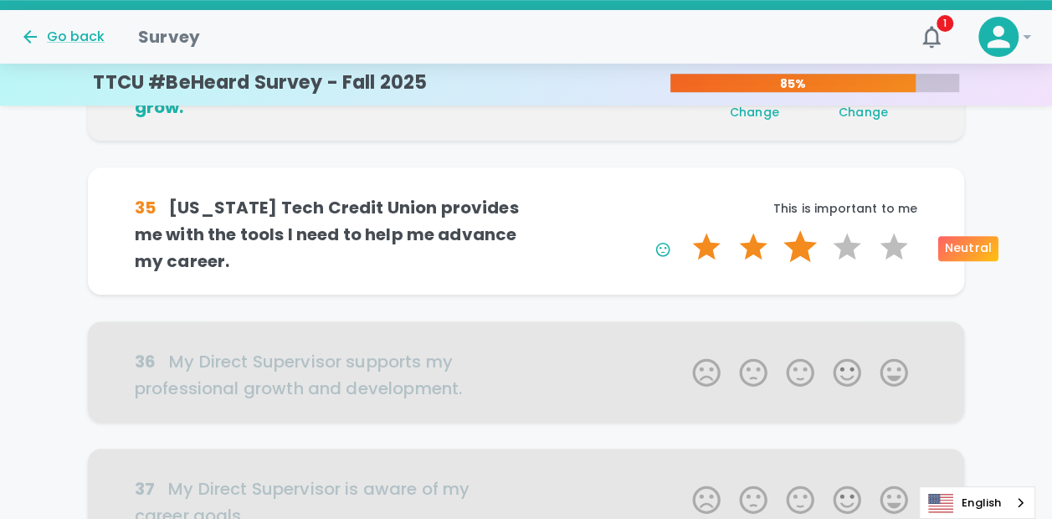
click at [798, 257] on label "3 Stars" at bounding box center [800, 246] width 47 height 33
click at [683, 230] on input "3 Stars" at bounding box center [682, 229] width 1 height 1
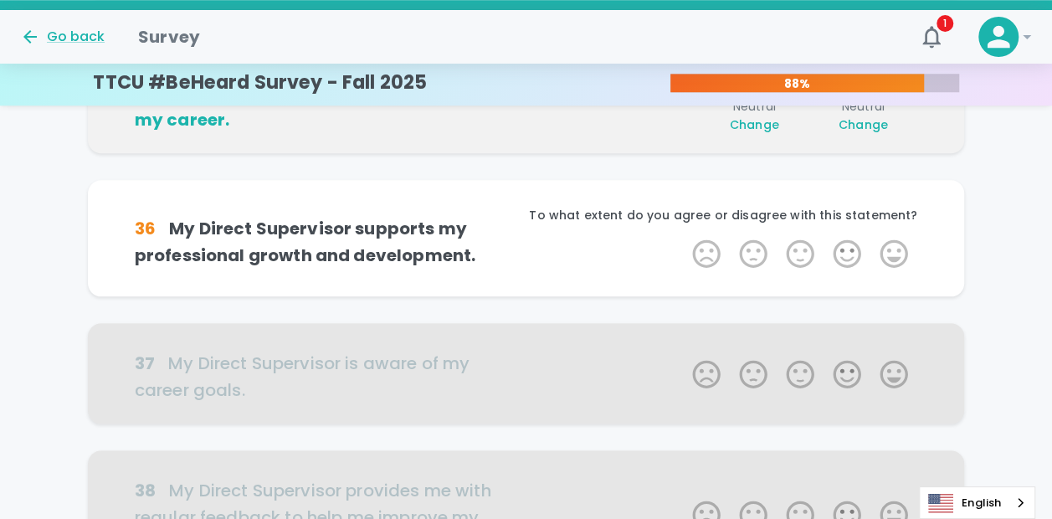
scroll to position [737, 0]
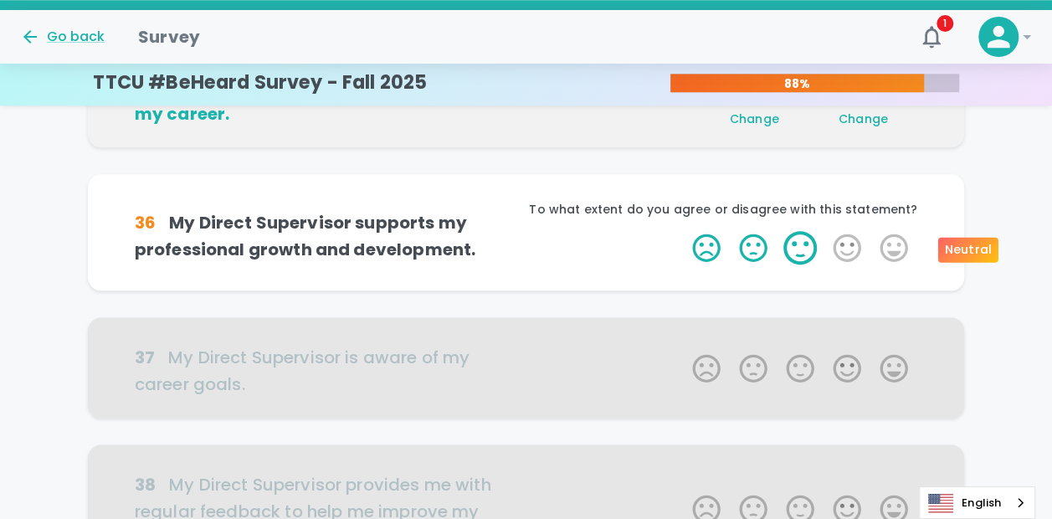
click at [802, 255] on label "3 Stars" at bounding box center [800, 247] width 47 height 33
click at [683, 231] on input "3 Stars" at bounding box center [682, 230] width 1 height 1
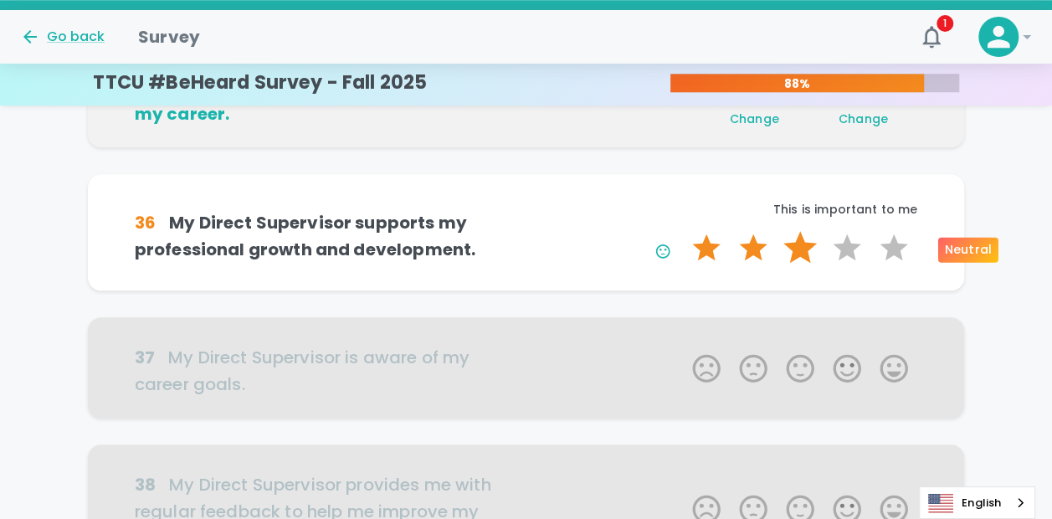
click at [795, 257] on label "3 Stars" at bounding box center [800, 247] width 47 height 33
click at [683, 231] on input "3 Stars" at bounding box center [682, 230] width 1 height 1
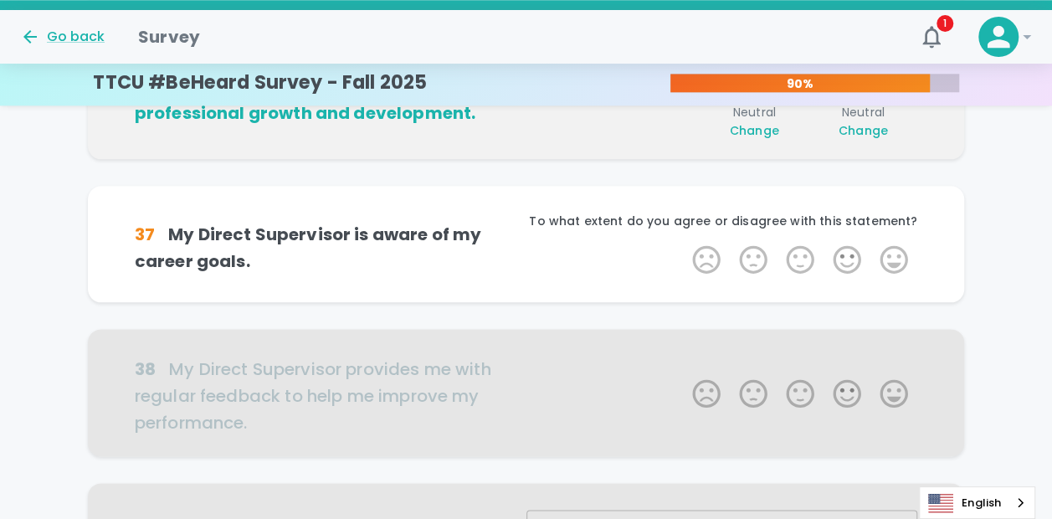
scroll to position [884, 0]
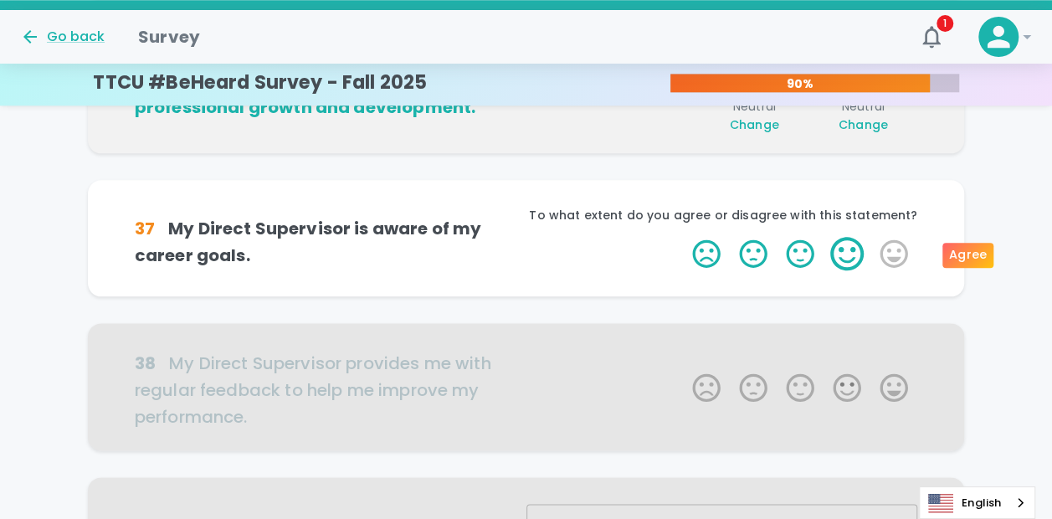
click at [834, 252] on label "4 Stars" at bounding box center [847, 253] width 47 height 33
click at [683, 237] on input "4 Stars" at bounding box center [682, 236] width 1 height 1
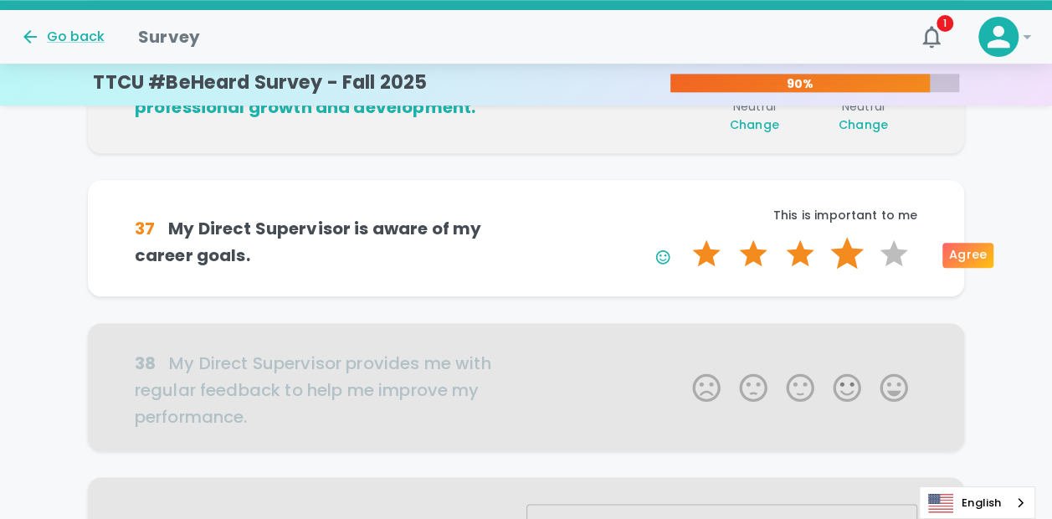
click at [849, 247] on label "4 Stars" at bounding box center [847, 253] width 47 height 33
click at [683, 237] on input "4 Stars" at bounding box center [682, 236] width 1 height 1
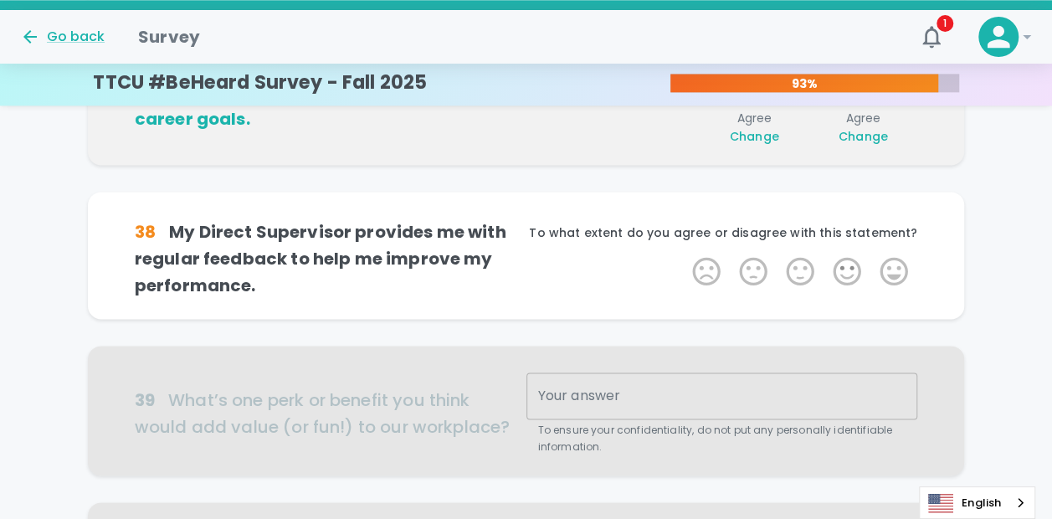
scroll to position [1031, 0]
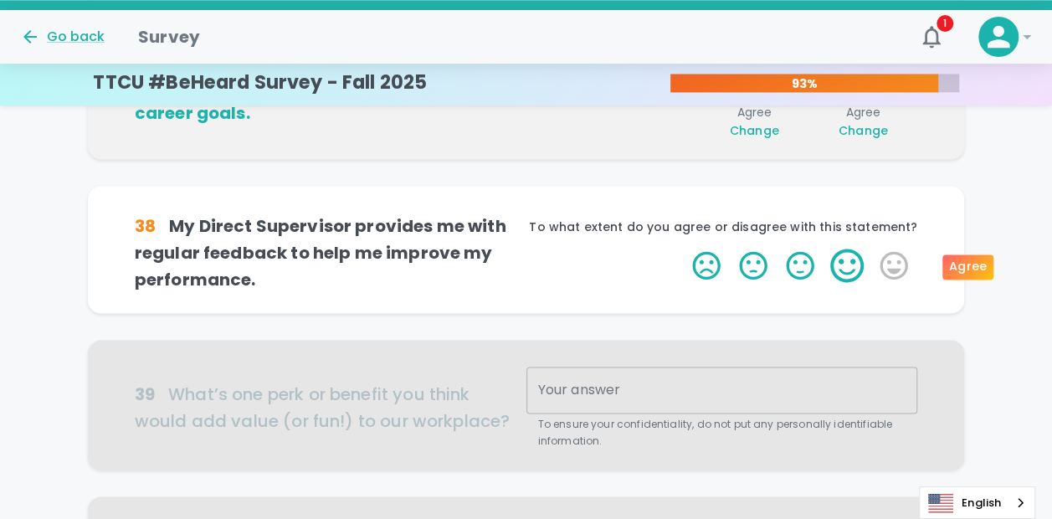
click at [850, 259] on label "4 Stars" at bounding box center [847, 265] width 47 height 33
click at [683, 249] on input "4 Stars" at bounding box center [682, 248] width 1 height 1
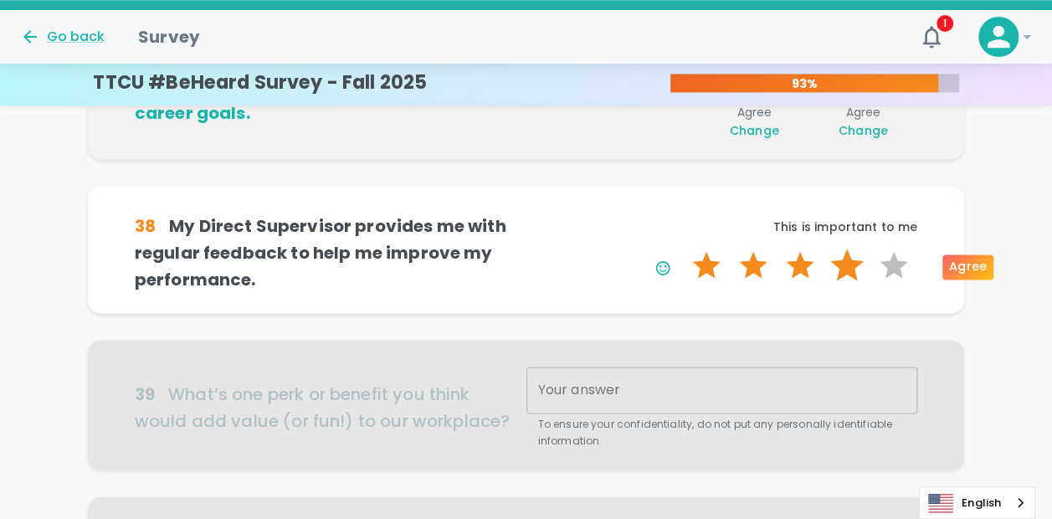
click at [851, 264] on label "4 Stars" at bounding box center [847, 265] width 47 height 33
click at [683, 249] on input "4 Stars" at bounding box center [682, 248] width 1 height 1
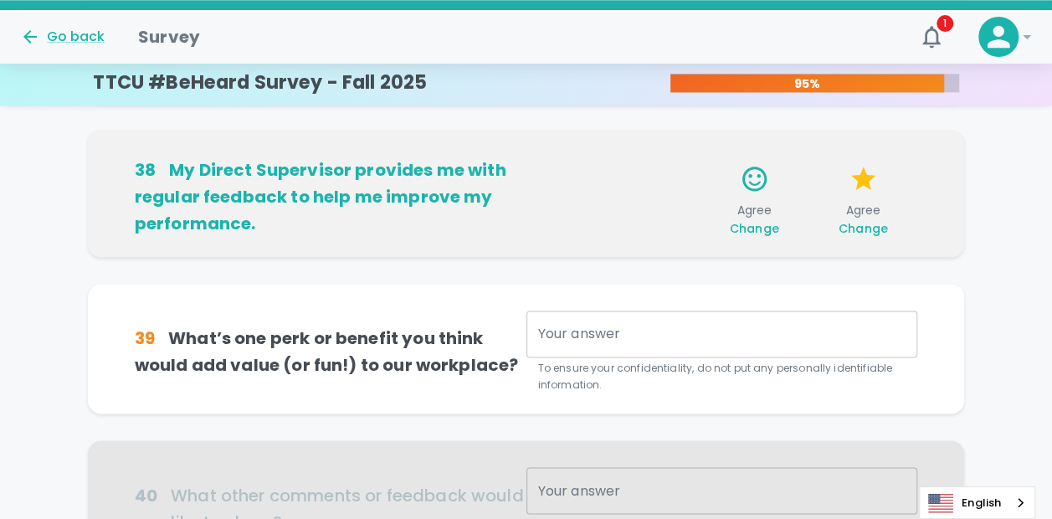
scroll to position [1178, 0]
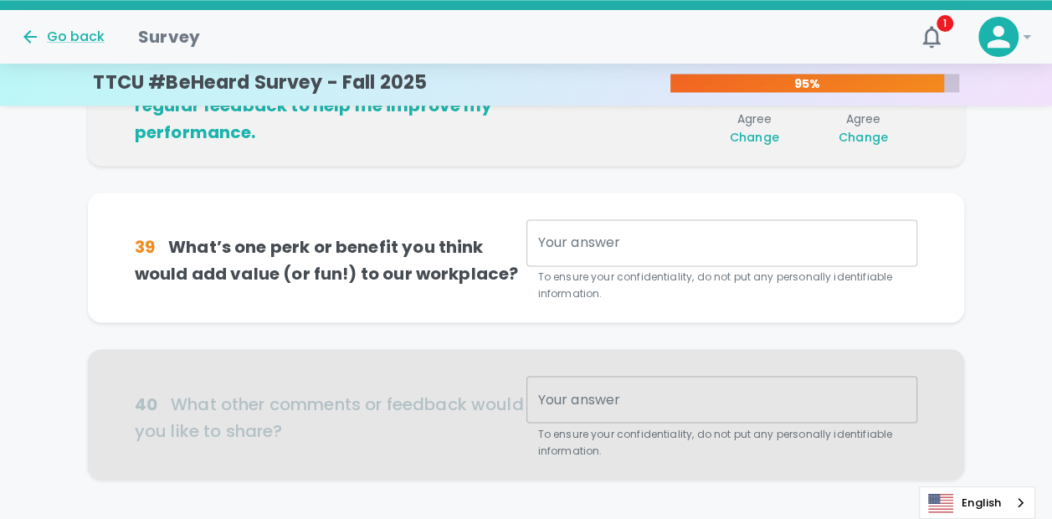
click at [775, 247] on textarea "Your answer" at bounding box center [722, 243] width 368 height 19
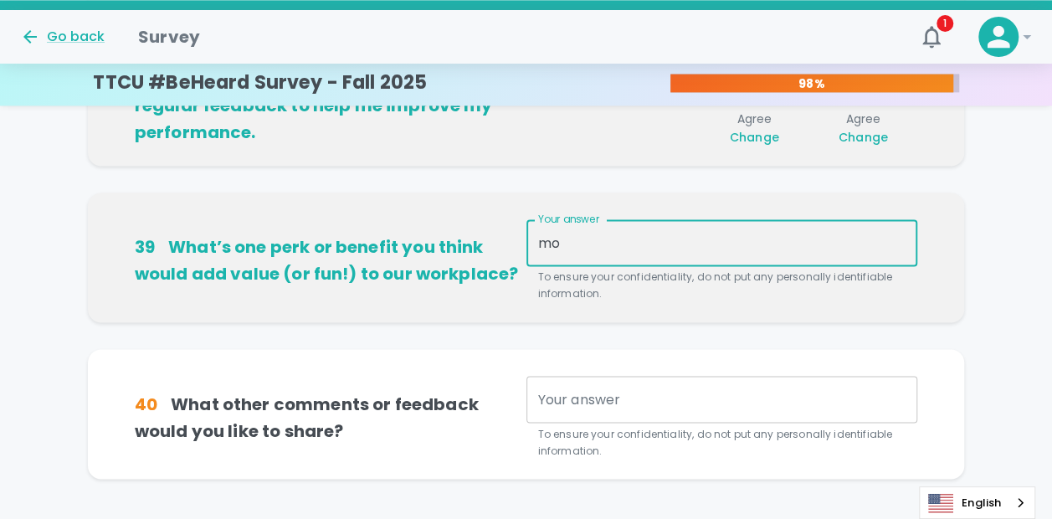
type textarea "m"
drag, startPoint x: 644, startPoint y: 242, endPoint x: 506, endPoint y: 241, distance: 138.9
click at [506, 241] on div "39 What’s one perk or benefit you think would add value (or fun!) to our workpl…" at bounding box center [526, 260] width 783 height 83
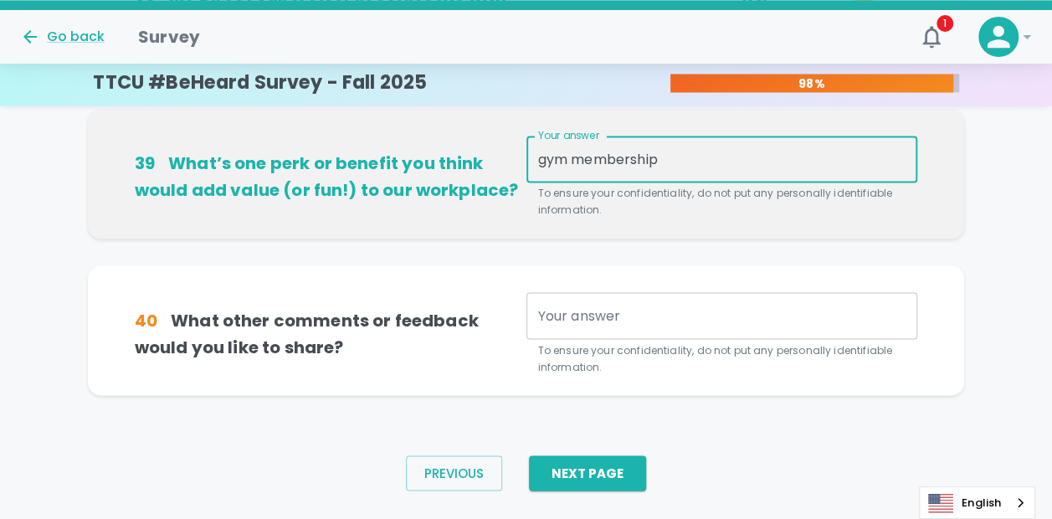
scroll to position [1299, 0]
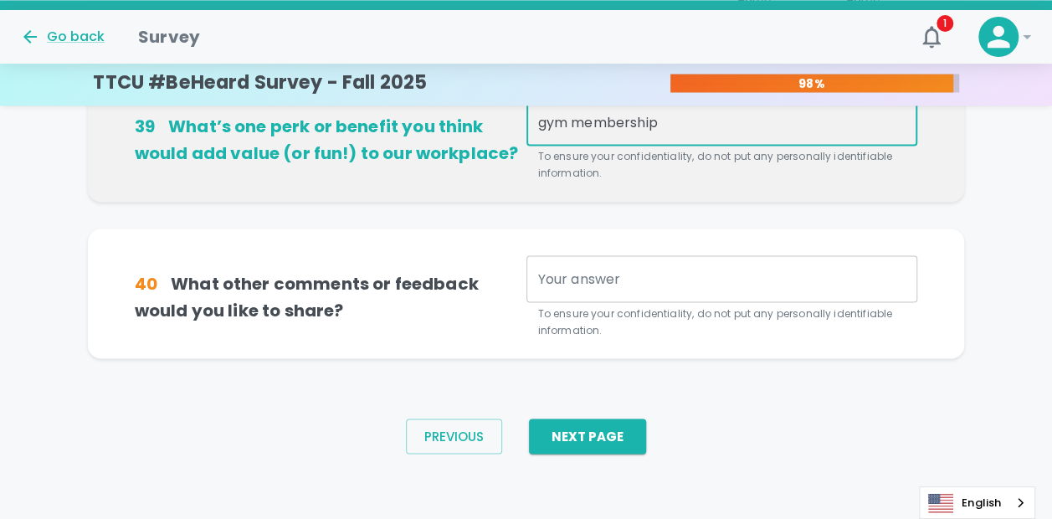
type textarea "gym membership"
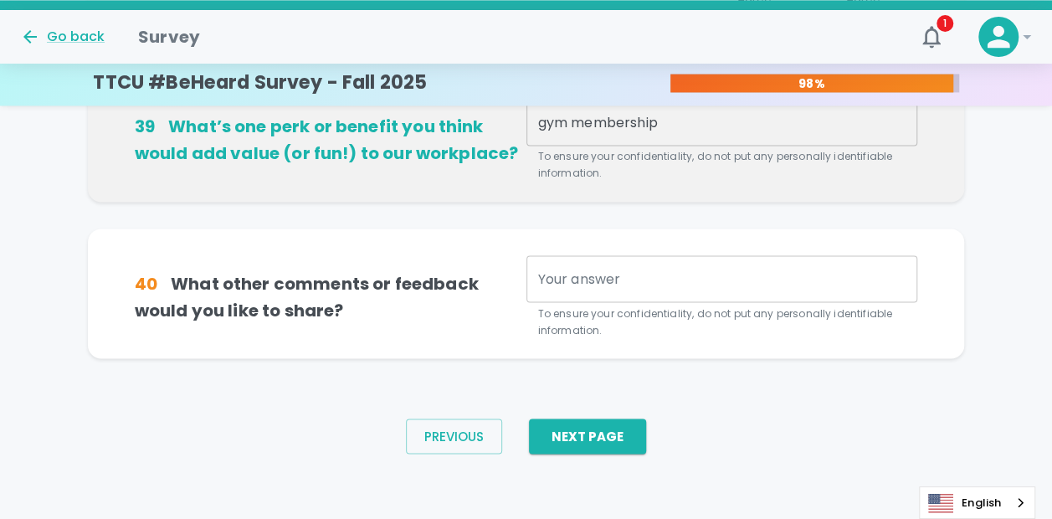
click at [624, 288] on div "x Your answer" at bounding box center [722, 278] width 392 height 47
click at [588, 429] on button "Next Page" at bounding box center [587, 435] width 117 height 35
click at [610, 282] on textarea "Your answer" at bounding box center [722, 278] width 368 height 19
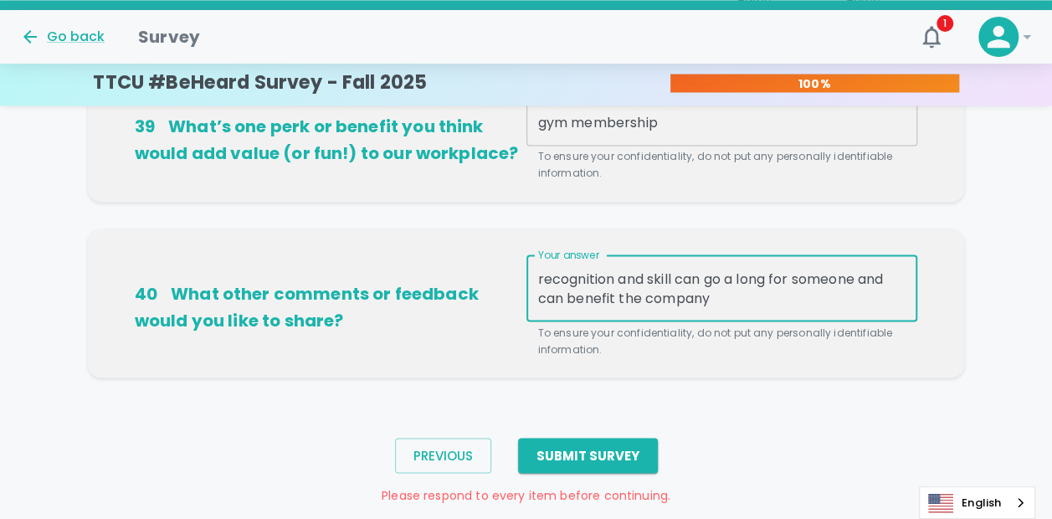
click at [778, 275] on textarea "recognition and skill can go a long for someone and can benefit the company" at bounding box center [722, 288] width 368 height 38
click at [753, 298] on textarea "recognition and skill can go a long way for someone and can benefit the company" at bounding box center [722, 288] width 368 height 38
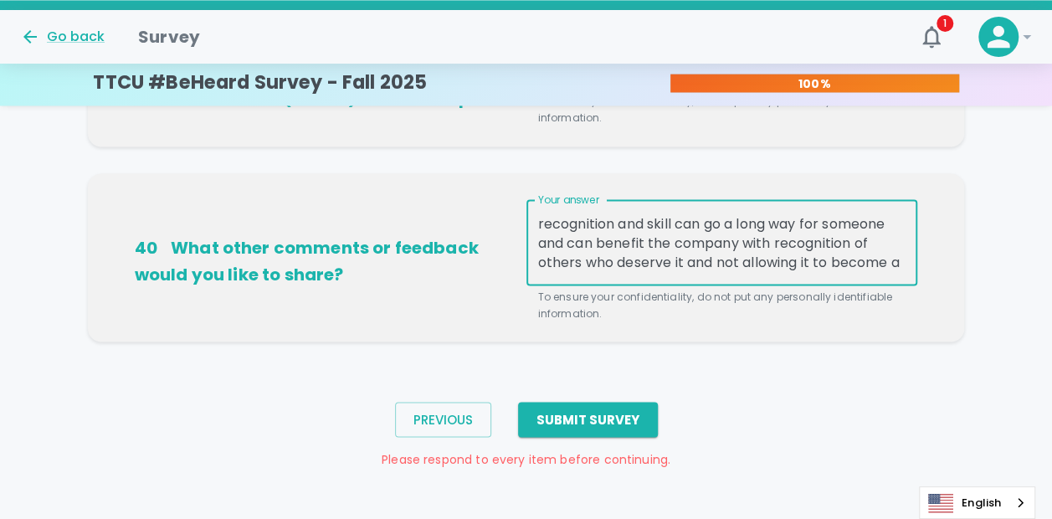
scroll to position [38, 0]
type textarea "recognition and skill can go a long way for someone and can benefit the company…"
click at [620, 414] on button "Submit Survey" at bounding box center [588, 419] width 140 height 35
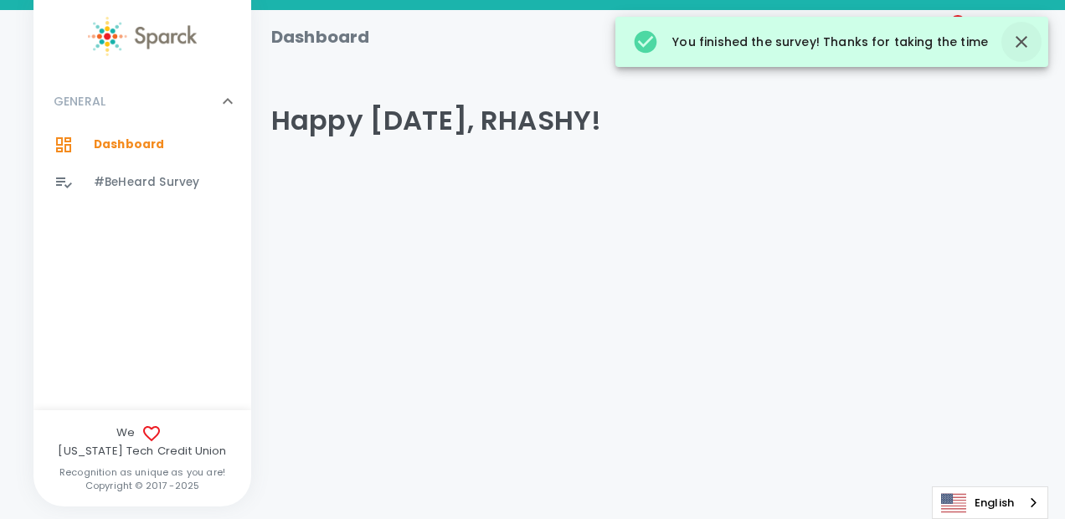
click at [1021, 43] on icon "button" at bounding box center [1021, 42] width 12 height 12
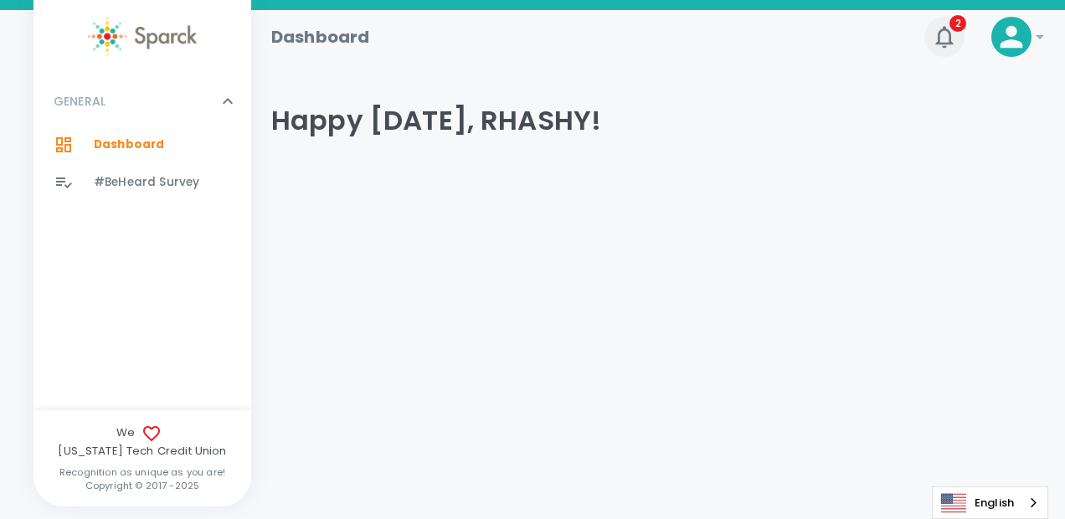
click at [946, 37] on icon "button" at bounding box center [944, 36] width 27 height 27
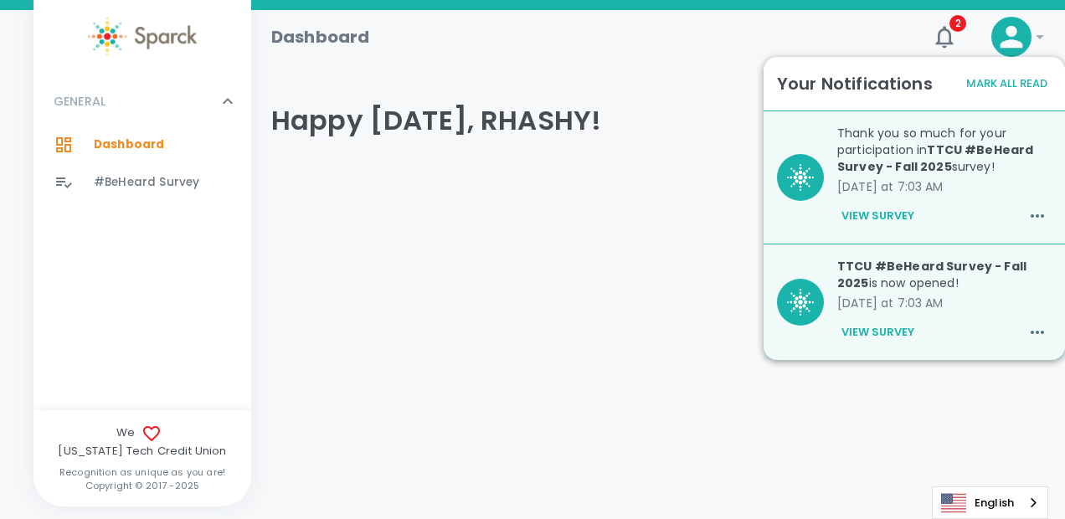
click at [433, 271] on html "Skip Navigation Dashboard 2 ! GENERAL 0 Dashboard 0 #BeHeard Survey 0 We [US_ST…" at bounding box center [532, 135] width 1065 height 271
